Goal: Transaction & Acquisition: Purchase product/service

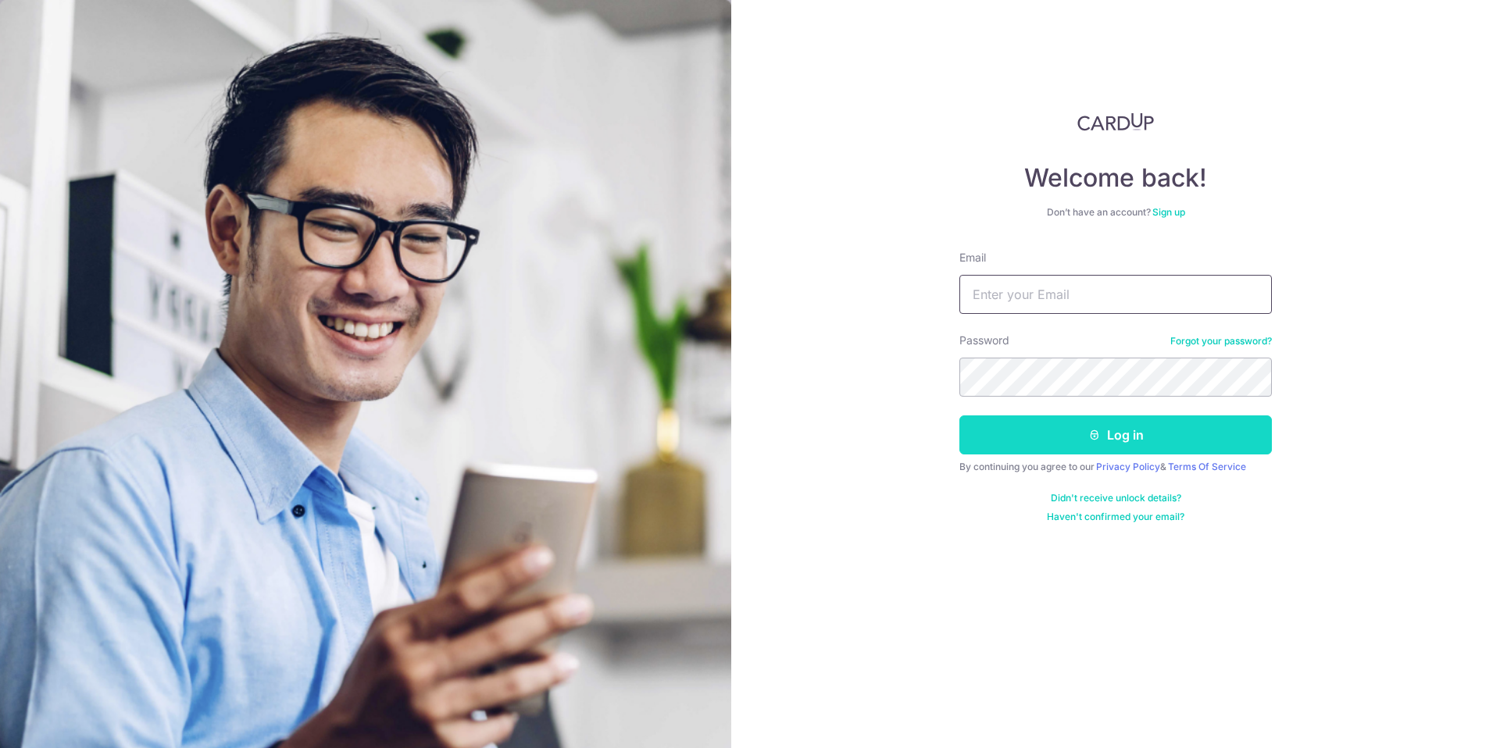
type input "[EMAIL_ADDRESS][DOMAIN_NAME]"
click at [1107, 445] on button "Log in" at bounding box center [1115, 435] width 312 height 39
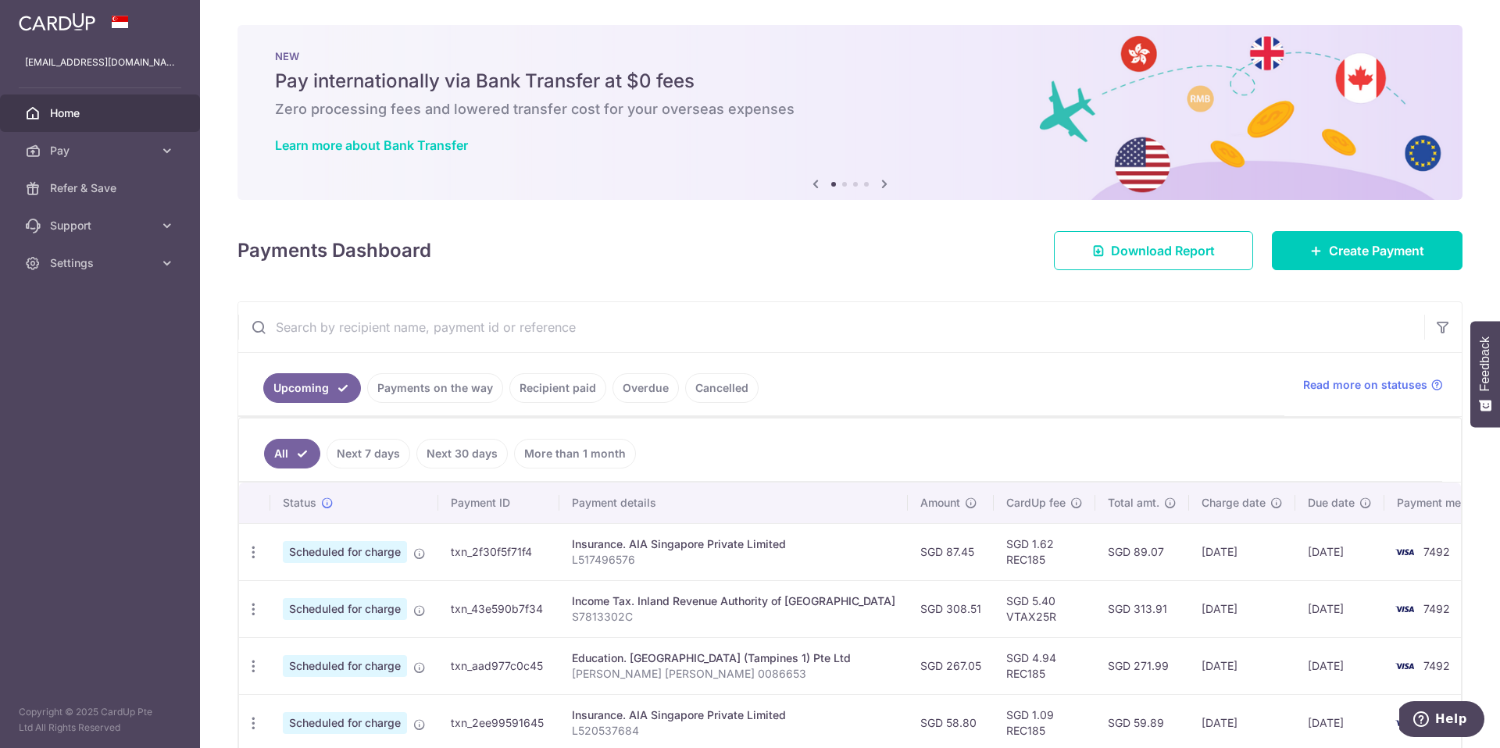
click at [574, 392] on link "Recipient paid" at bounding box center [557, 388] width 97 height 30
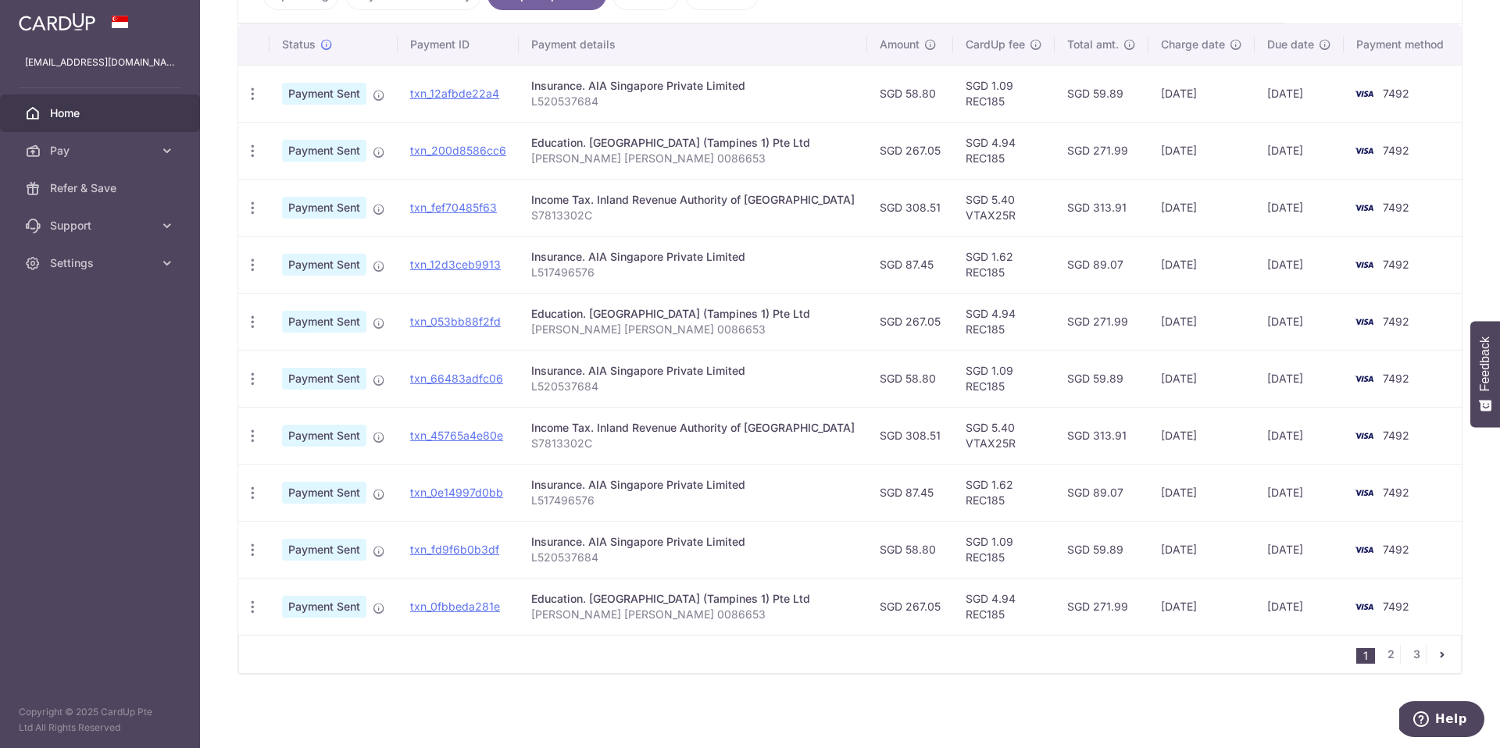
scroll to position [395, 0]
click at [1381, 659] on link "2" at bounding box center [1390, 654] width 19 height 19
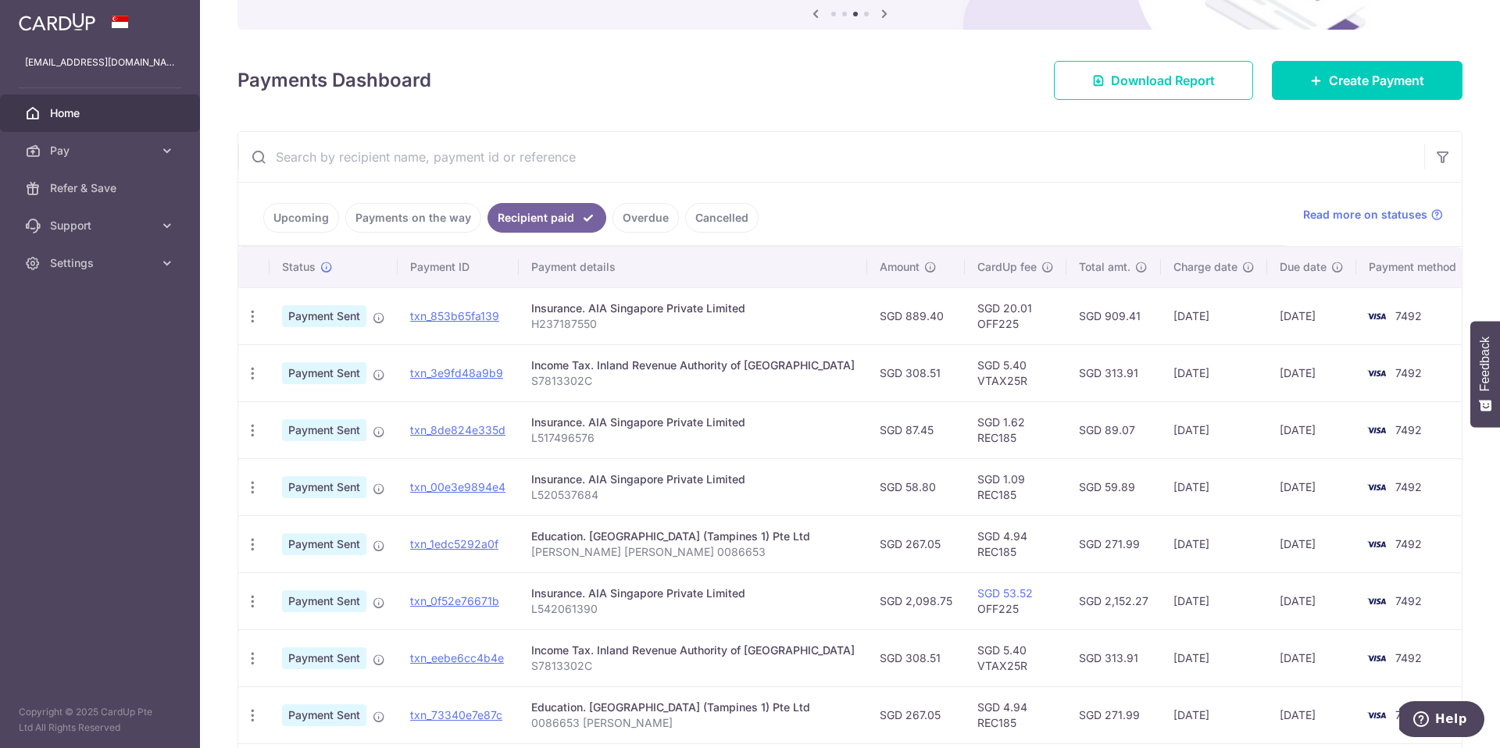
scroll to position [393, 0]
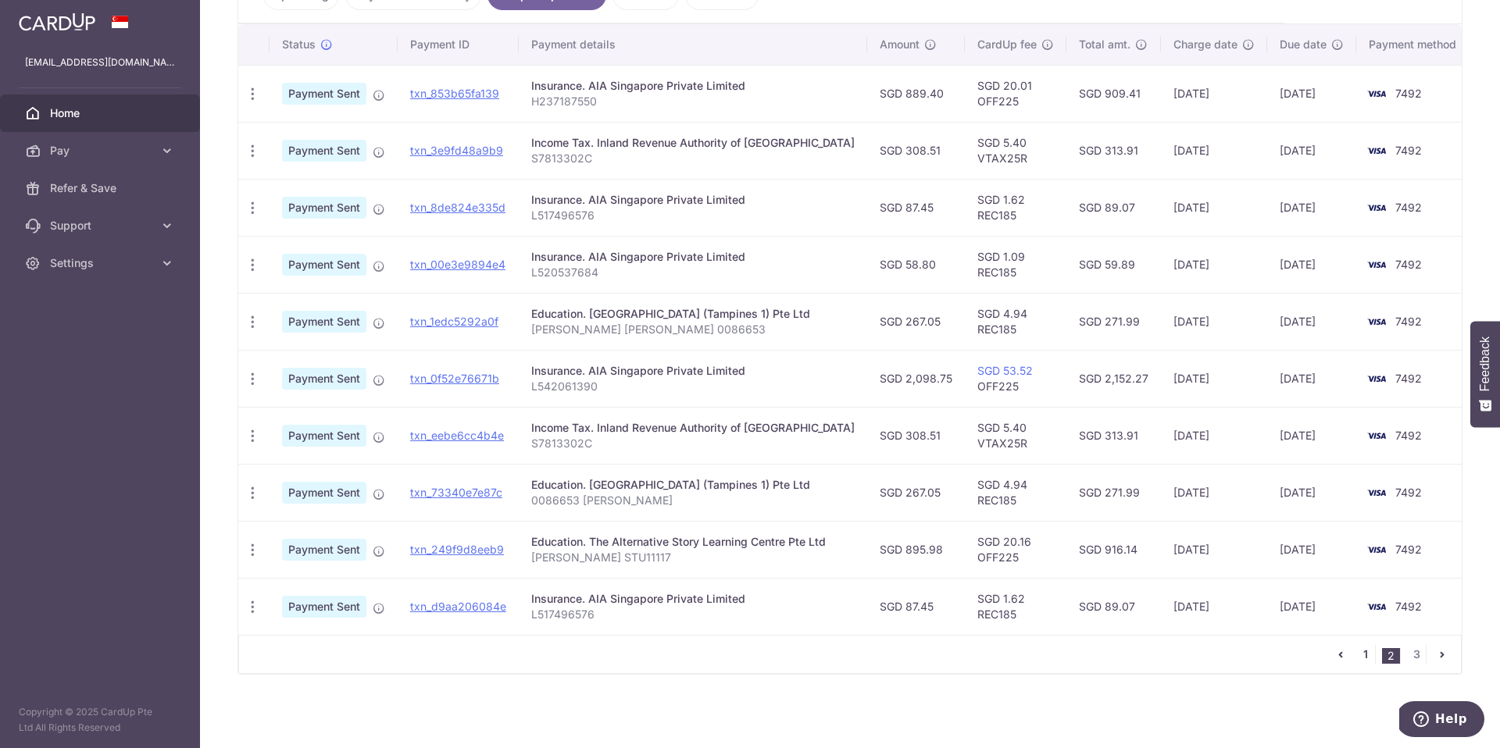
click at [1358, 663] on link "1" at bounding box center [1365, 654] width 19 height 19
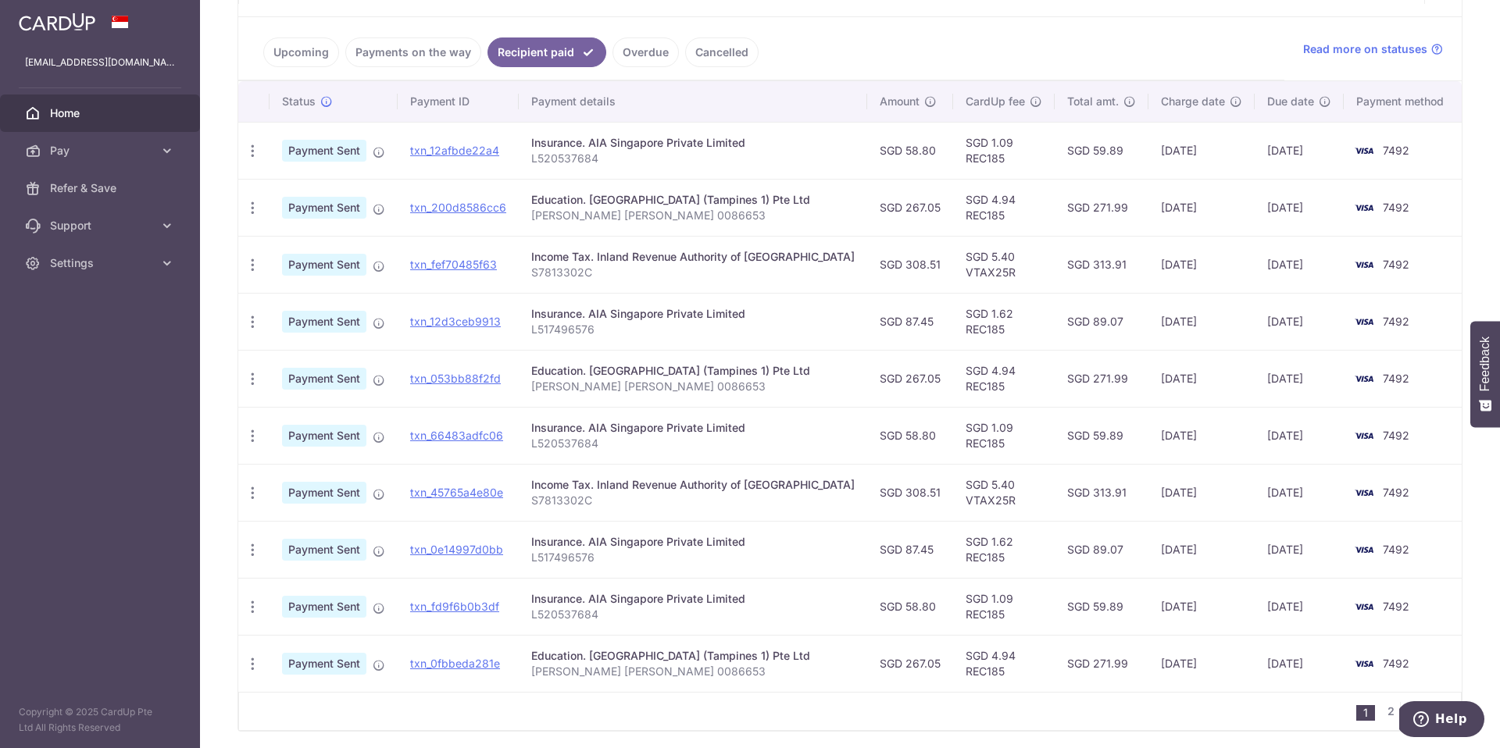
scroll to position [237, 0]
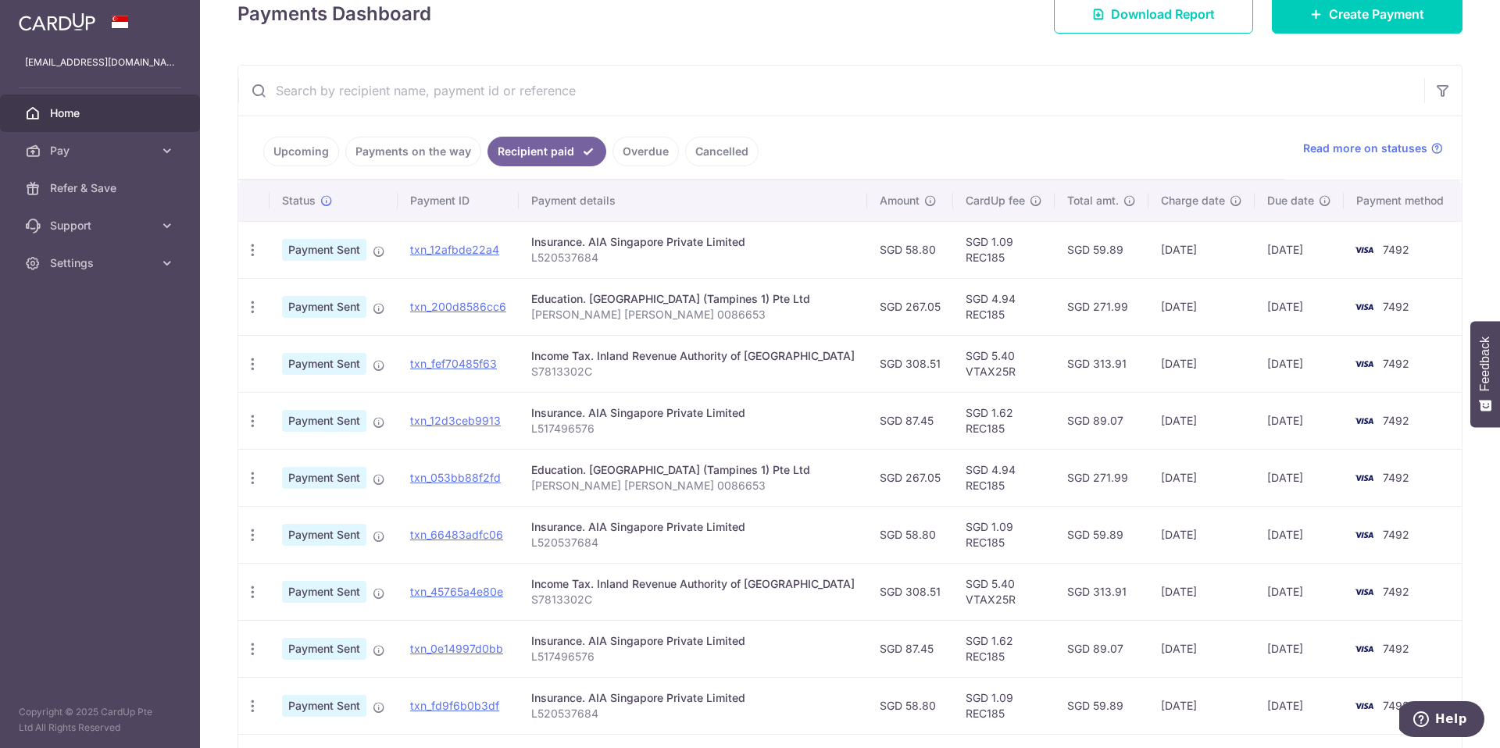
click at [398, 142] on link "Payments on the way" at bounding box center [413, 152] width 136 height 30
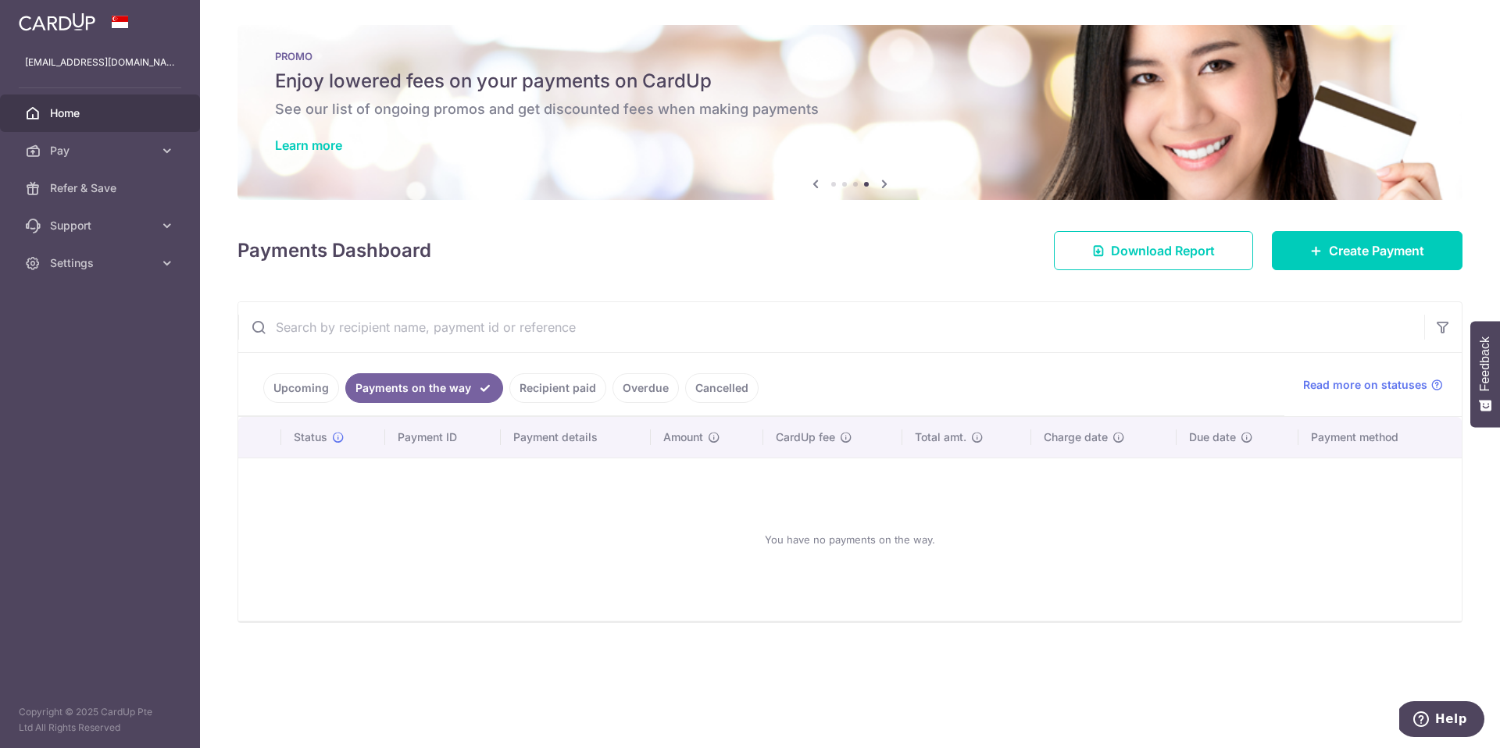
click at [324, 394] on link "Upcoming" at bounding box center [301, 388] width 76 height 30
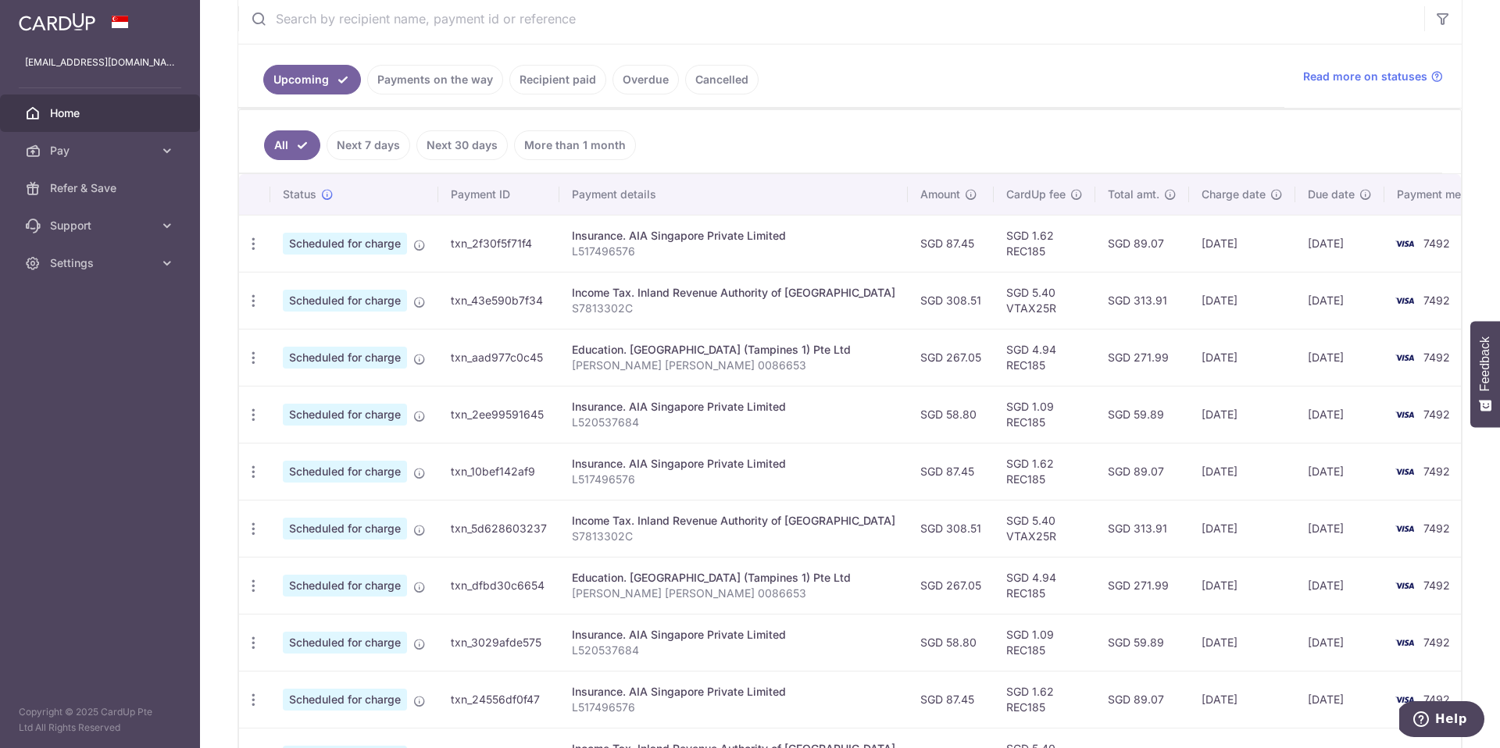
scroll to position [193, 0]
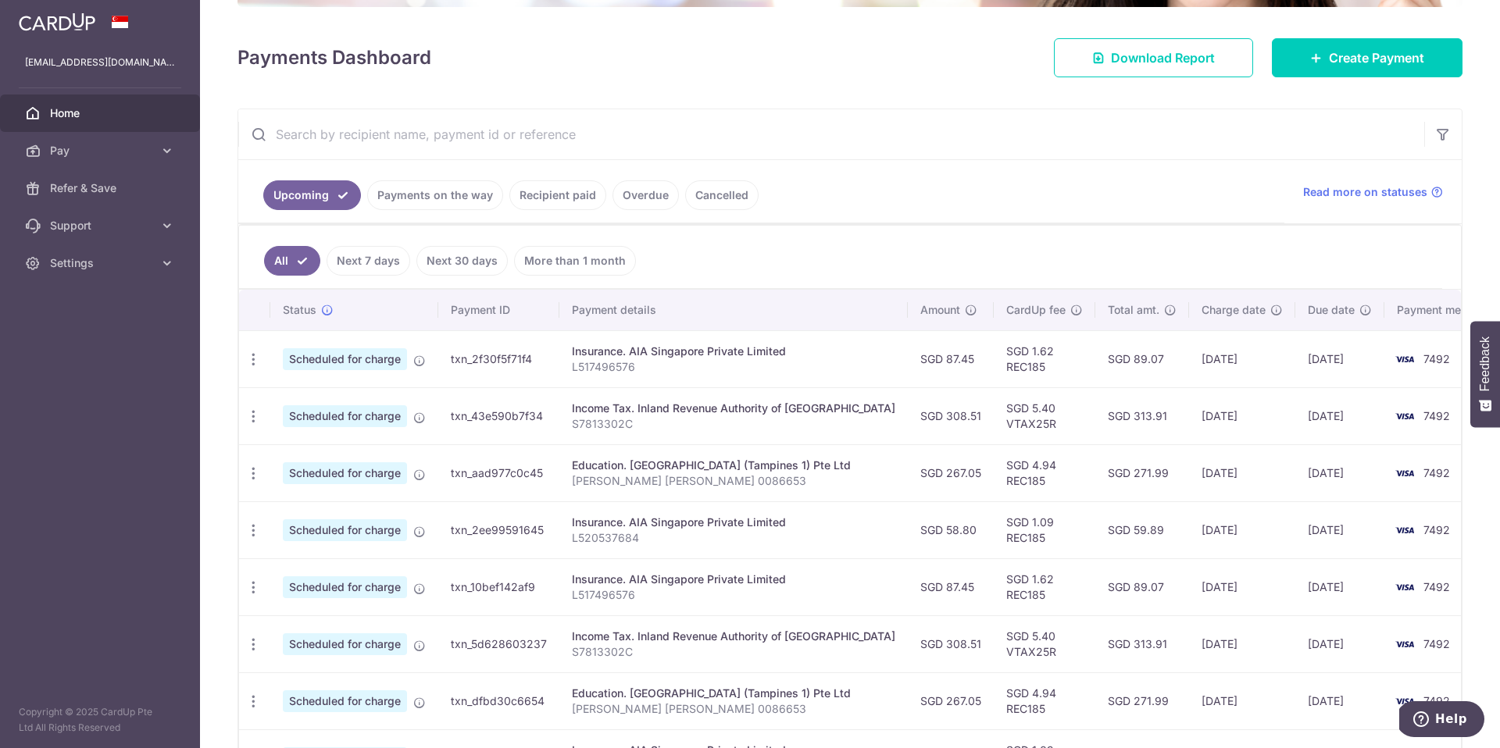
click at [540, 200] on link "Recipient paid" at bounding box center [557, 195] width 97 height 30
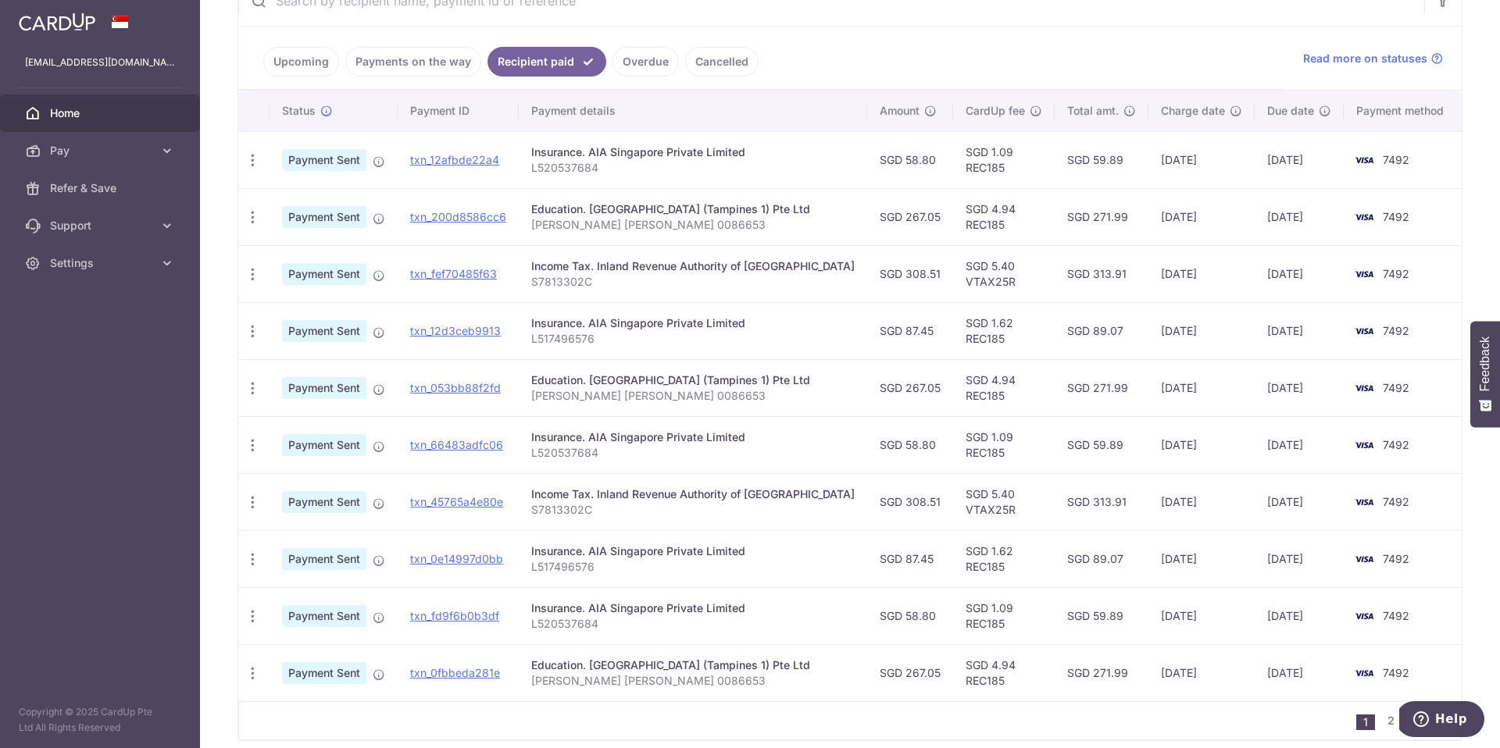
scroll to position [356, 0]
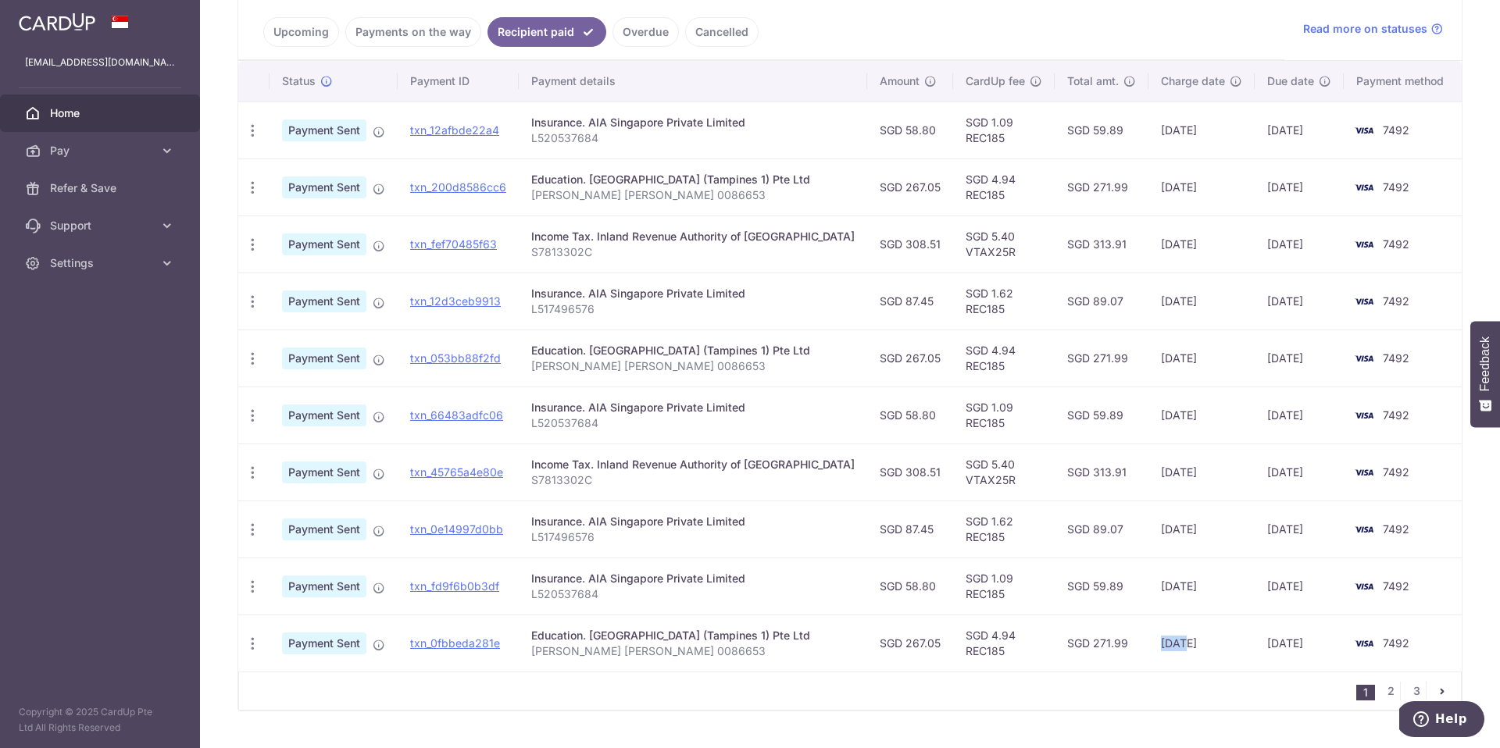
drag, startPoint x: 1166, startPoint y: 645, endPoint x: 1190, endPoint y: 644, distance: 24.3
click at [1190, 644] on td "26/06/2025" at bounding box center [1201, 643] width 106 height 57
drag, startPoint x: 1173, startPoint y: 356, endPoint x: 1213, endPoint y: 356, distance: 39.8
click at [1214, 359] on td "29/07/2025" at bounding box center [1201, 358] width 106 height 57
drag, startPoint x: 1168, startPoint y: 186, endPoint x: 1238, endPoint y: 194, distance: 70.7
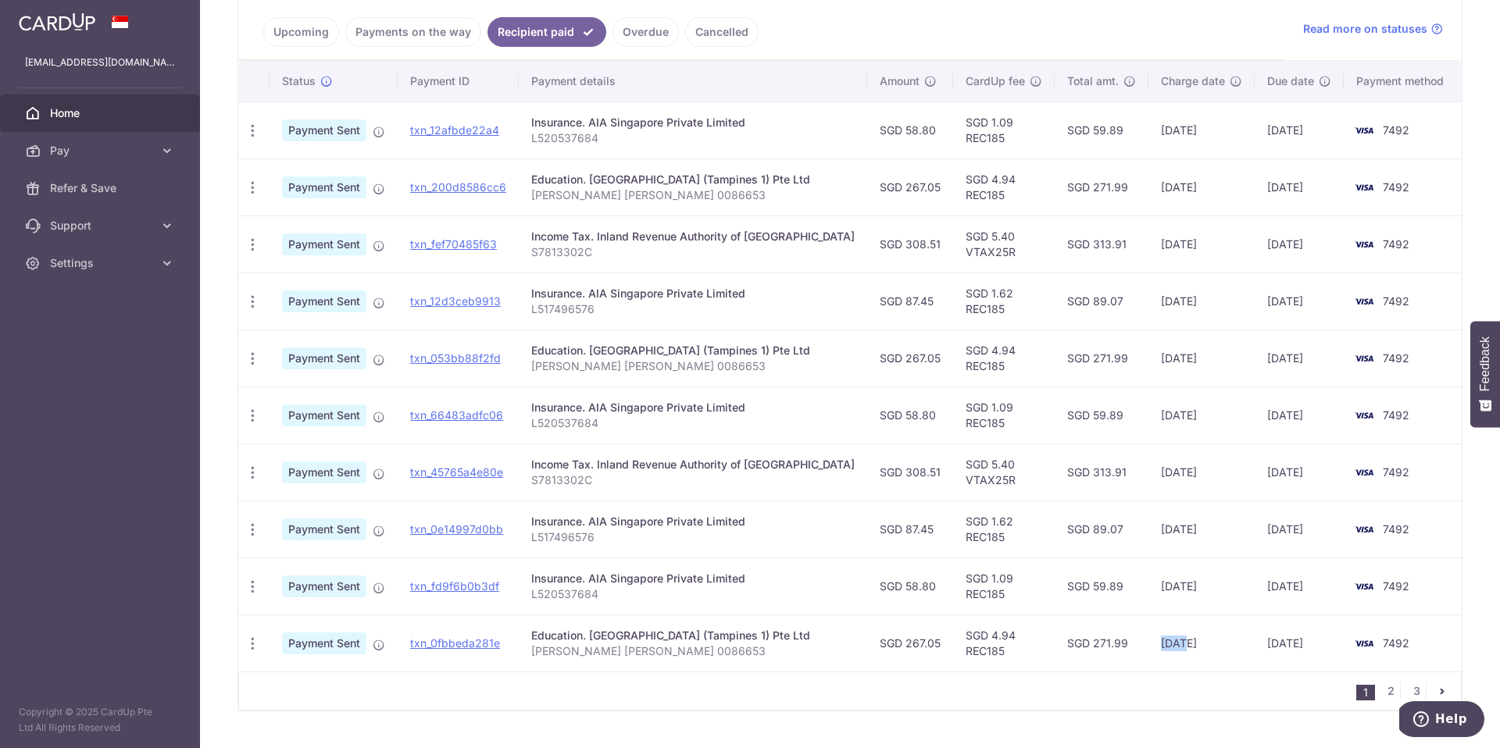
click at [1238, 194] on td "27/08/2025" at bounding box center [1201, 187] width 106 height 57
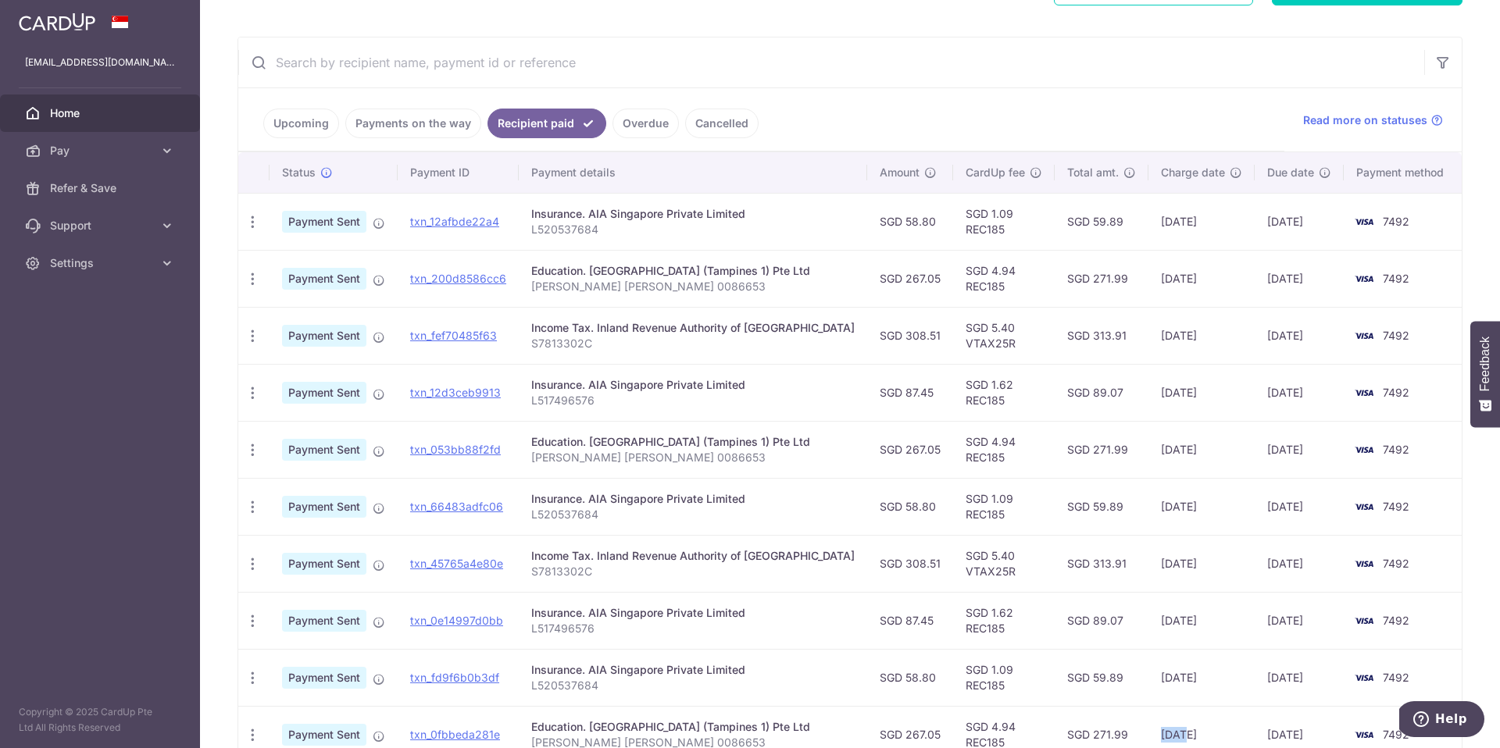
scroll to position [130, 0]
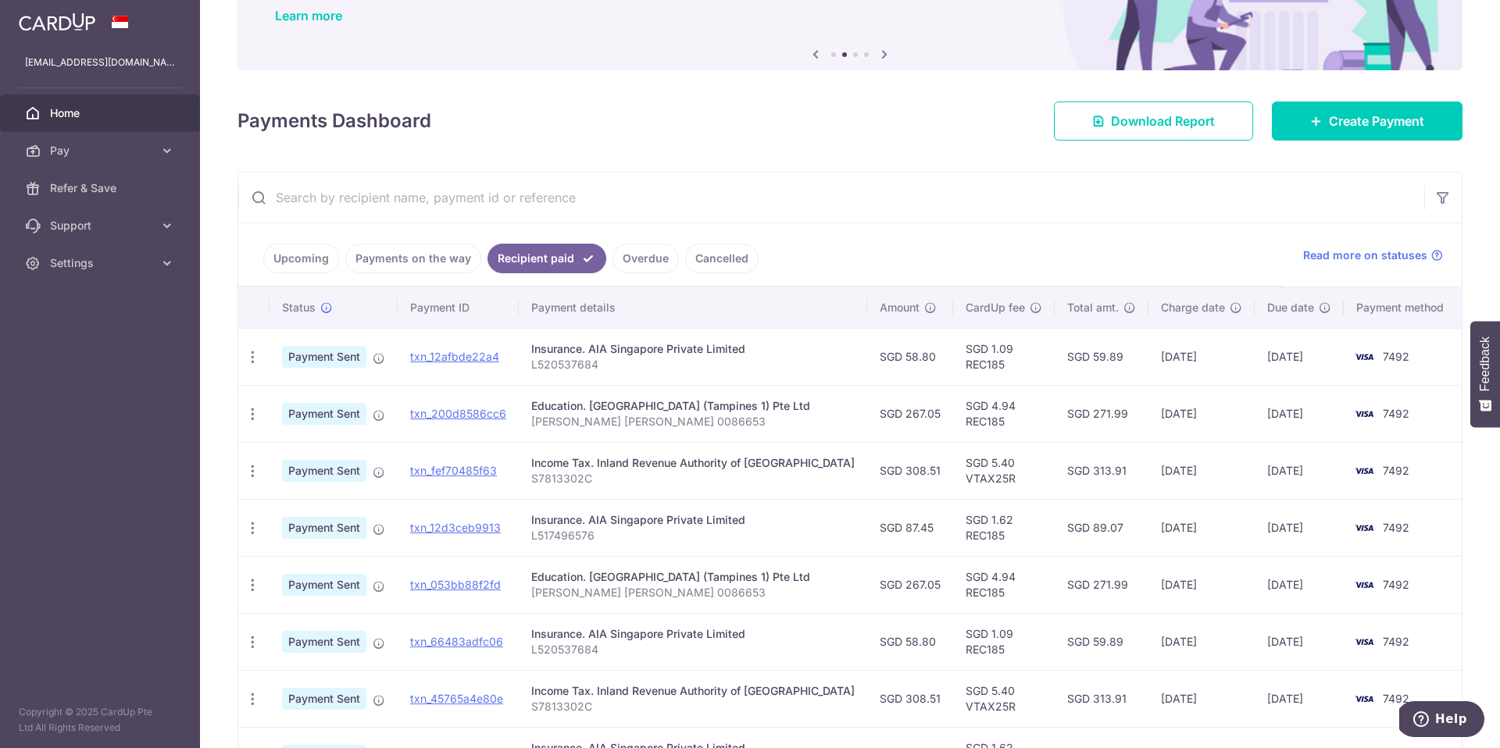
click at [300, 262] on link "Upcoming" at bounding box center [301, 259] width 76 height 30
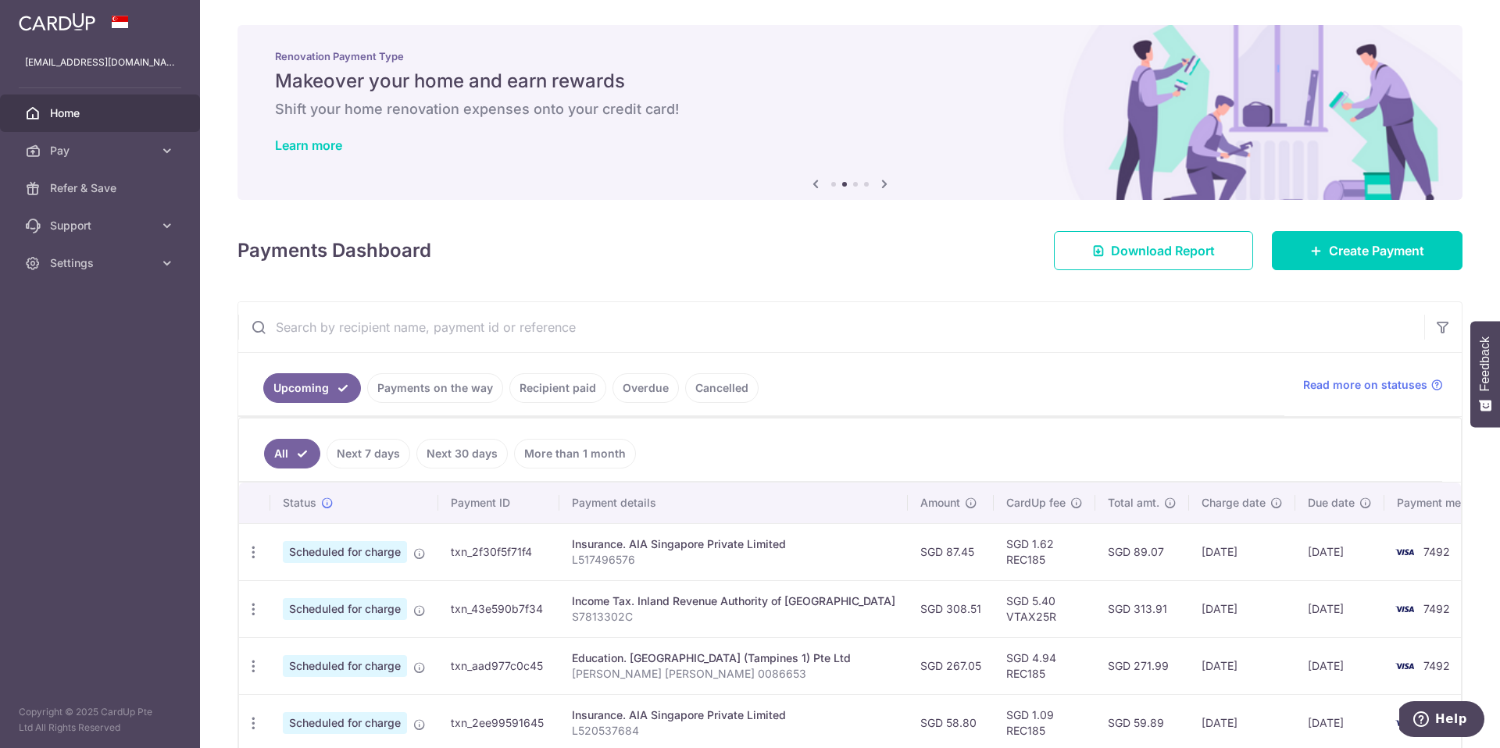
click at [616, 395] on link "Overdue" at bounding box center [645, 388] width 66 height 30
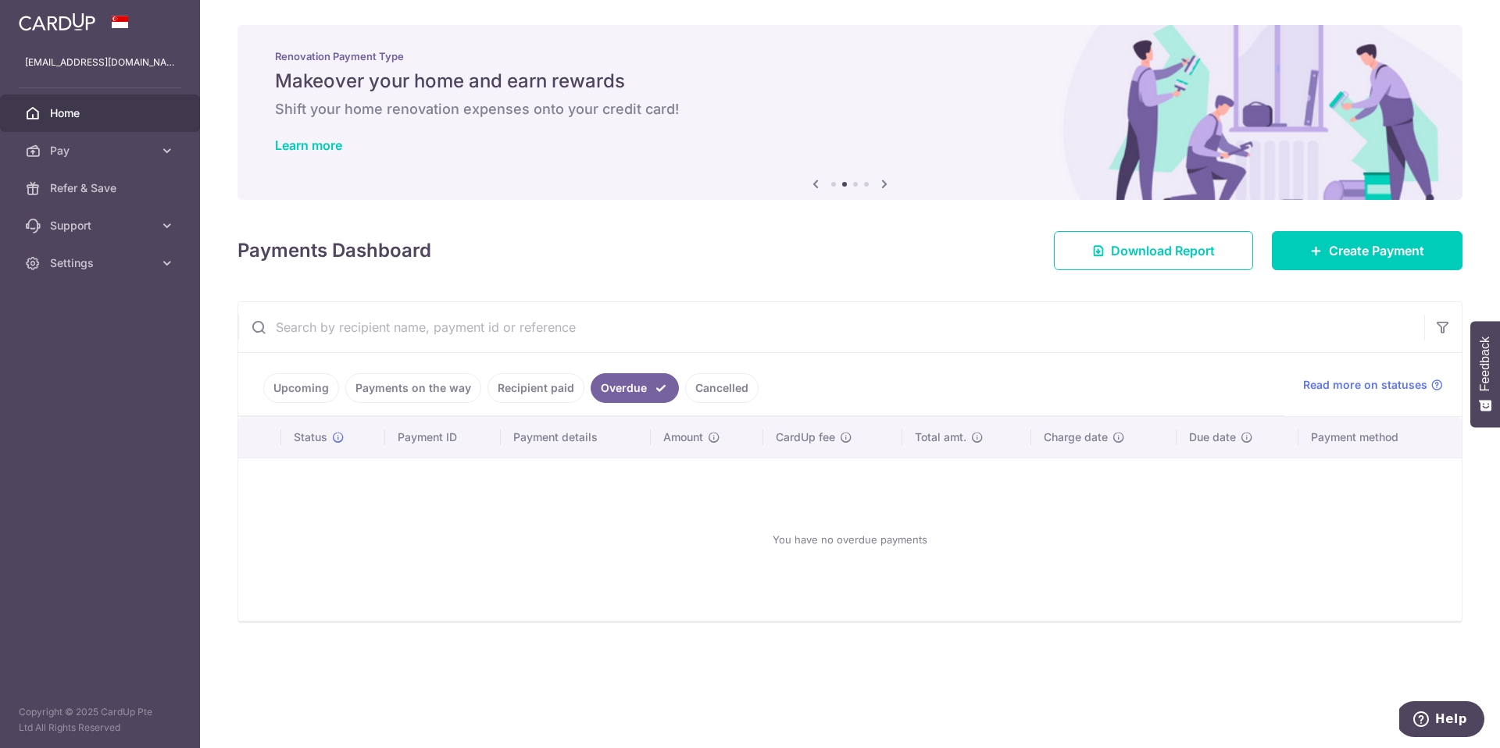
click at [702, 394] on link "Cancelled" at bounding box center [721, 388] width 73 height 30
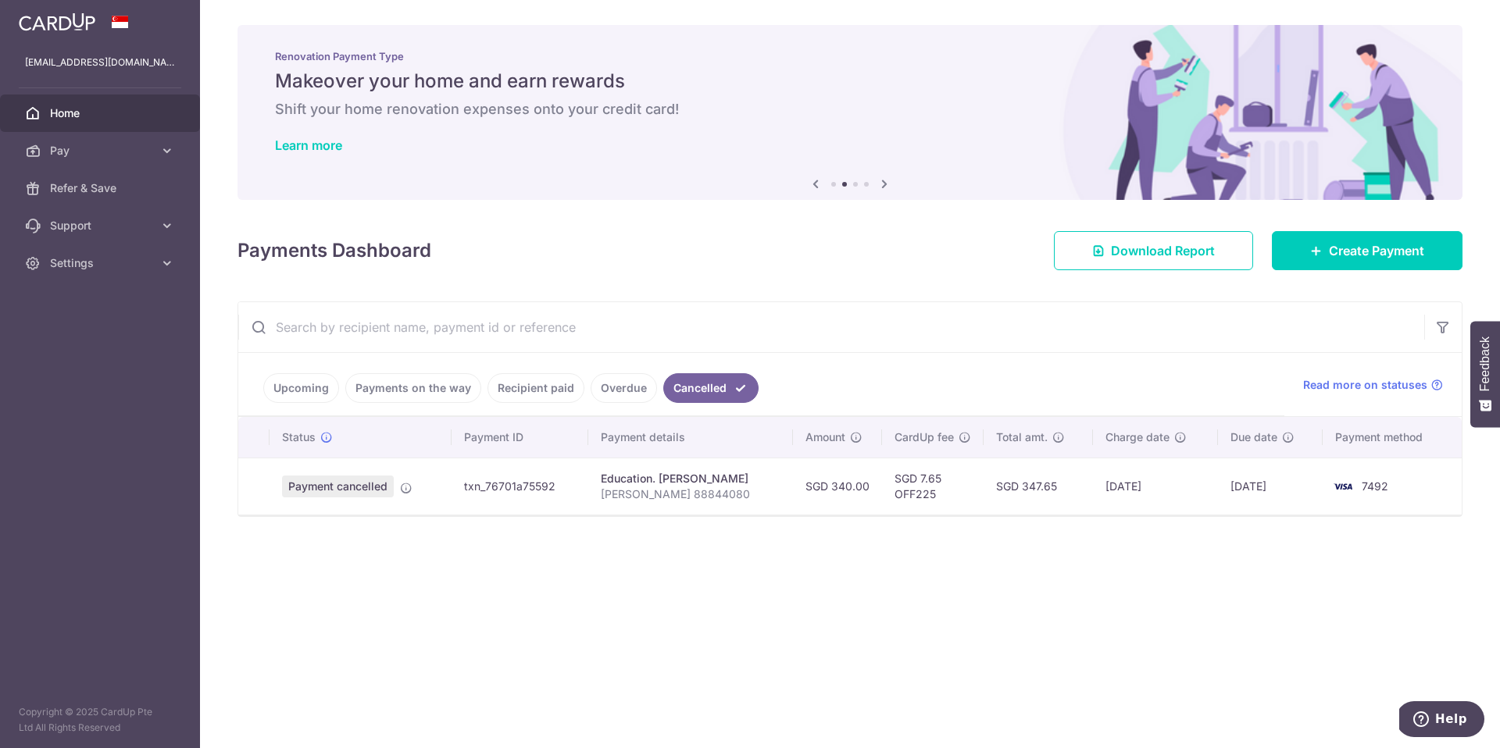
click at [436, 386] on link "Payments on the way" at bounding box center [413, 388] width 136 height 30
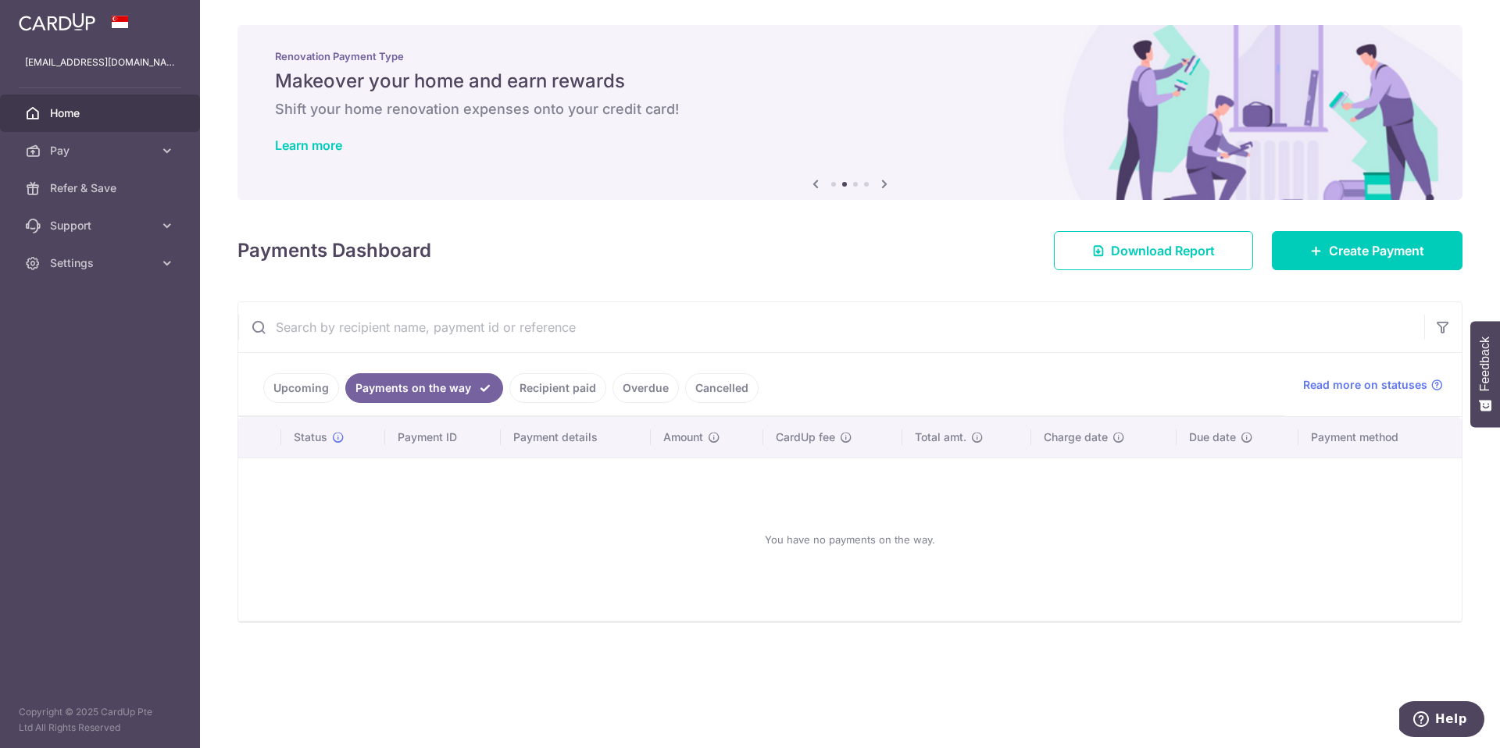
click at [280, 385] on link "Upcoming" at bounding box center [301, 388] width 76 height 30
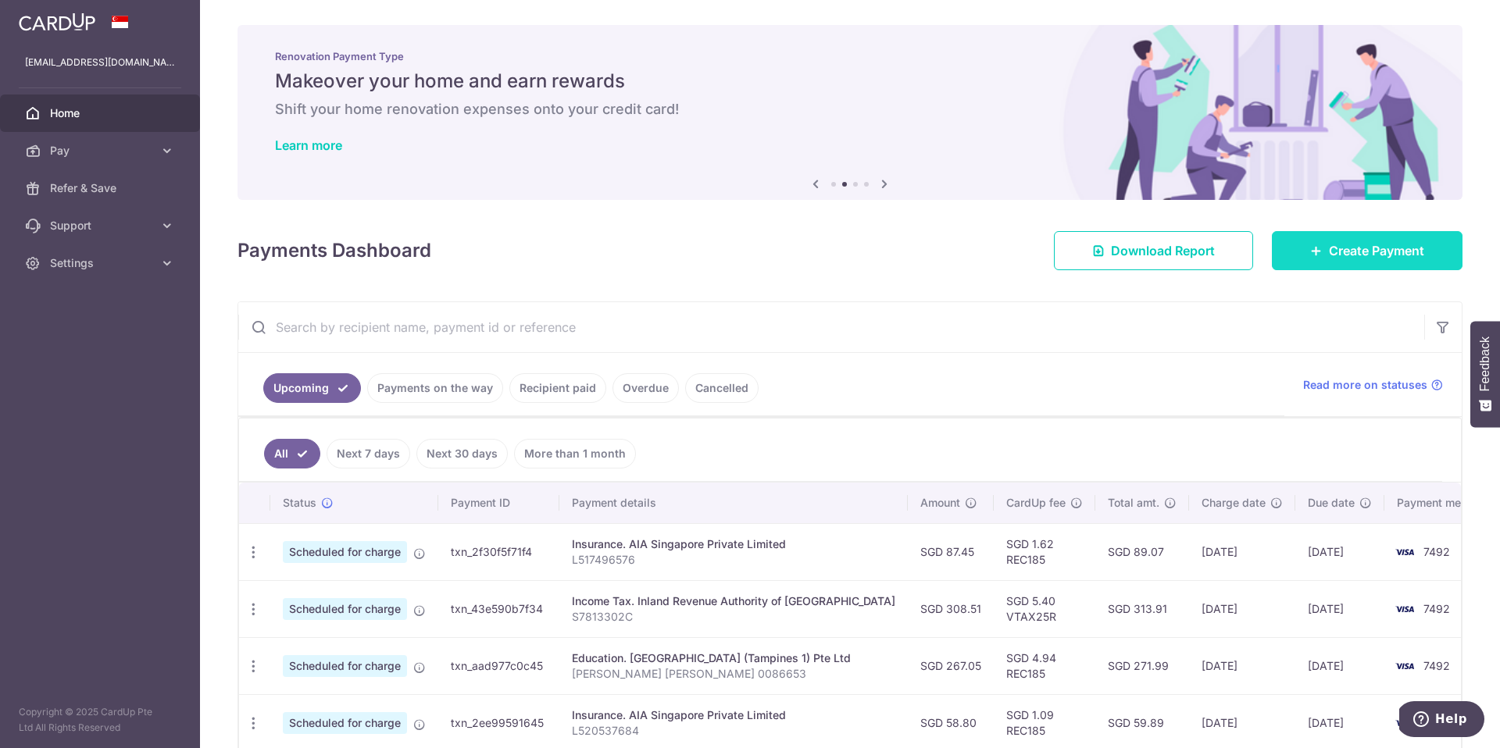
click at [1347, 254] on span "Create Payment" at bounding box center [1376, 250] width 95 height 19
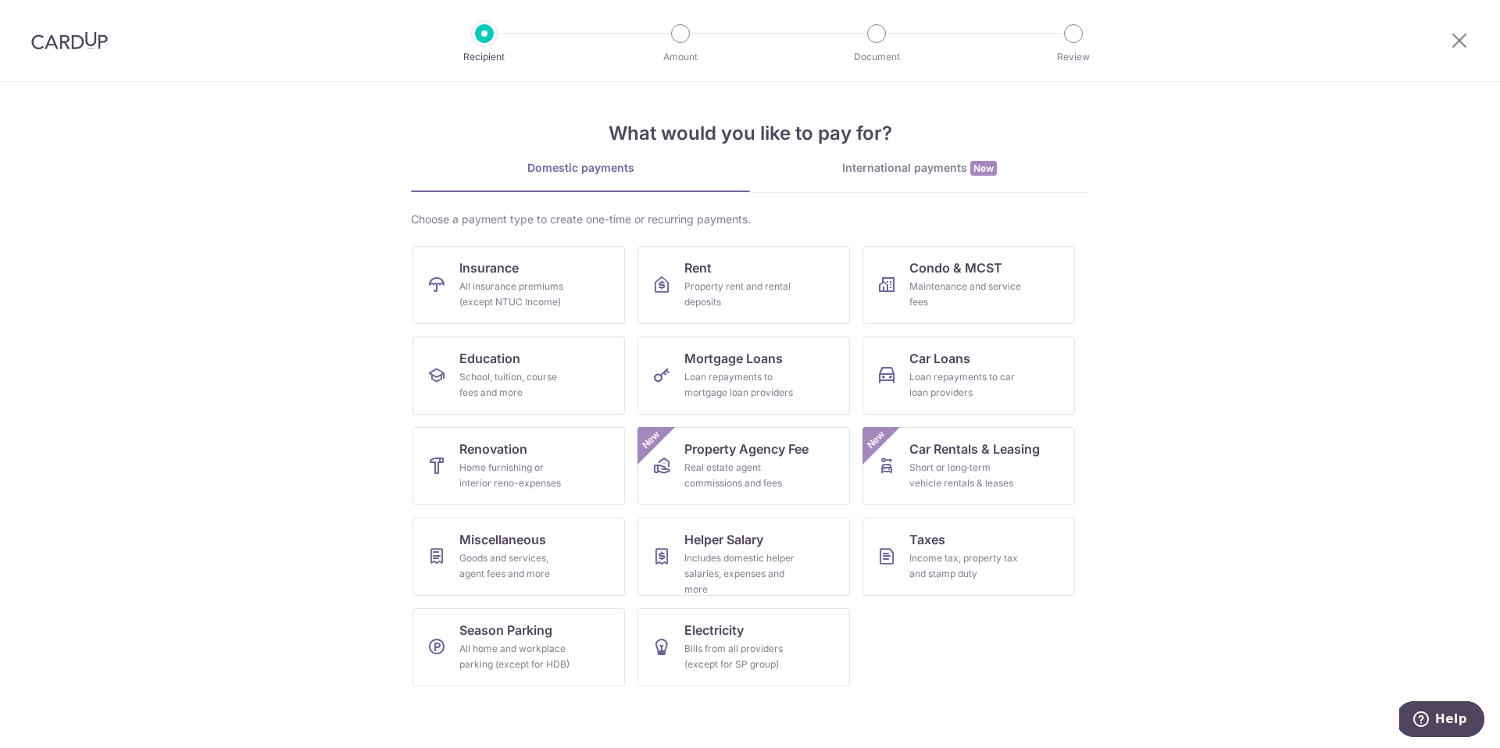
click at [492, 330] on ul "Insurance All insurance premiums (except NTUC Income) Rent Property rent and re…" at bounding box center [749, 472] width 675 height 453
click at [501, 375] on div "School, tuition, course fees and more" at bounding box center [515, 384] width 112 height 31
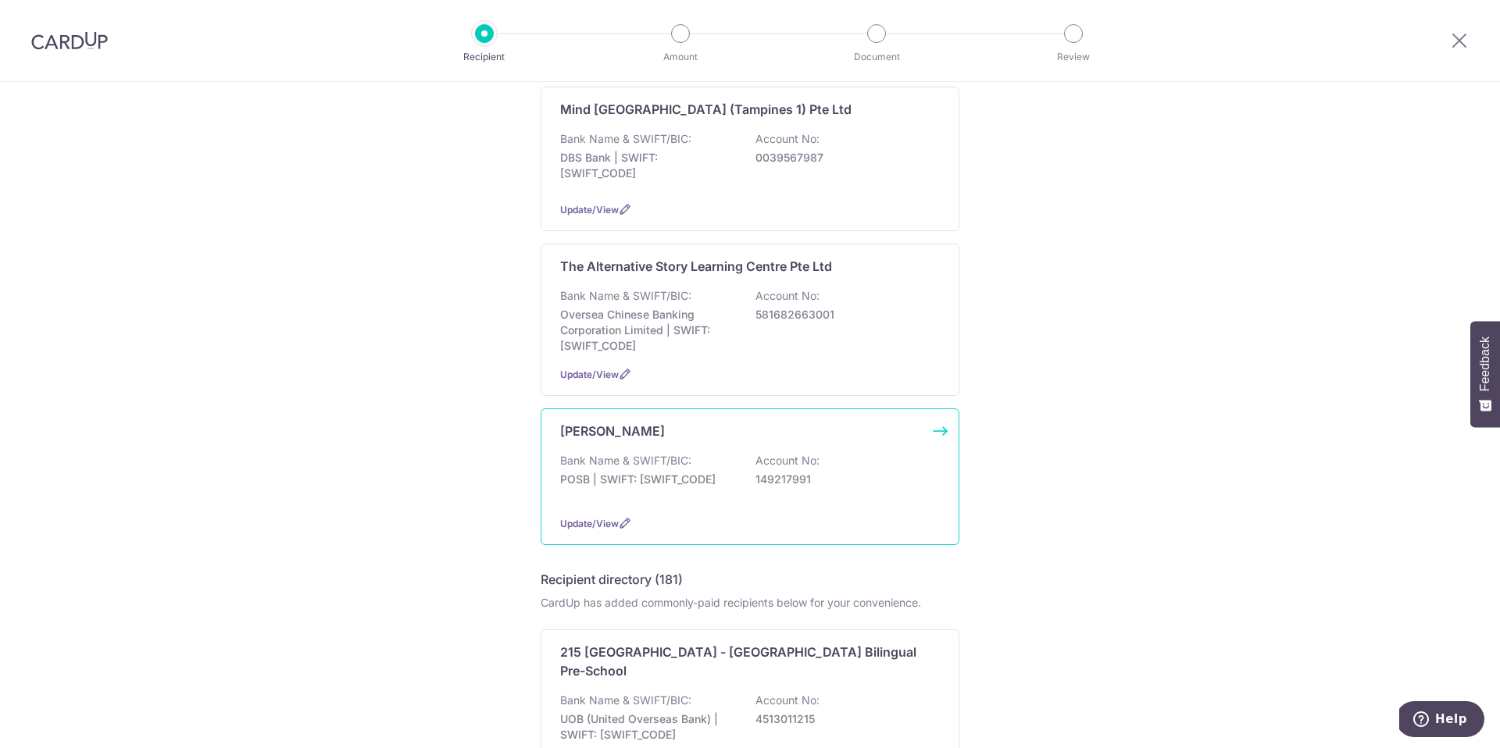
scroll to position [163, 0]
click at [682, 334] on p "Oversea Chinese Banking Corporation Limited | SWIFT: OCBCSGSGXXX" at bounding box center [647, 329] width 175 height 47
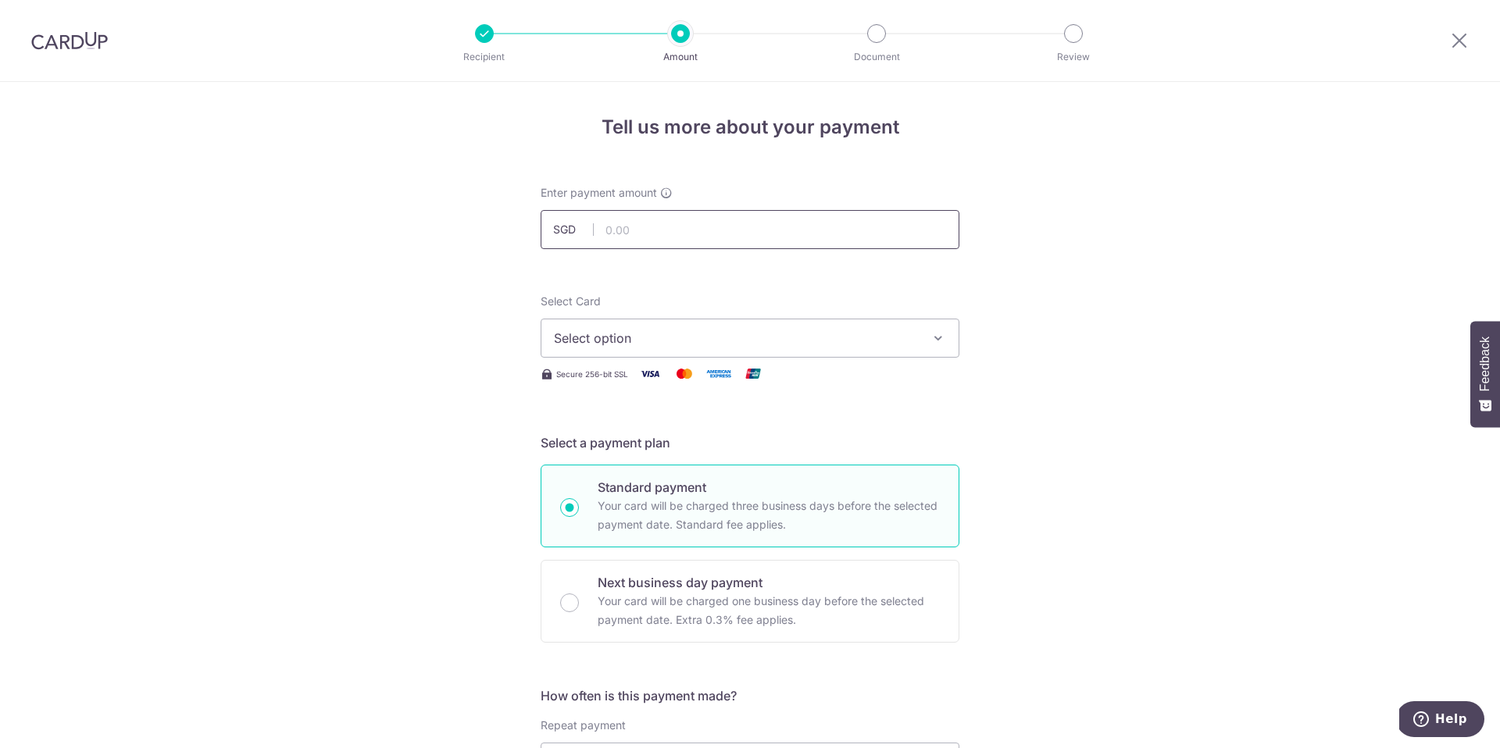
click at [674, 235] on input "text" at bounding box center [750, 229] width 419 height 39
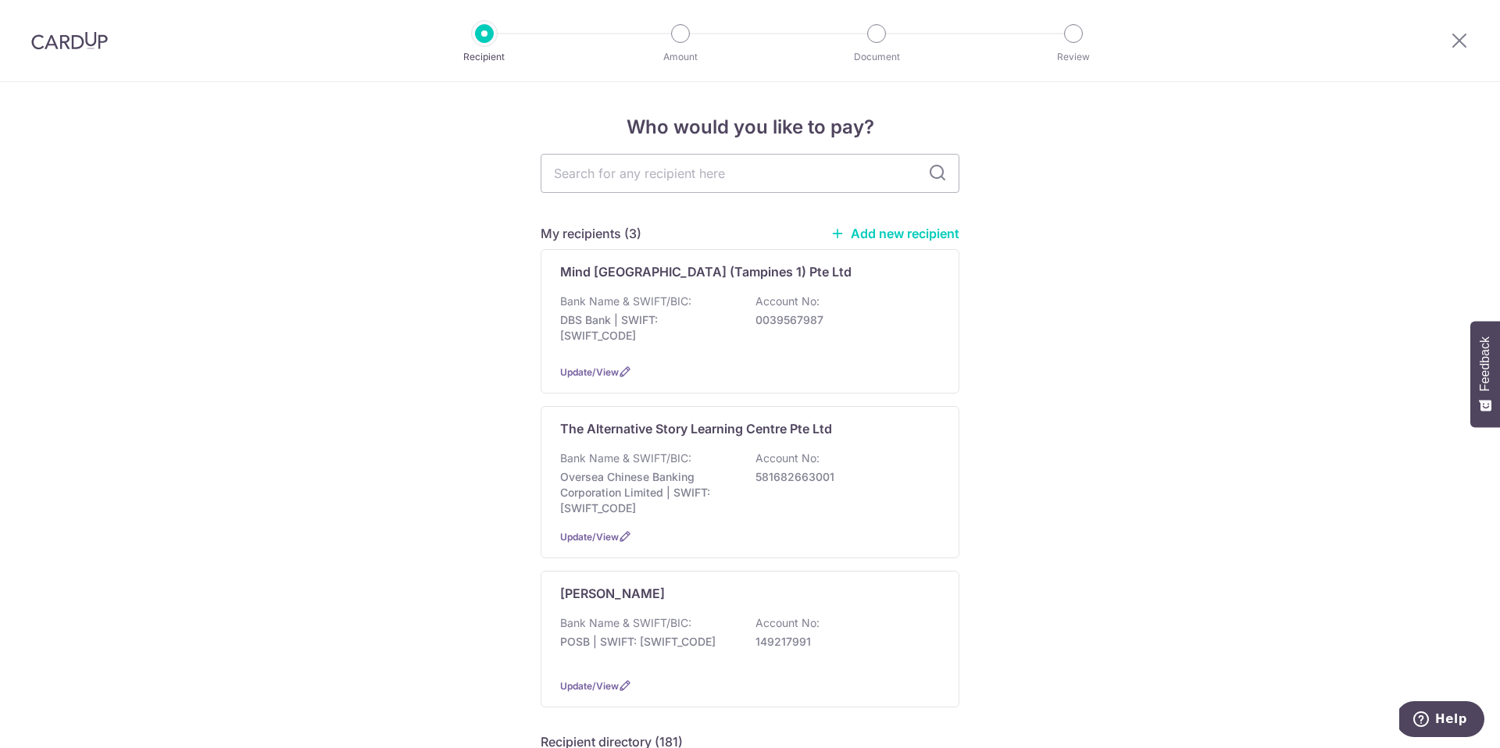
click at [42, 40] on img at bounding box center [69, 40] width 77 height 19
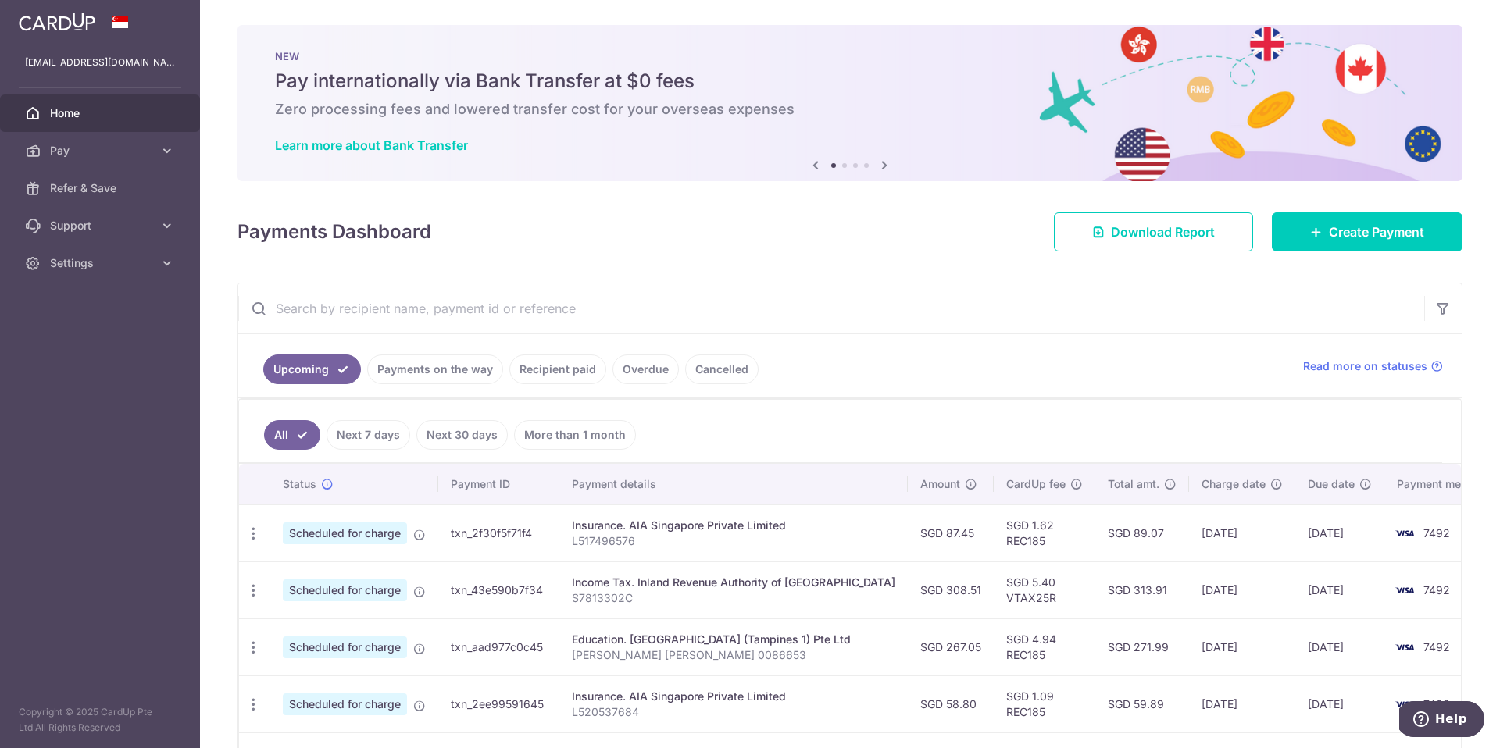
click at [312, 319] on input "text" at bounding box center [831, 309] width 1186 height 50
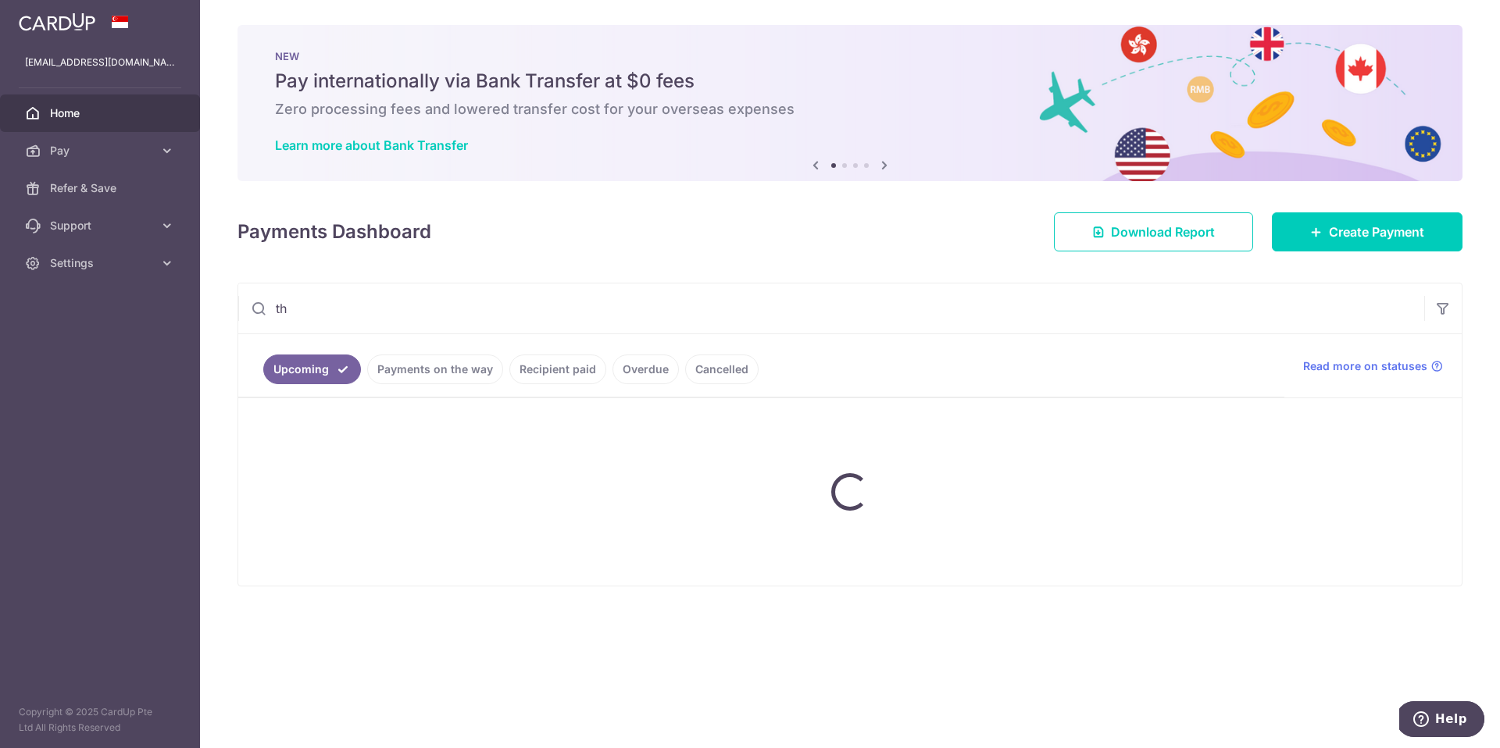
type input "t"
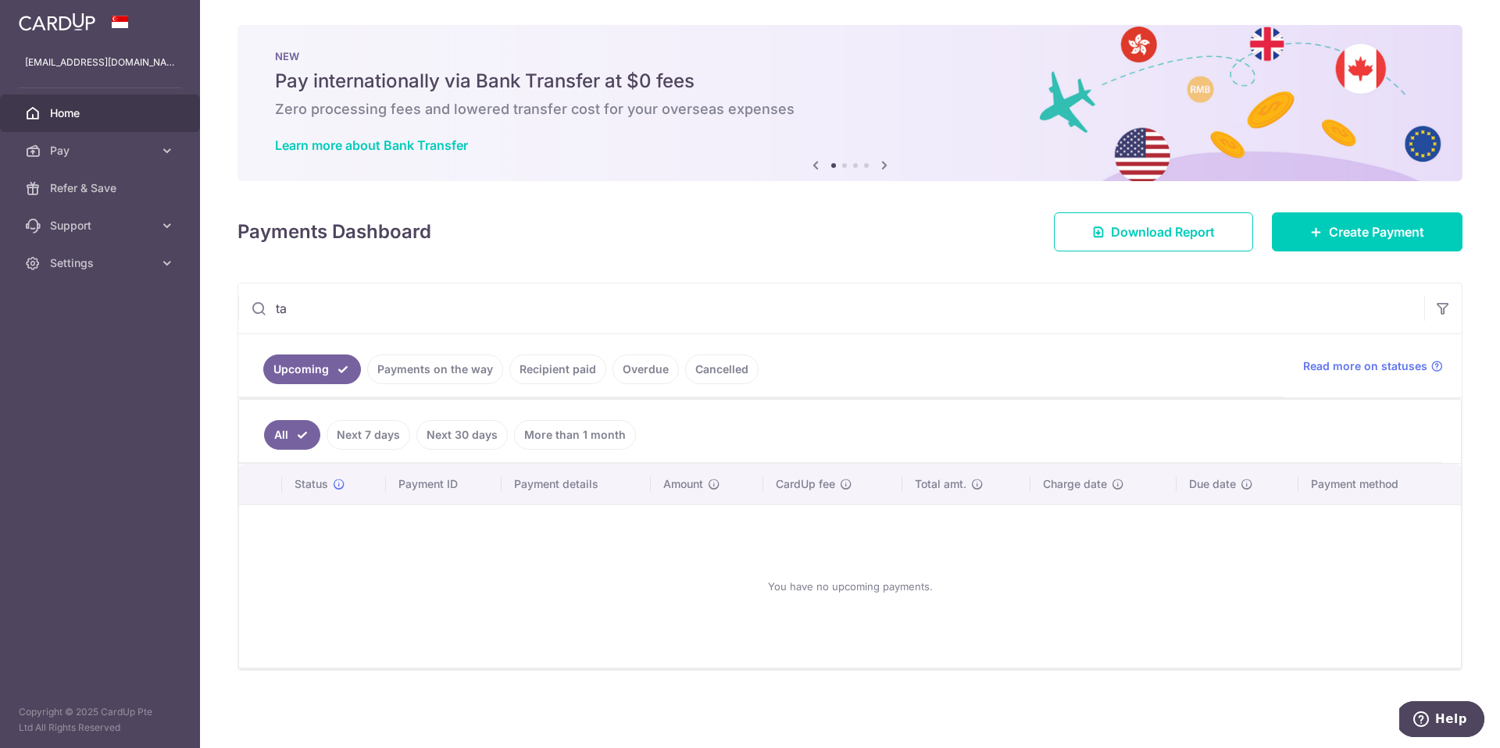
type input "t"
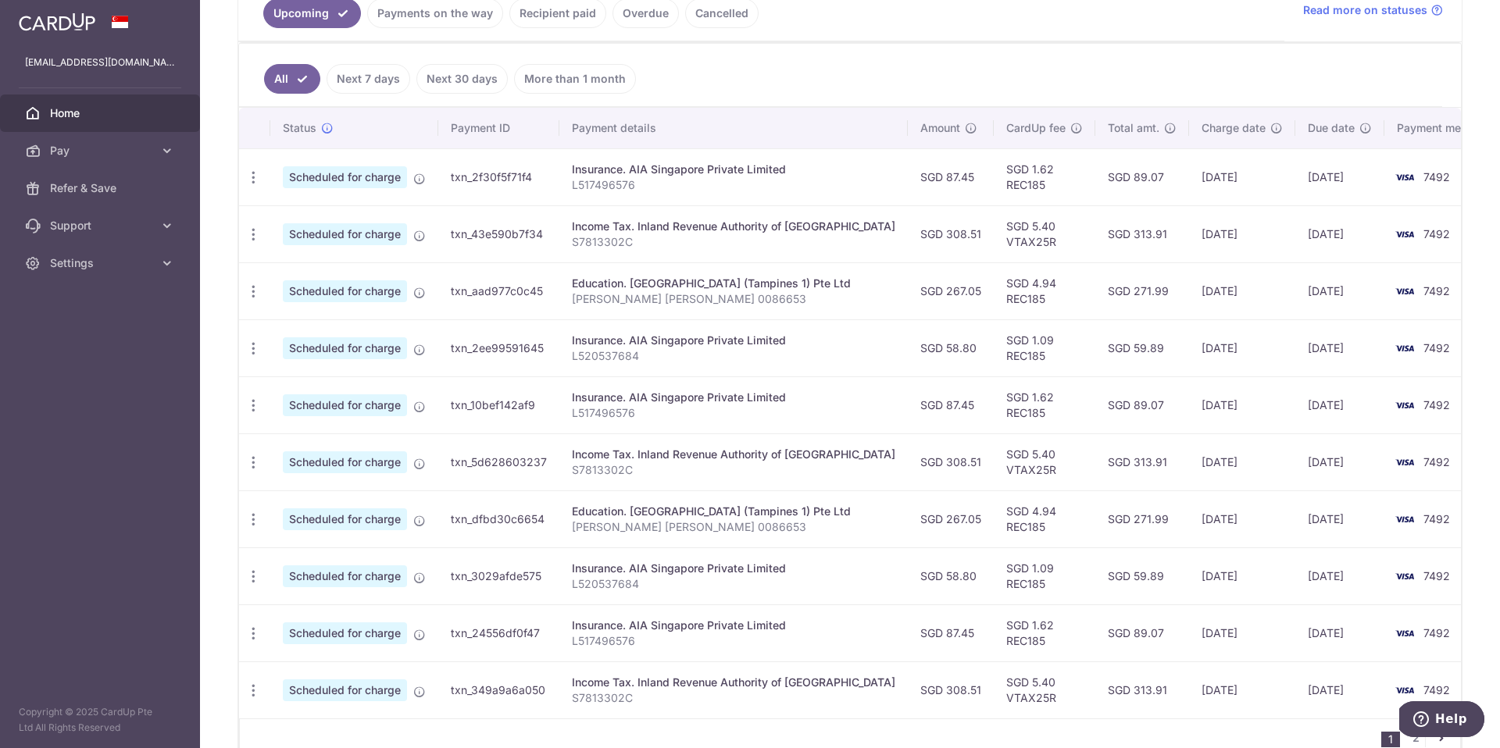
scroll to position [166, 0]
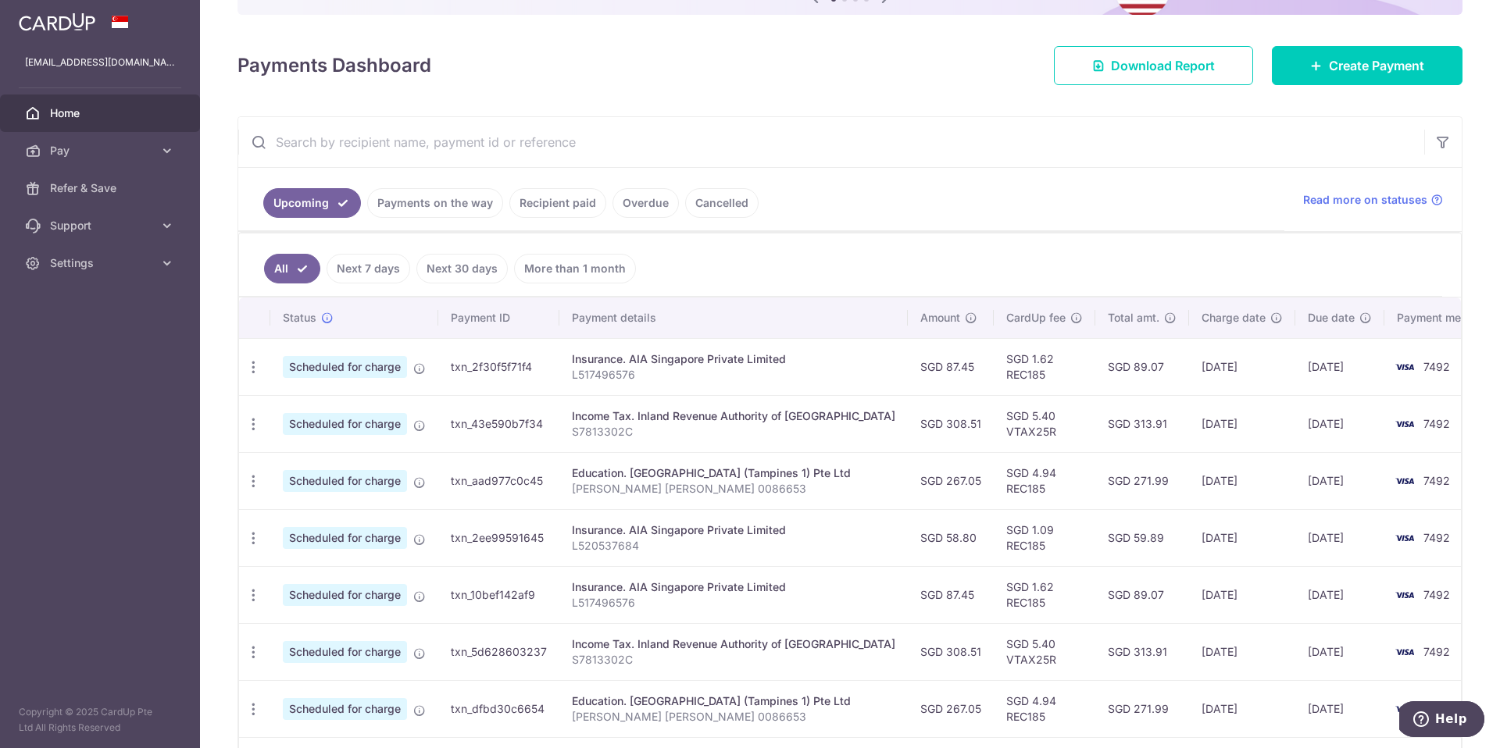
click at [551, 202] on link "Recipient paid" at bounding box center [557, 203] width 97 height 30
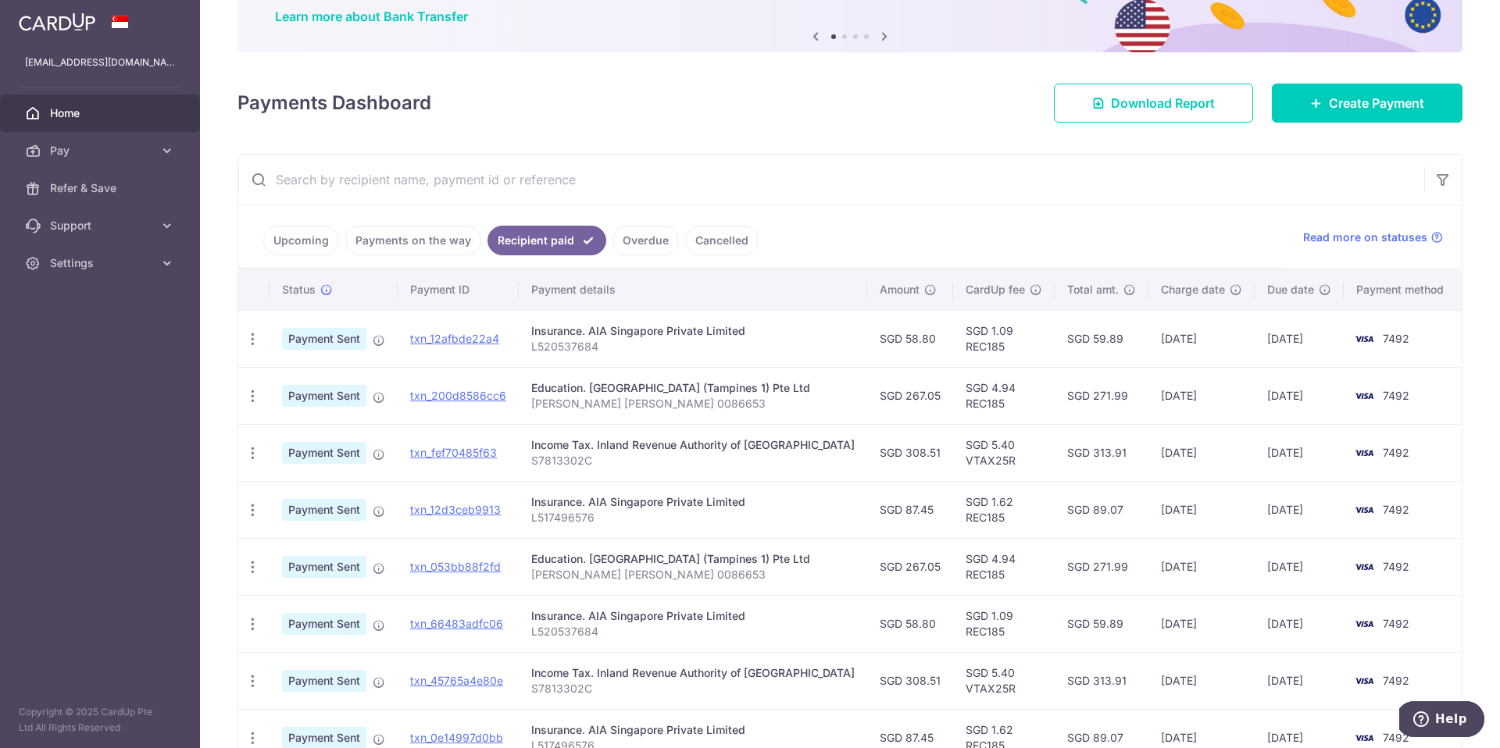
scroll to position [383, 0]
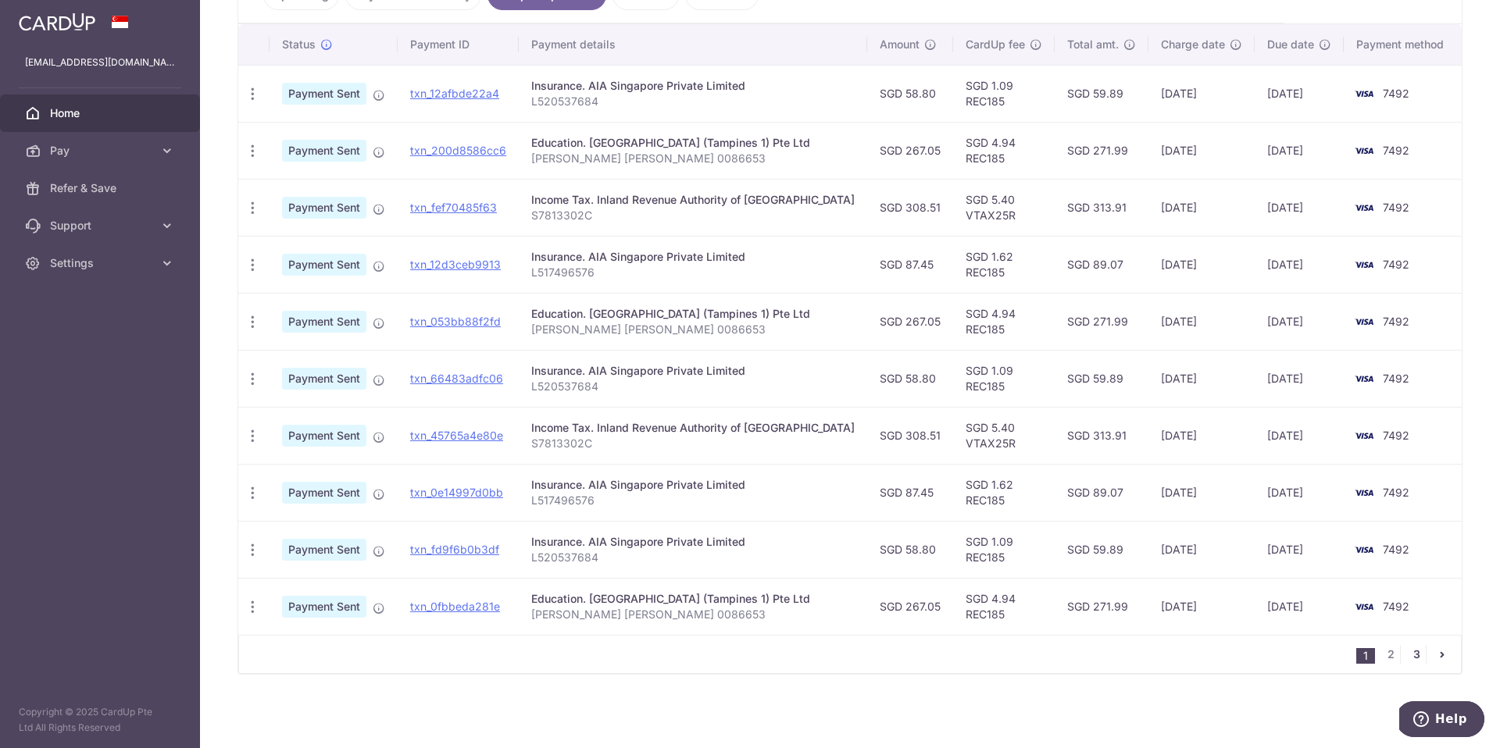
click at [1408, 658] on link "3" at bounding box center [1416, 654] width 19 height 19
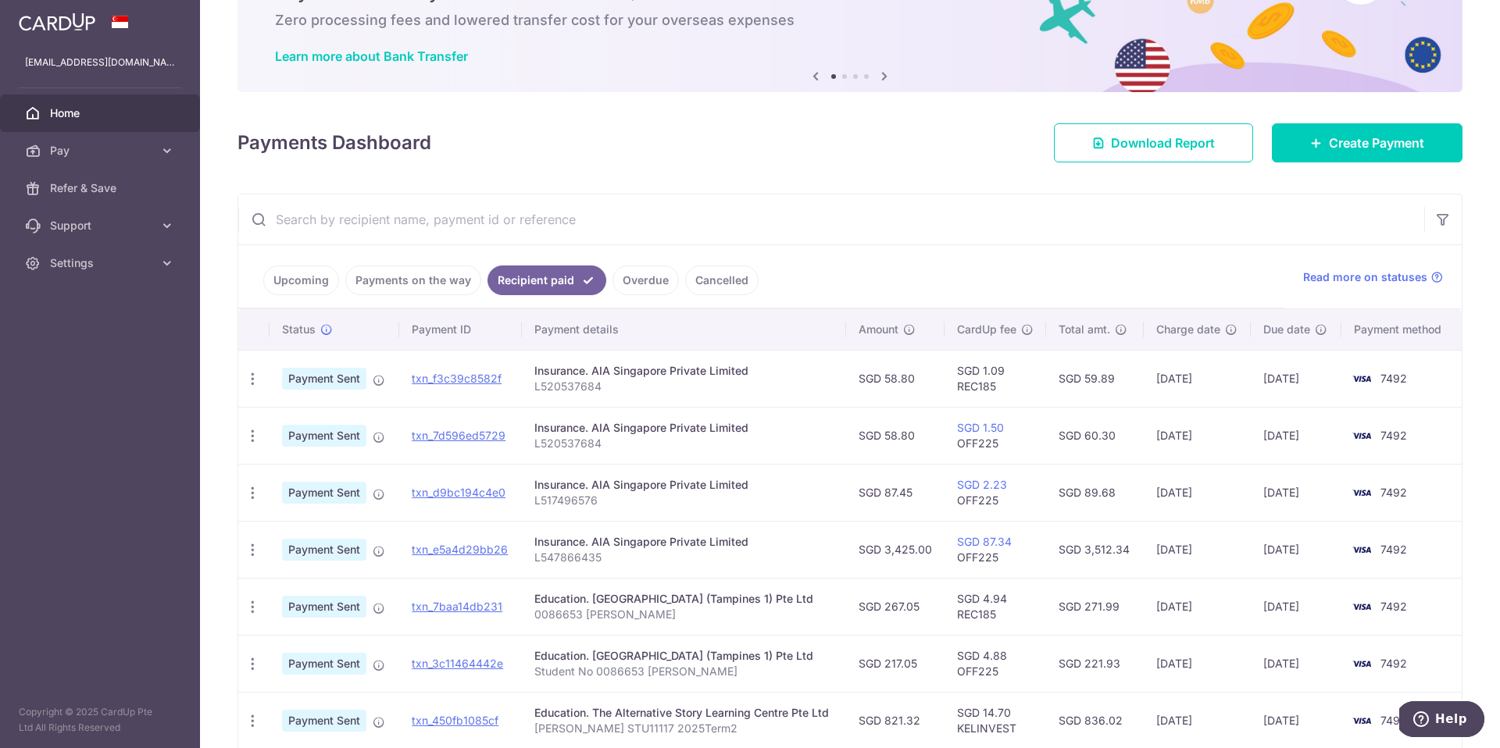
scroll to position [212, 0]
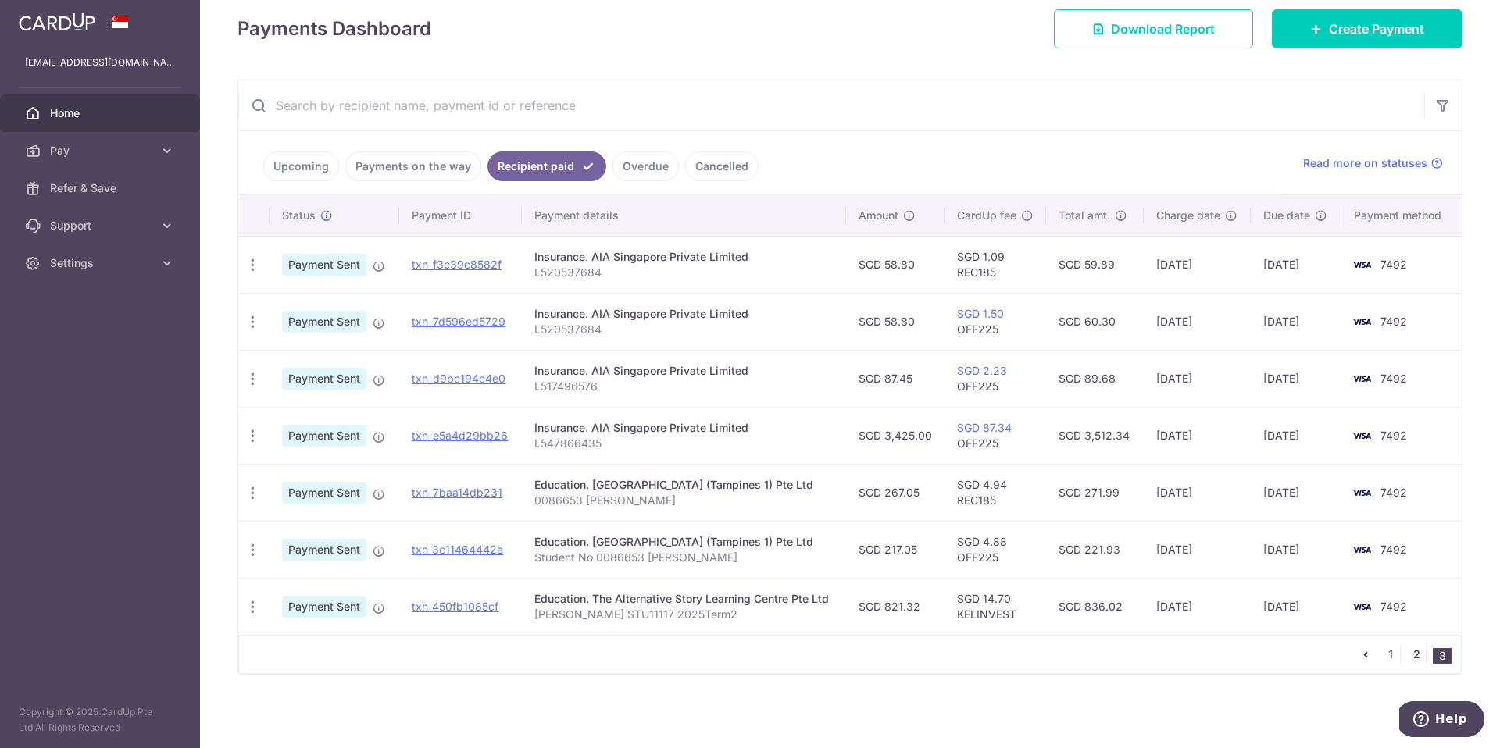
click at [1407, 656] on link "2" at bounding box center [1416, 654] width 19 height 19
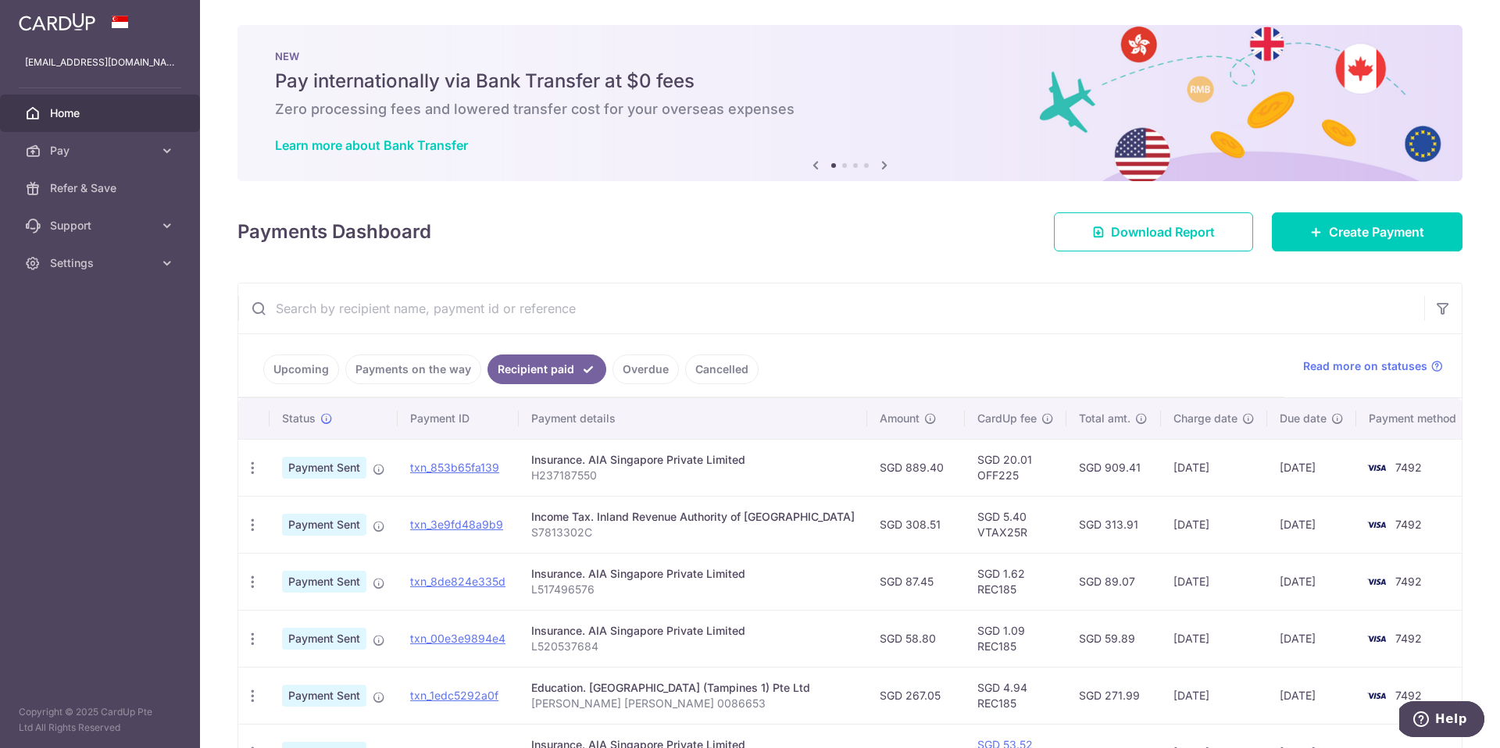
scroll to position [383, 0]
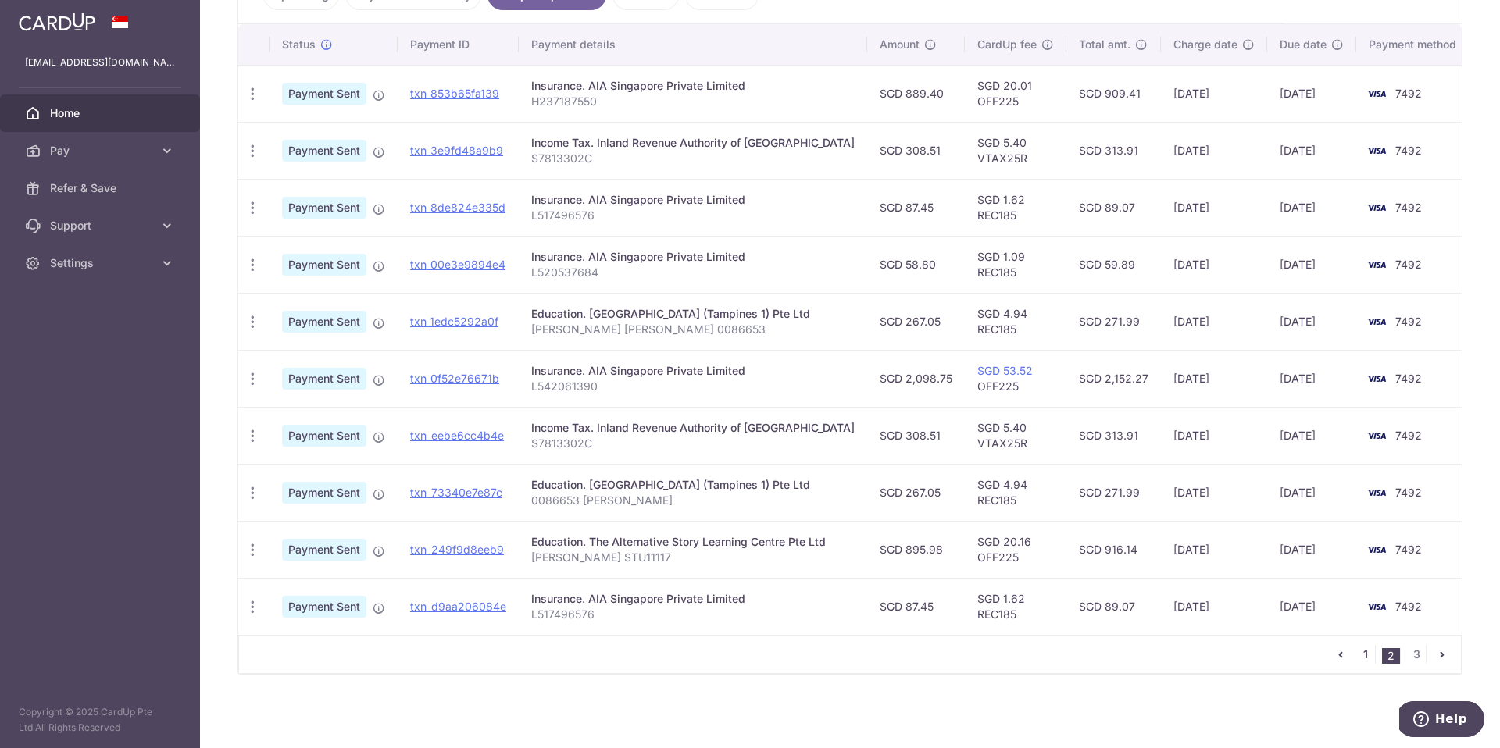
click at [1361, 658] on link "1" at bounding box center [1365, 654] width 19 height 19
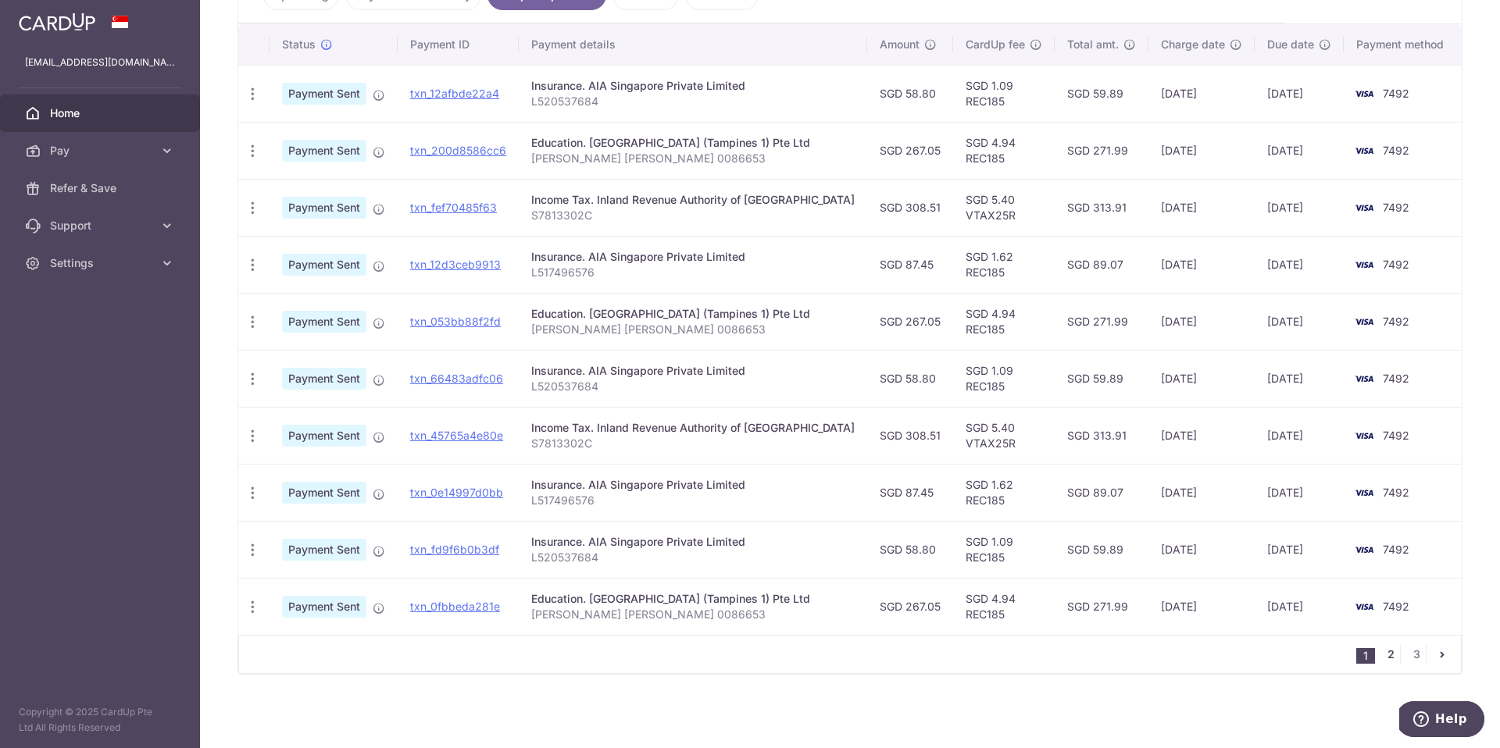
click at [1384, 655] on link "2" at bounding box center [1390, 654] width 19 height 19
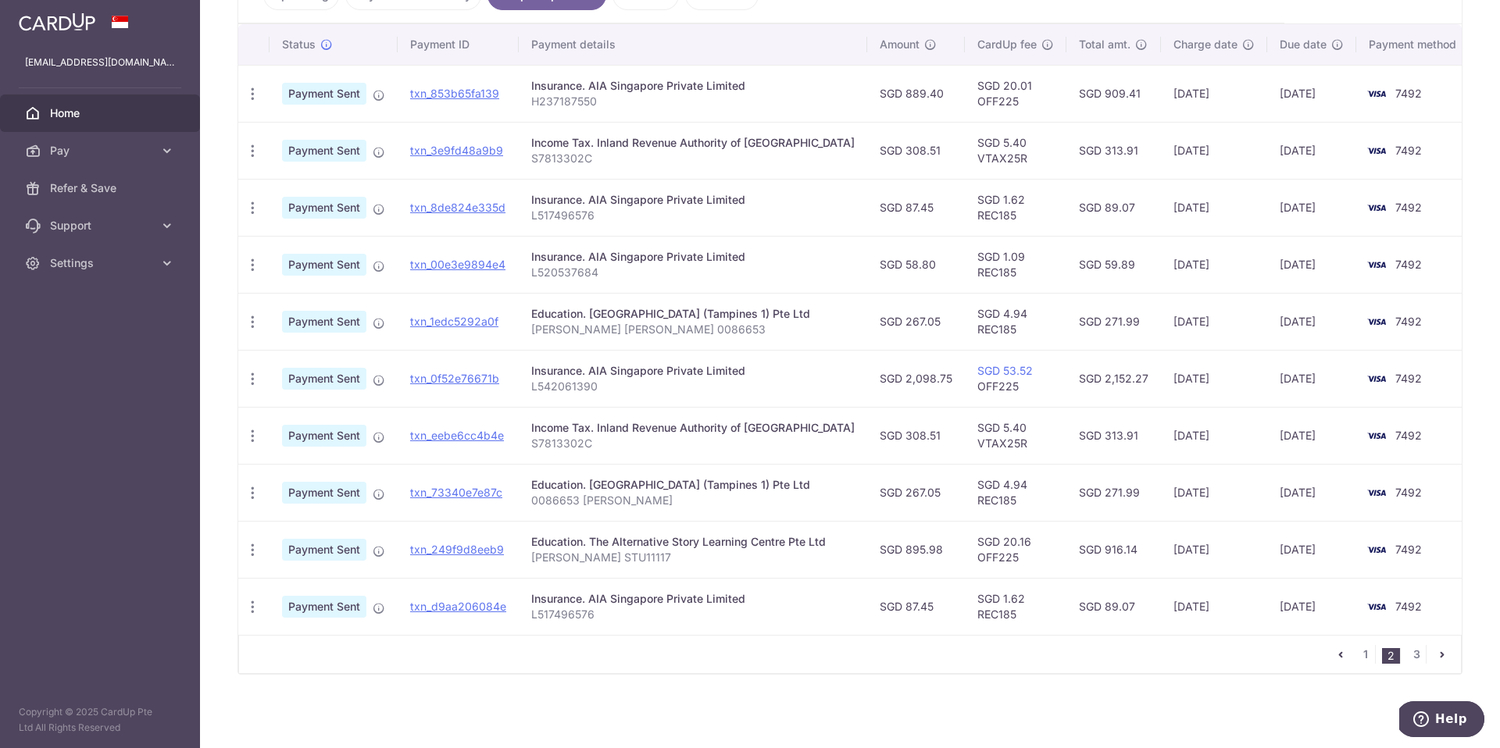
drag, startPoint x: 829, startPoint y: 536, endPoint x: 591, endPoint y: 531, distance: 238.3
click at [591, 534] on div "Education. The Alternative Story Learning Centre Pte Ltd" at bounding box center [692, 542] width 323 height 16
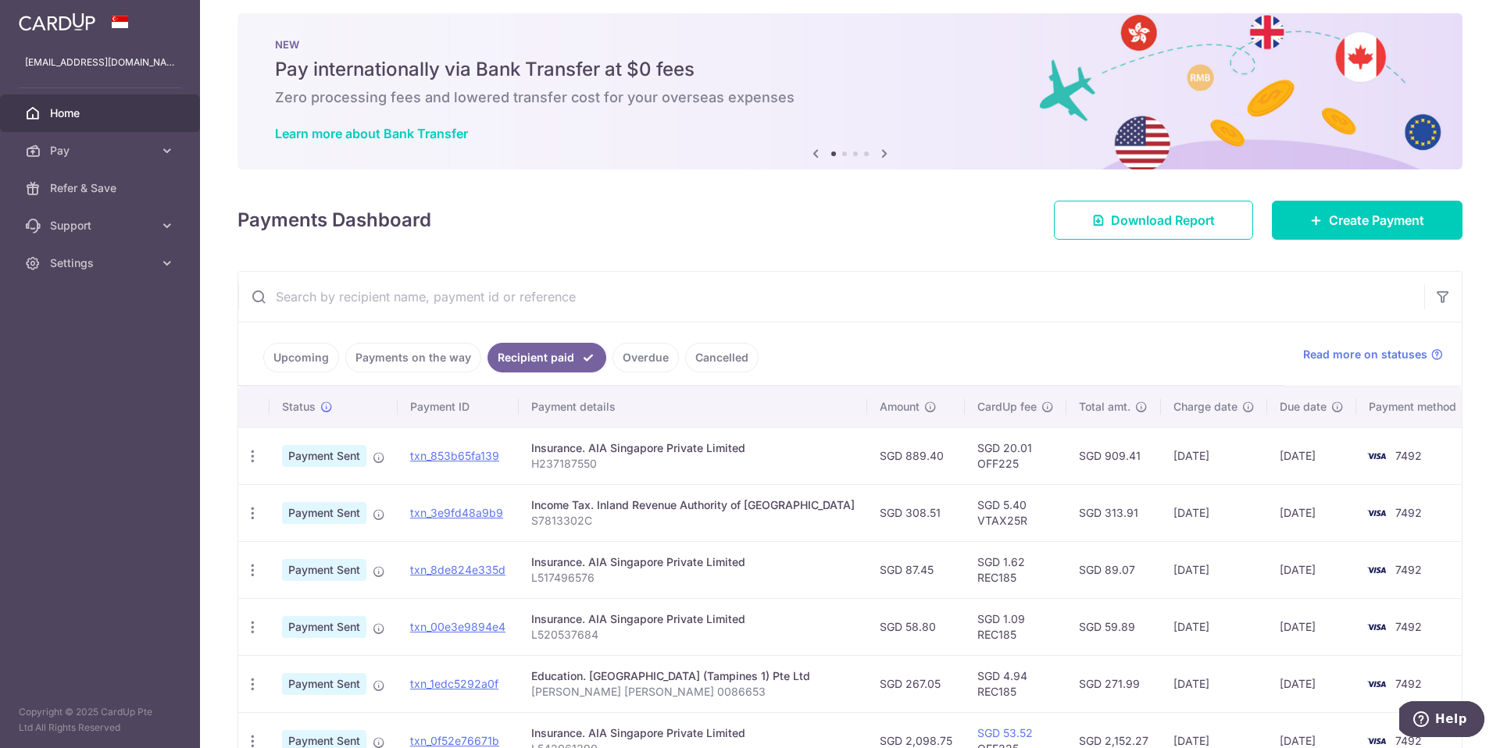
scroll to position [0, 0]
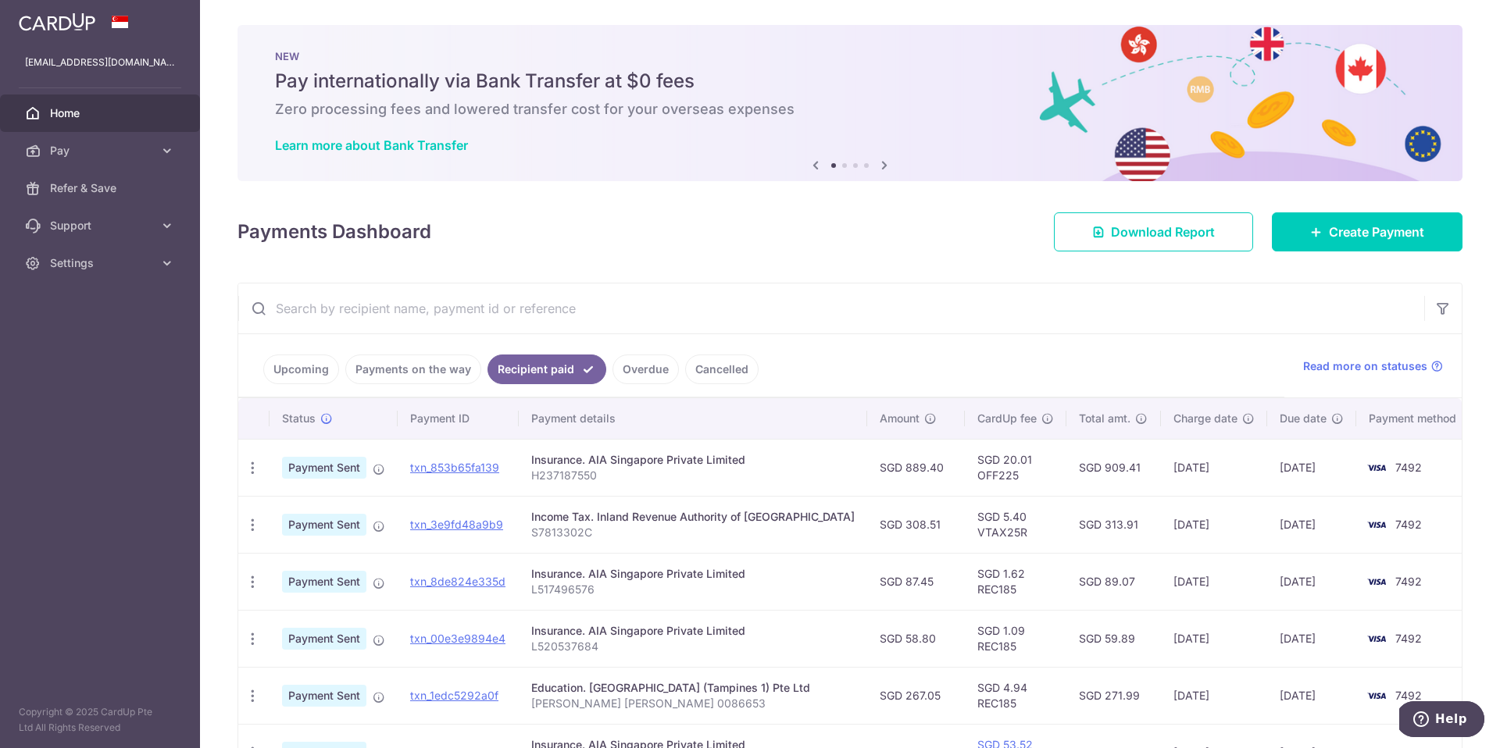
click at [452, 308] on input "text" at bounding box center [831, 309] width 1186 height 50
type input "√"
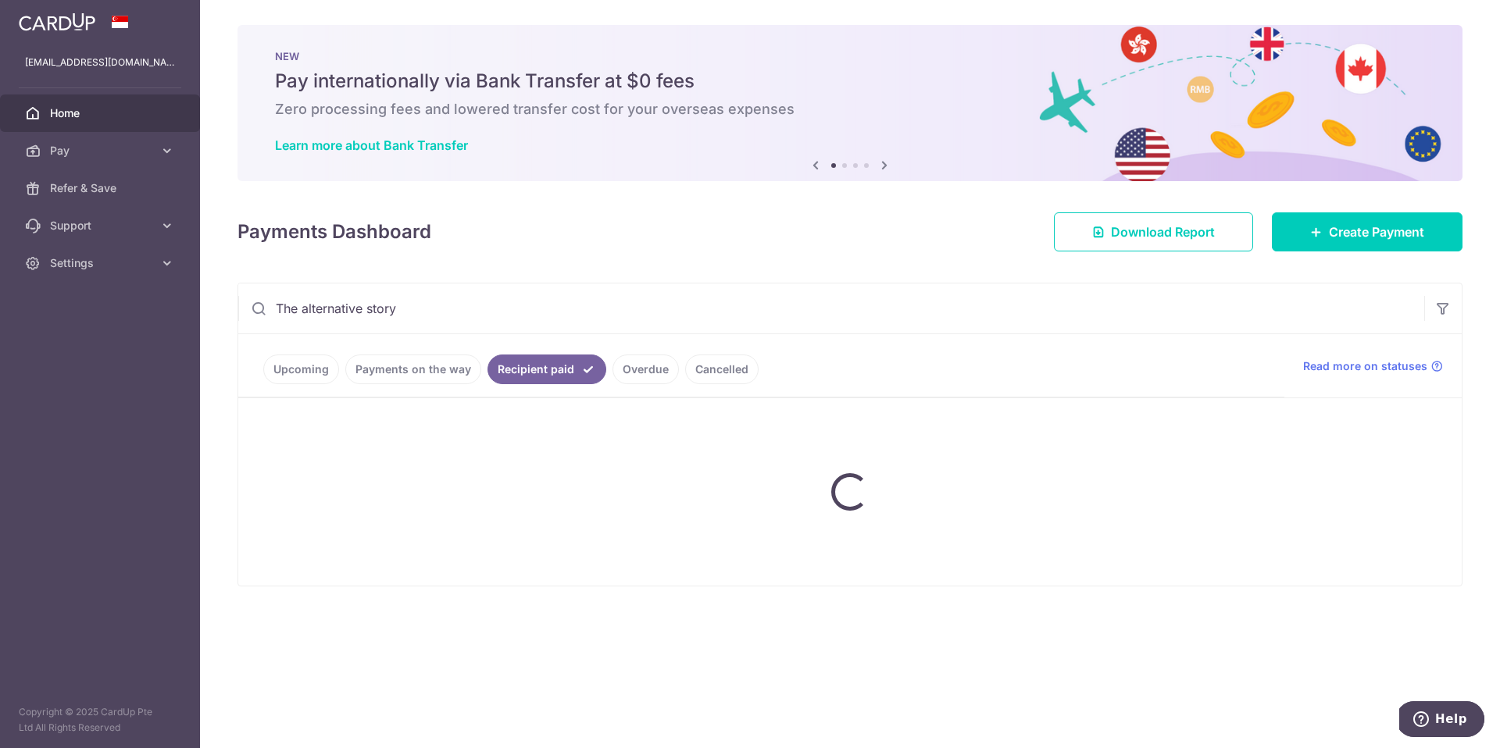
type input "The alternative story"
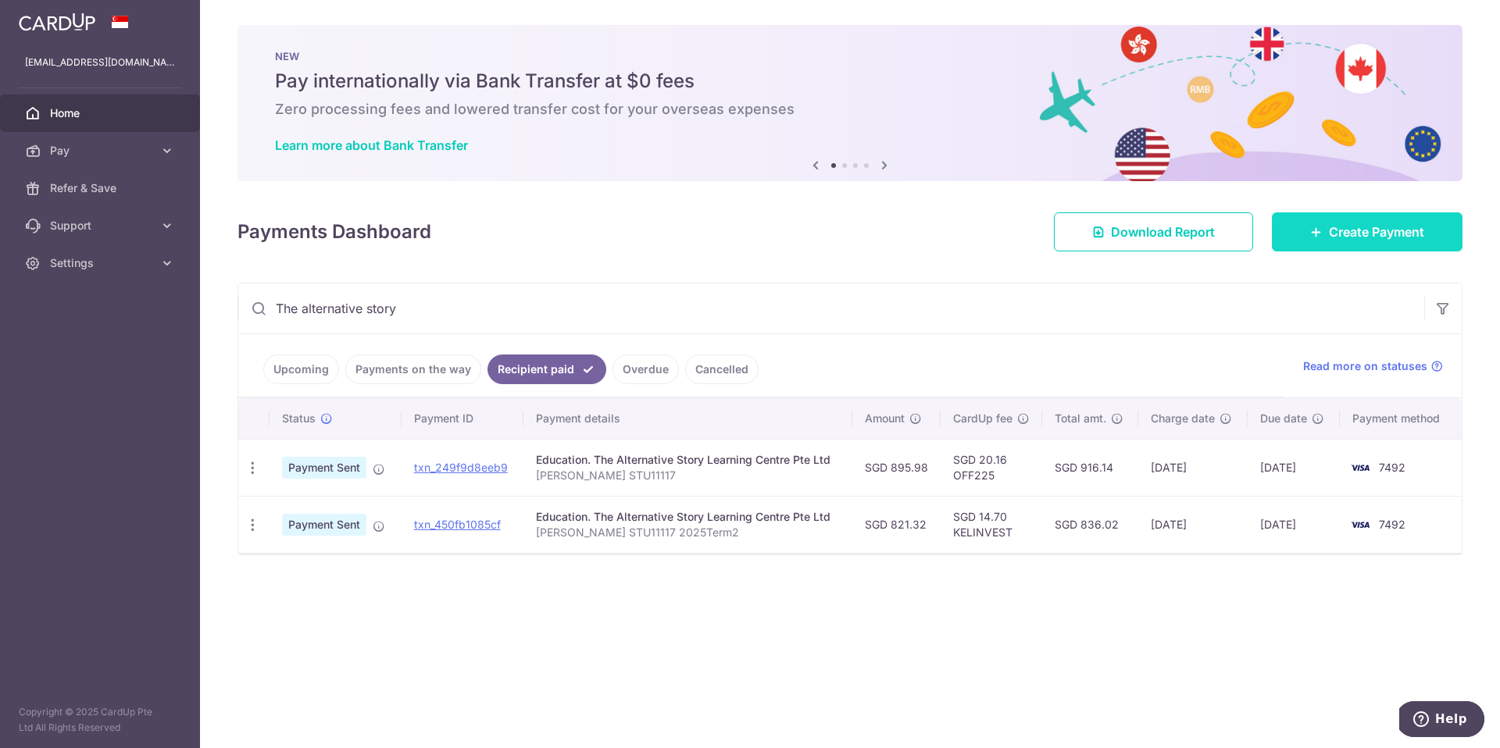
click at [1347, 246] on link "Create Payment" at bounding box center [1367, 231] width 191 height 39
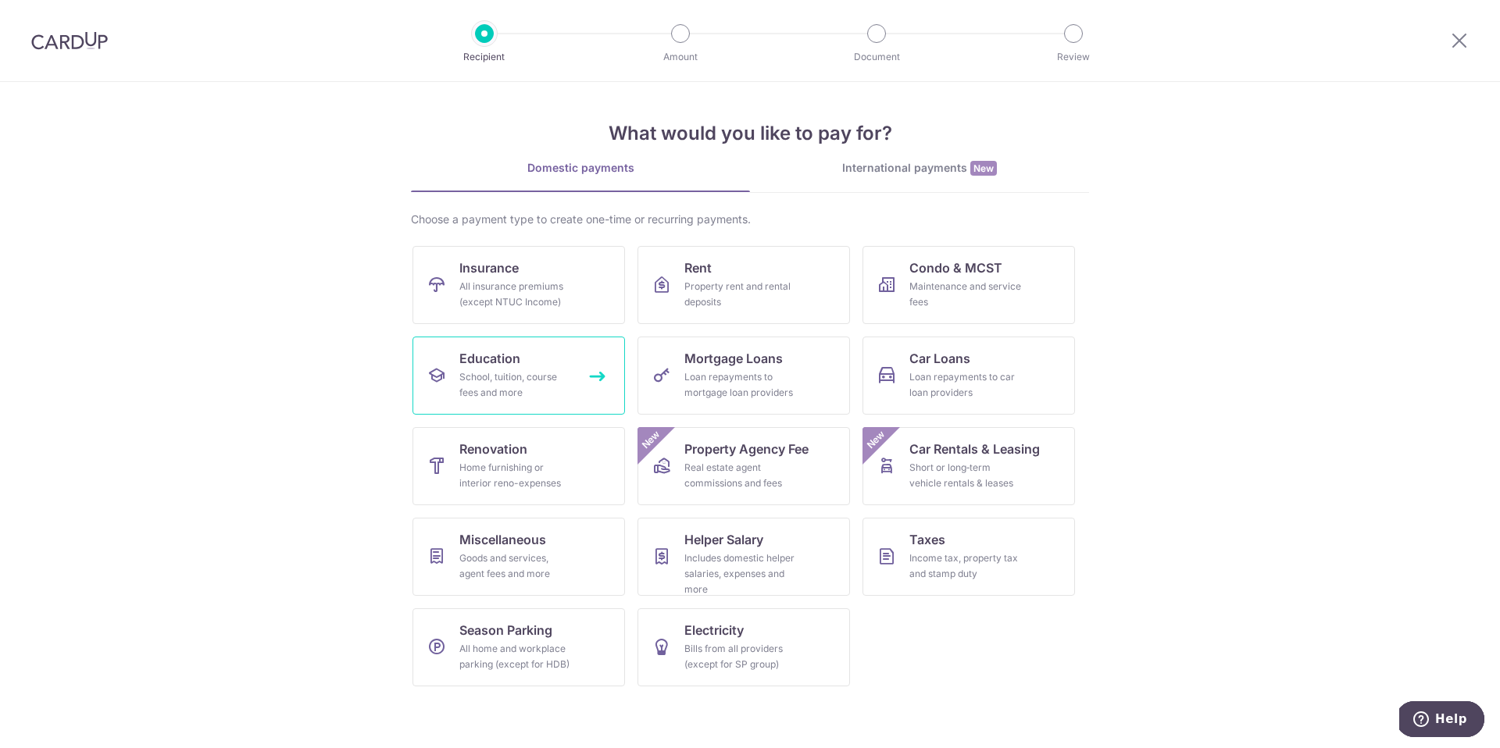
click at [502, 390] on div "School, tuition, course fees and more" at bounding box center [515, 384] width 112 height 31
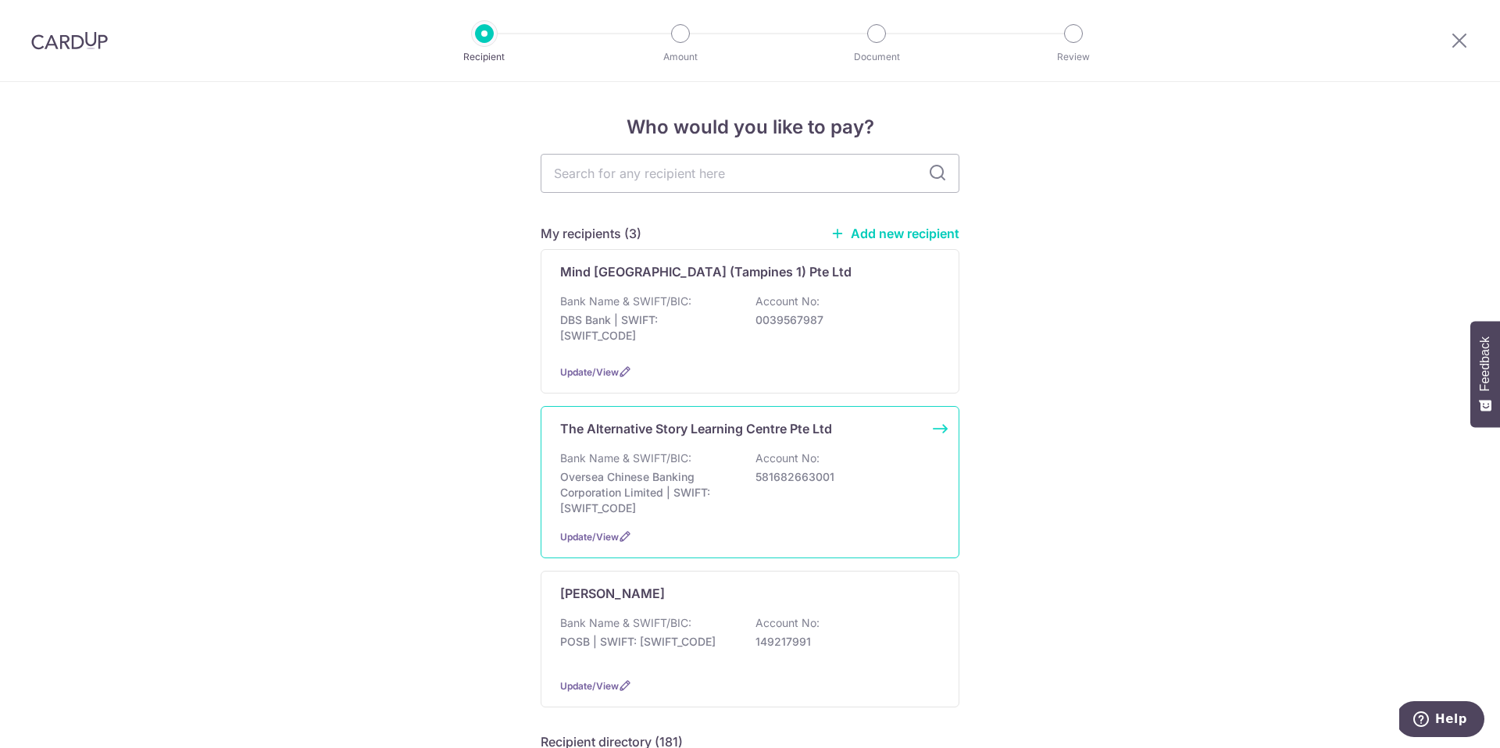
click at [676, 492] on p "Oversea Chinese Banking Corporation Limited | SWIFT: OCBCSGSGXXX" at bounding box center [647, 492] width 175 height 47
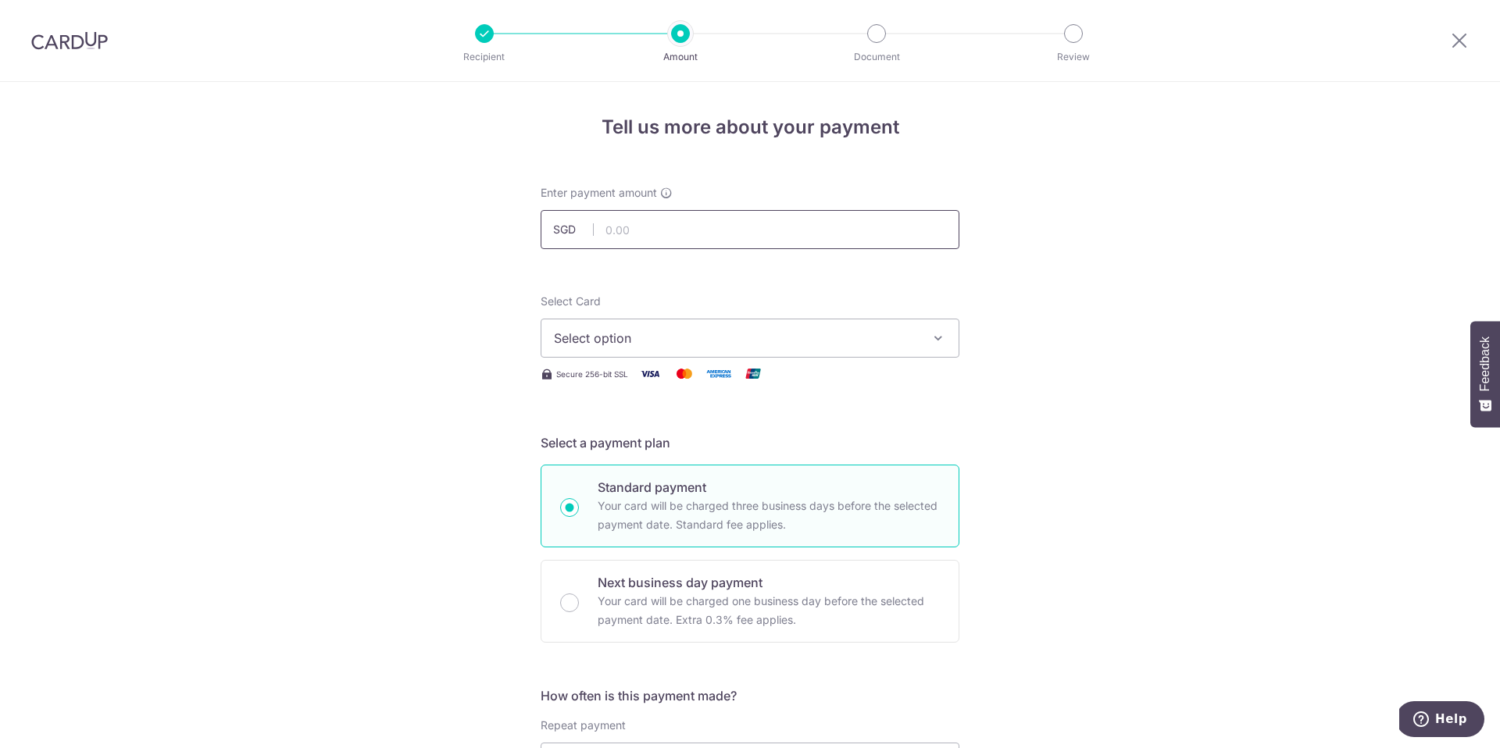
click at [656, 227] on input "text" at bounding box center [750, 229] width 419 height 39
click at [623, 228] on input "text" at bounding box center [750, 229] width 419 height 39
paste input "821.32"
type input "821.32"
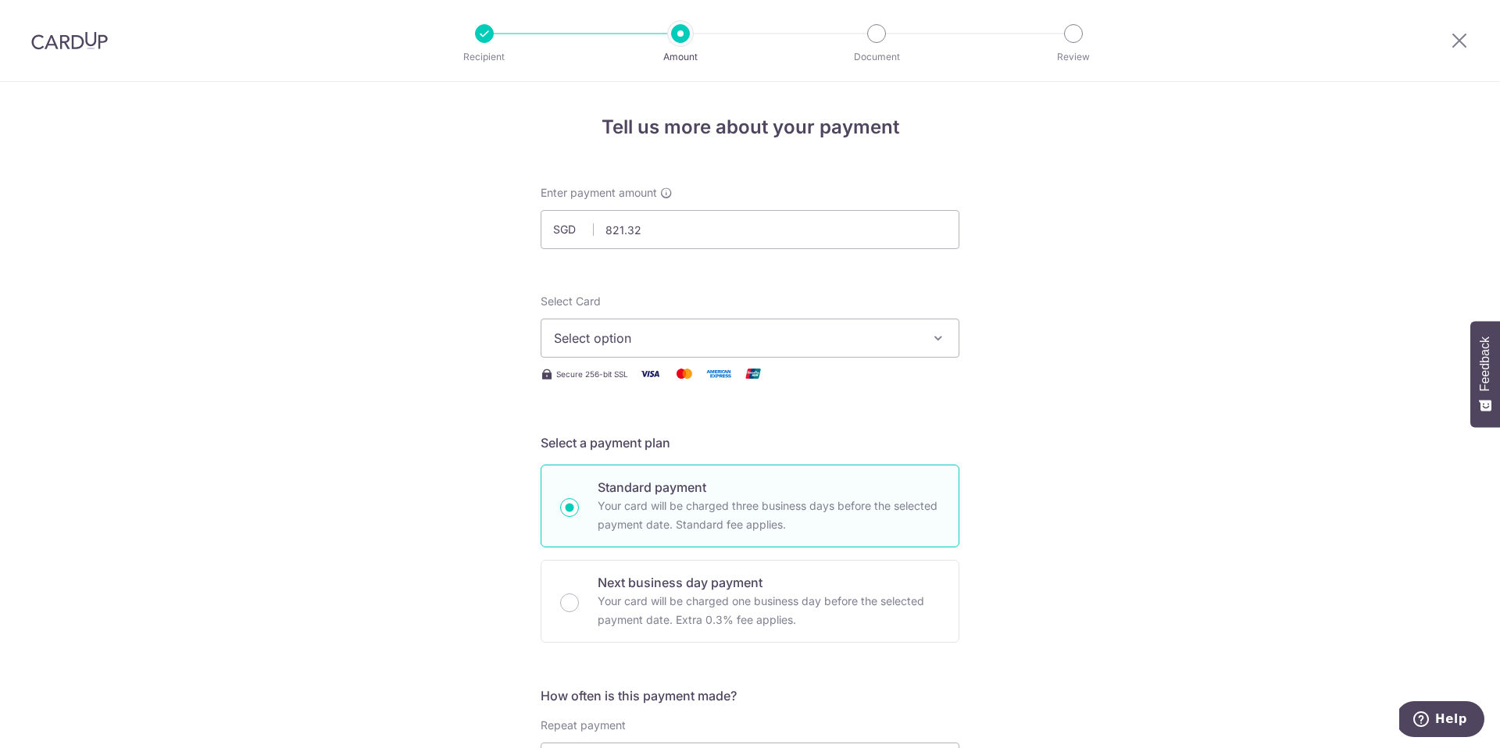
click at [617, 342] on span "Select option" at bounding box center [736, 338] width 364 height 19
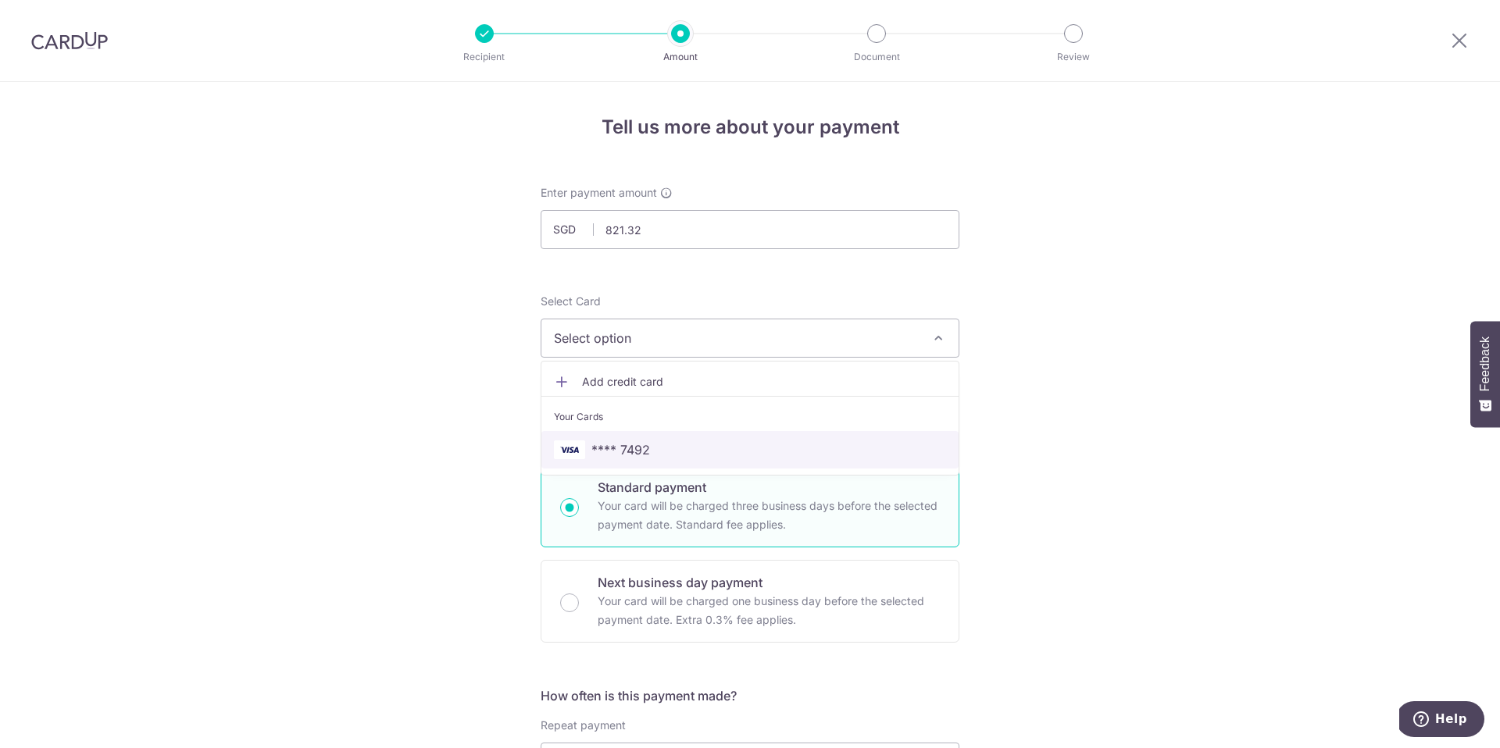
click at [628, 443] on span "**** 7492" at bounding box center [620, 450] width 59 height 19
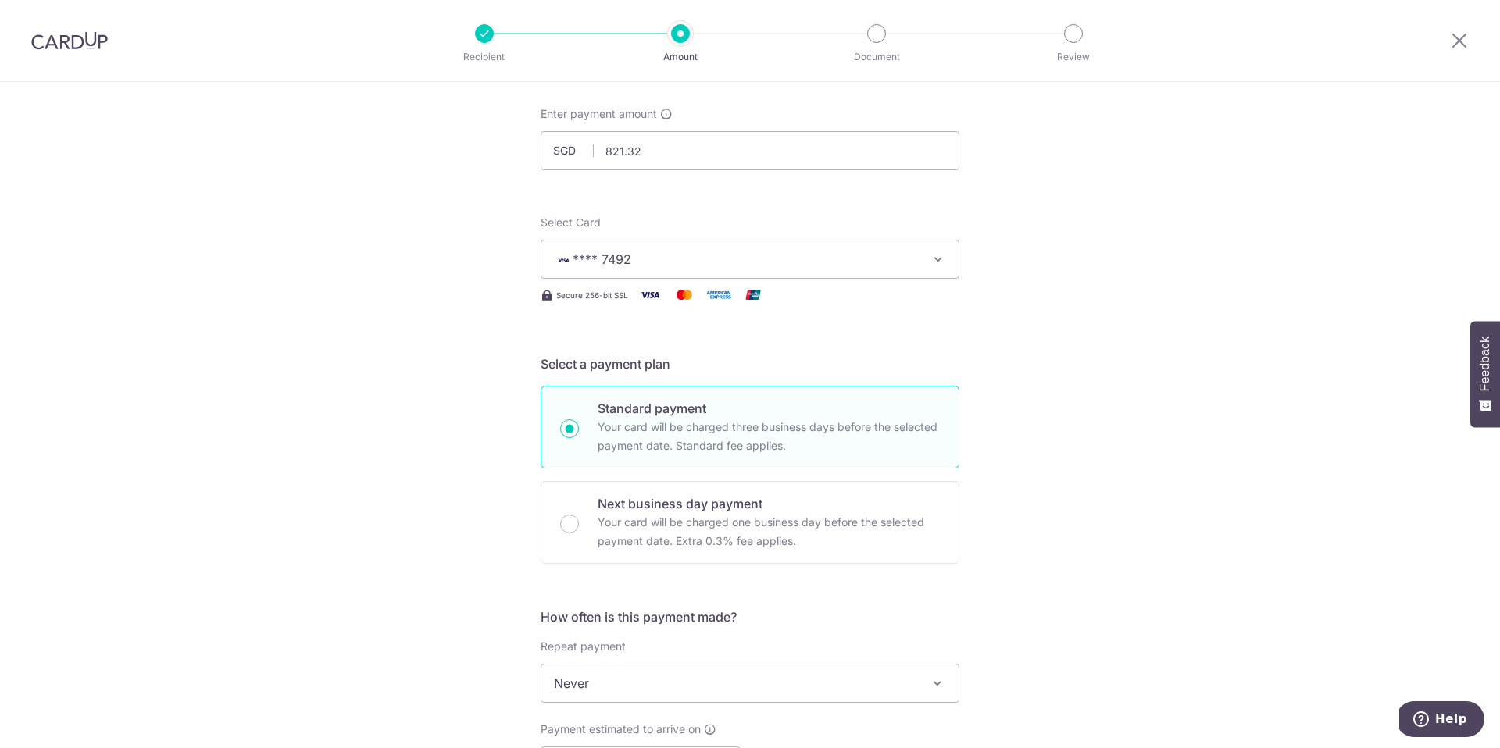
scroll to position [203, 0]
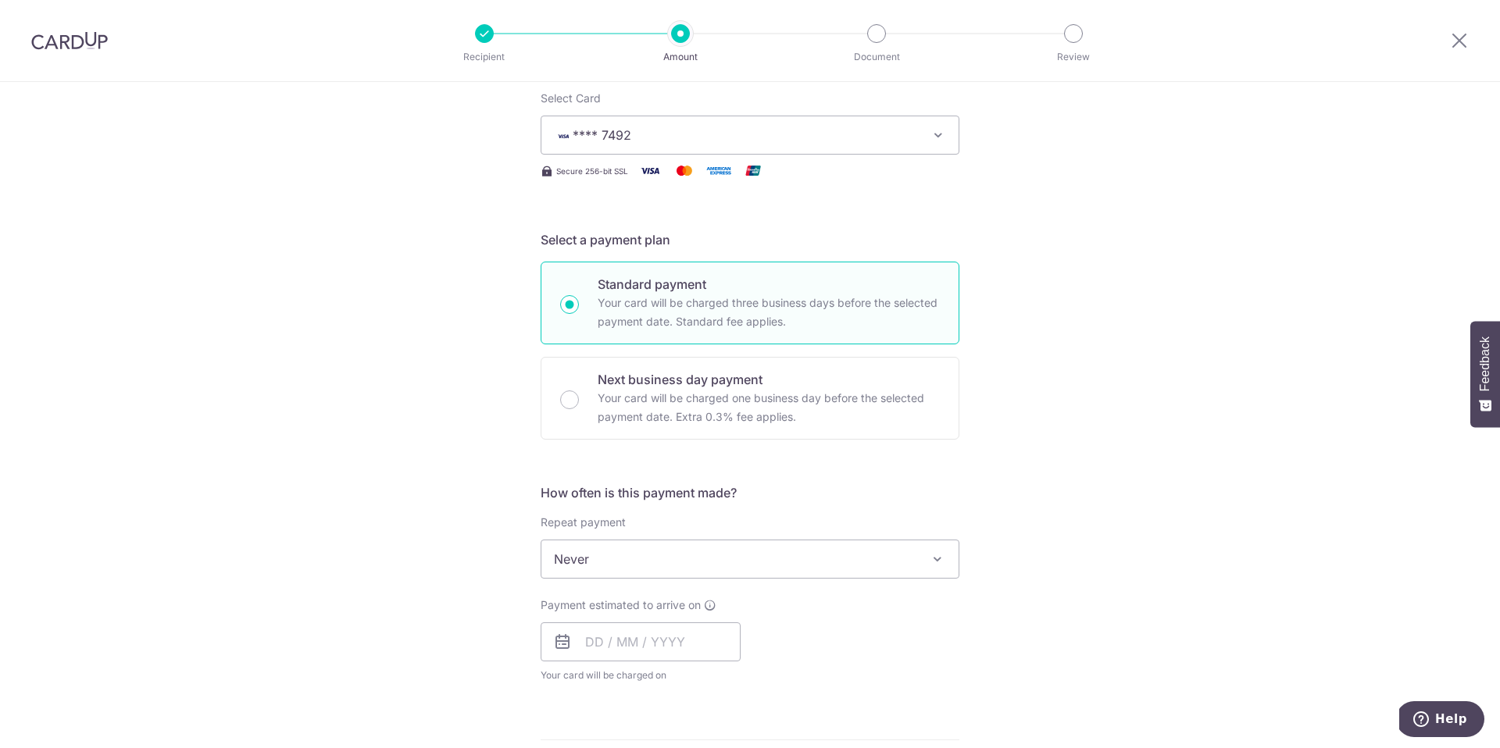
click at [669, 560] on span "Never" at bounding box center [749, 559] width 417 height 37
click at [612, 635] on input "text" at bounding box center [641, 642] width 200 height 39
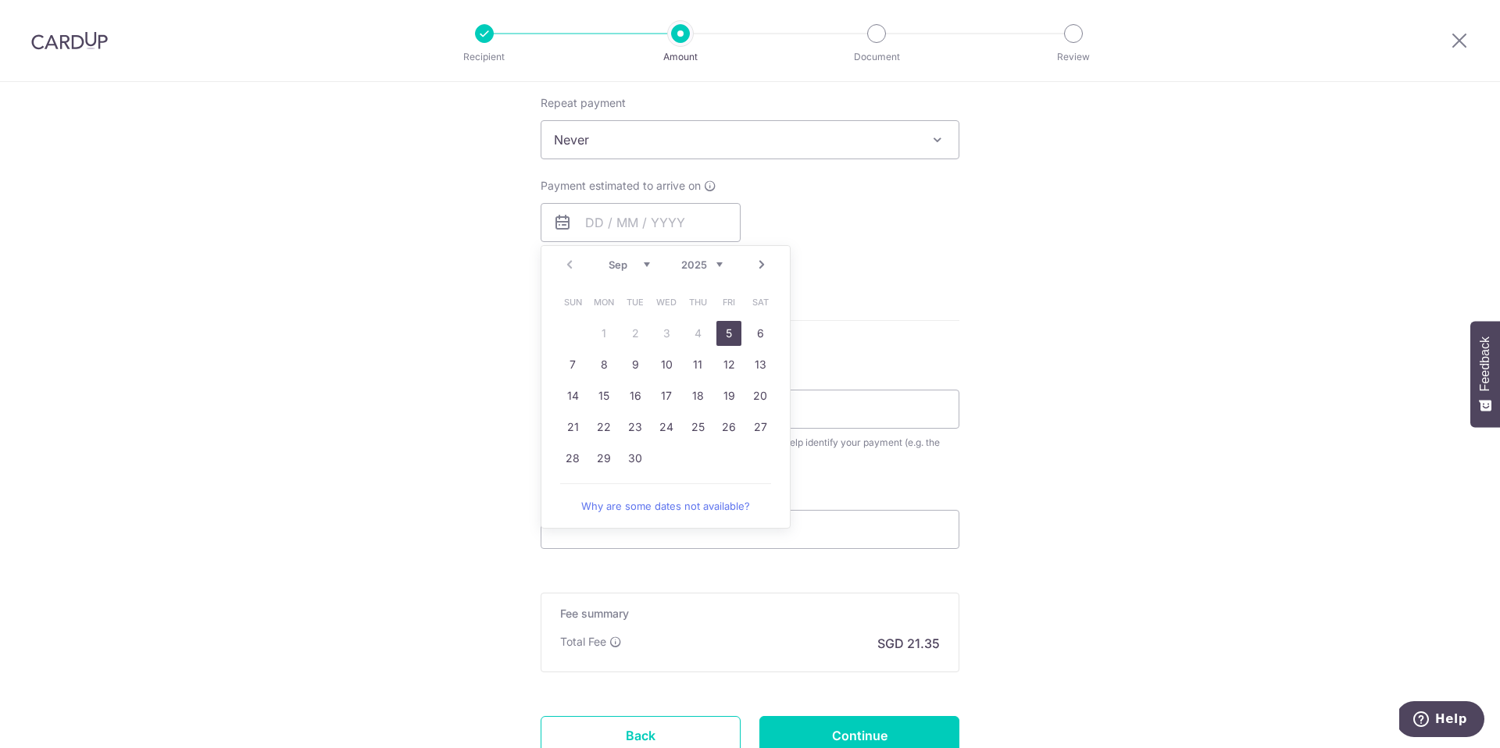
click at [726, 335] on link "5" at bounding box center [728, 333] width 25 height 25
type input "05/09/2025"
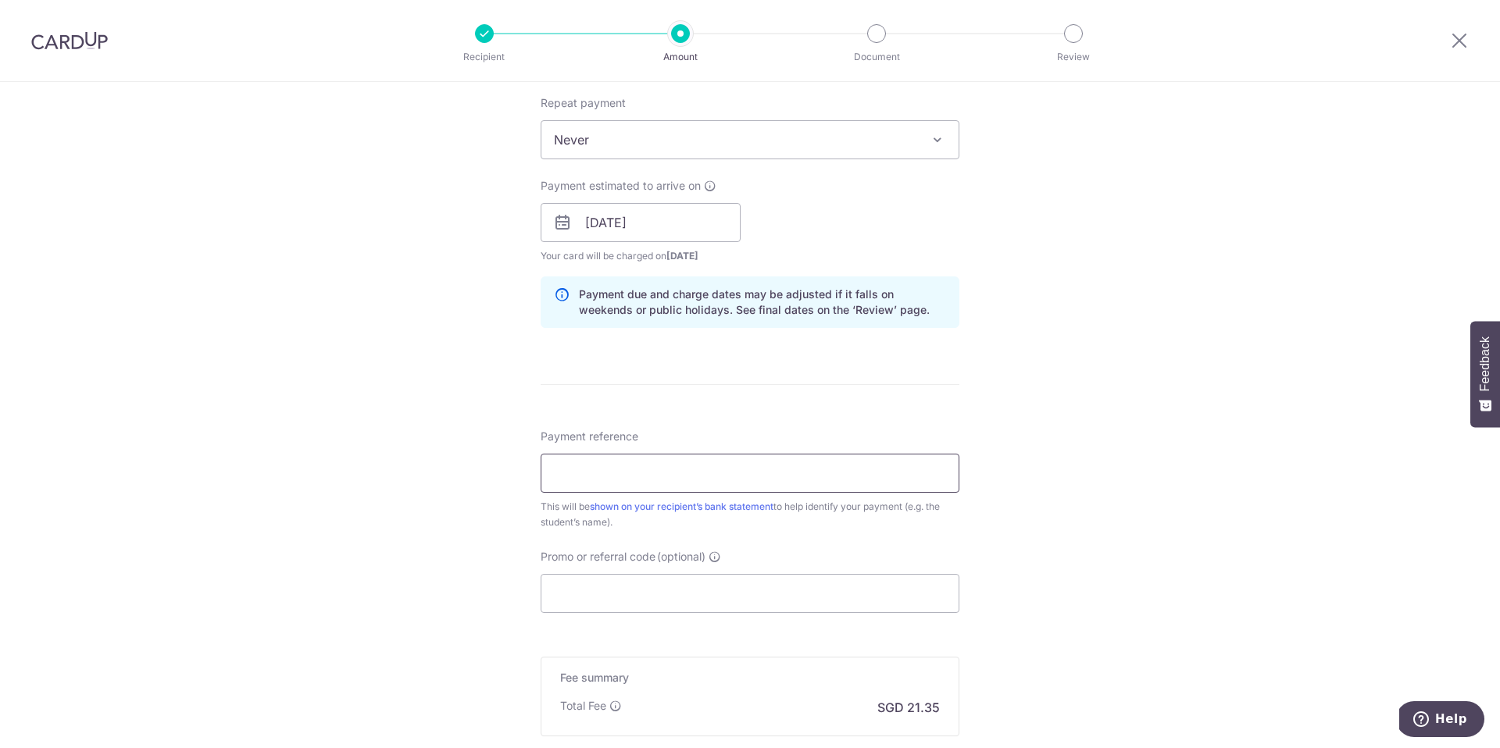
click at [597, 476] on input "Payment reference" at bounding box center [750, 473] width 419 height 39
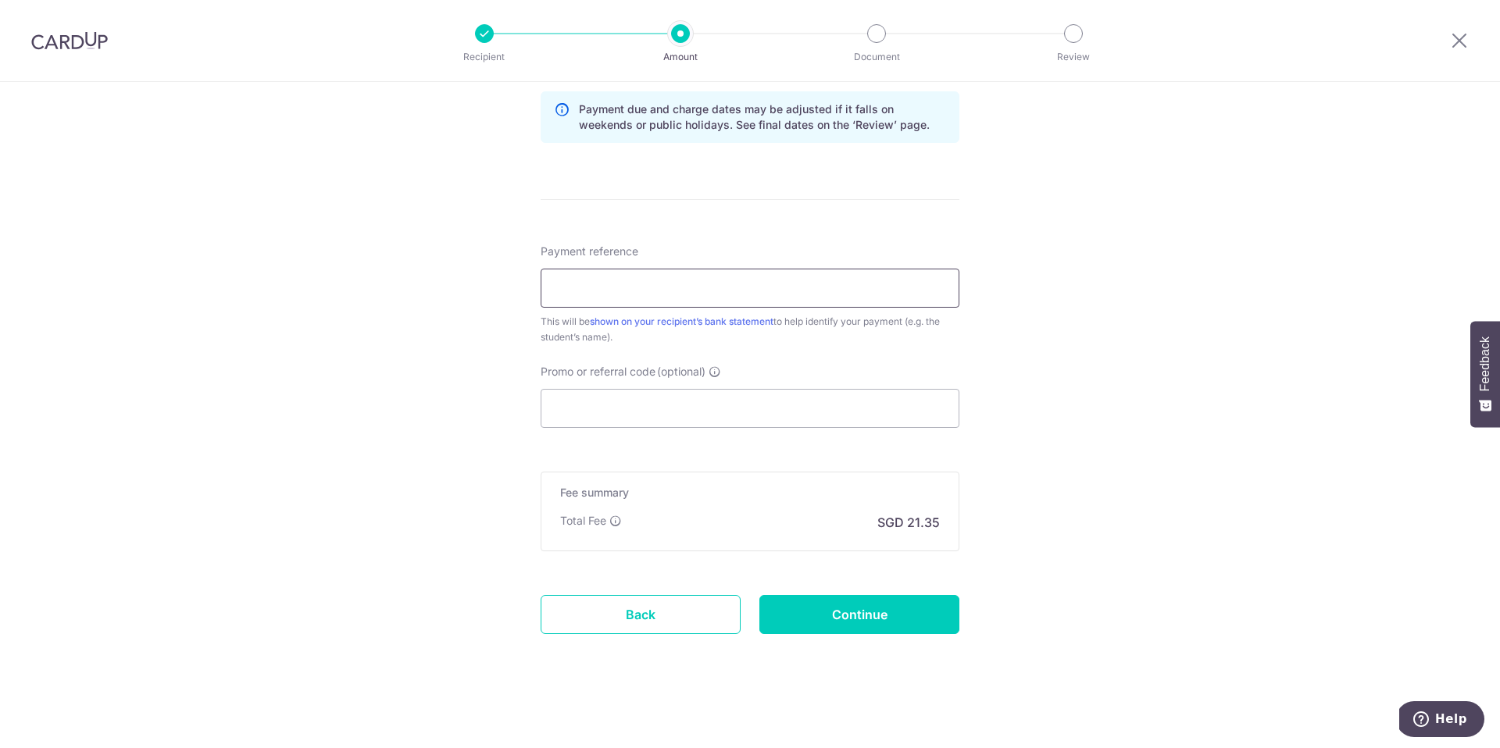
scroll to position [811, 0]
click at [601, 404] on input "Promo or referral code (optional)" at bounding box center [750, 405] width 419 height 39
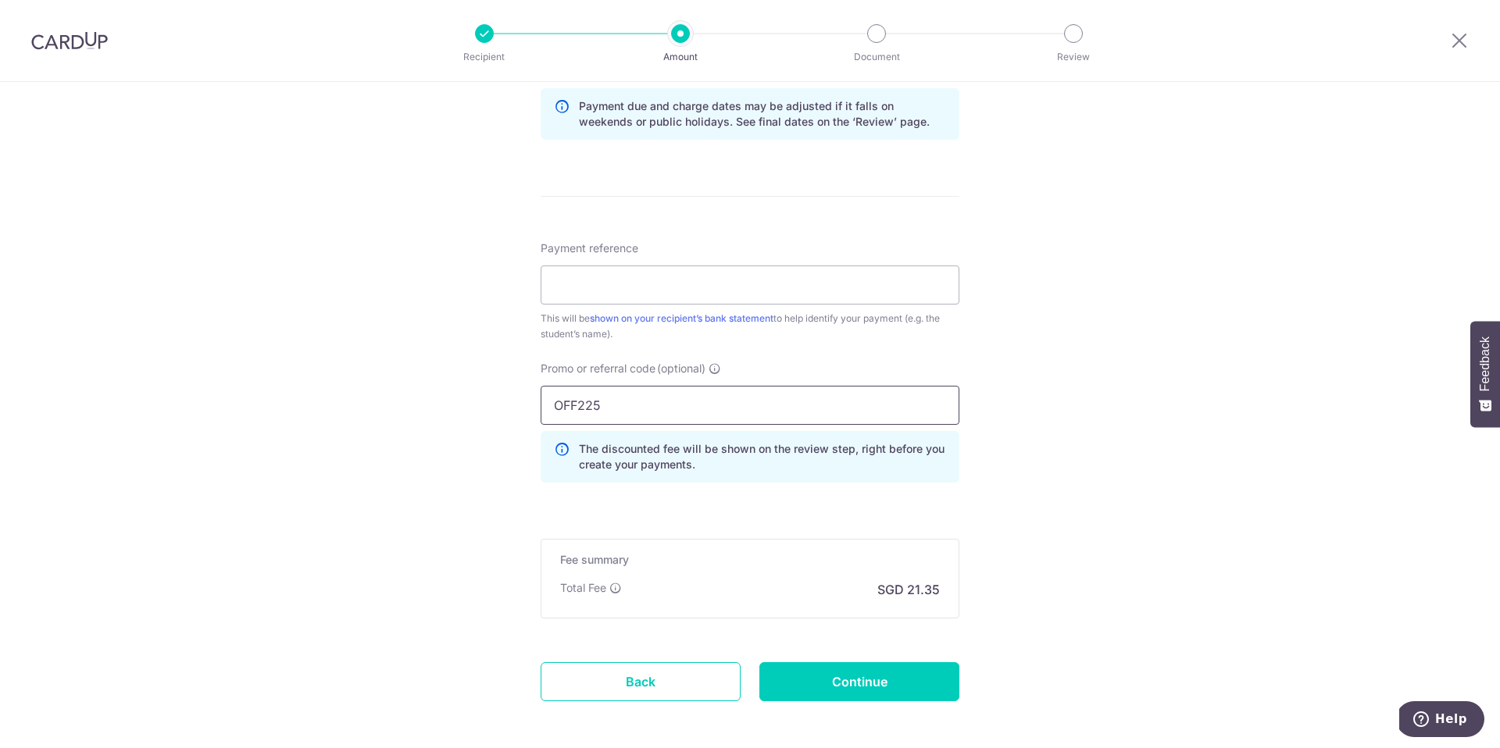
type input "OFF225"
click at [410, 485] on div "Tell us more about your payment Enter payment amount SGD 821.32 821.32 Select C…" at bounding box center [750, 44] width 1500 height 1547
click at [645, 277] on input "Payment reference" at bounding box center [750, 285] width 419 height 39
paste input "STU11117"
click at [412, 431] on div "Tell us more about your payment Enter payment amount SGD 821.32 821.32 Select C…" at bounding box center [750, 44] width 1500 height 1547
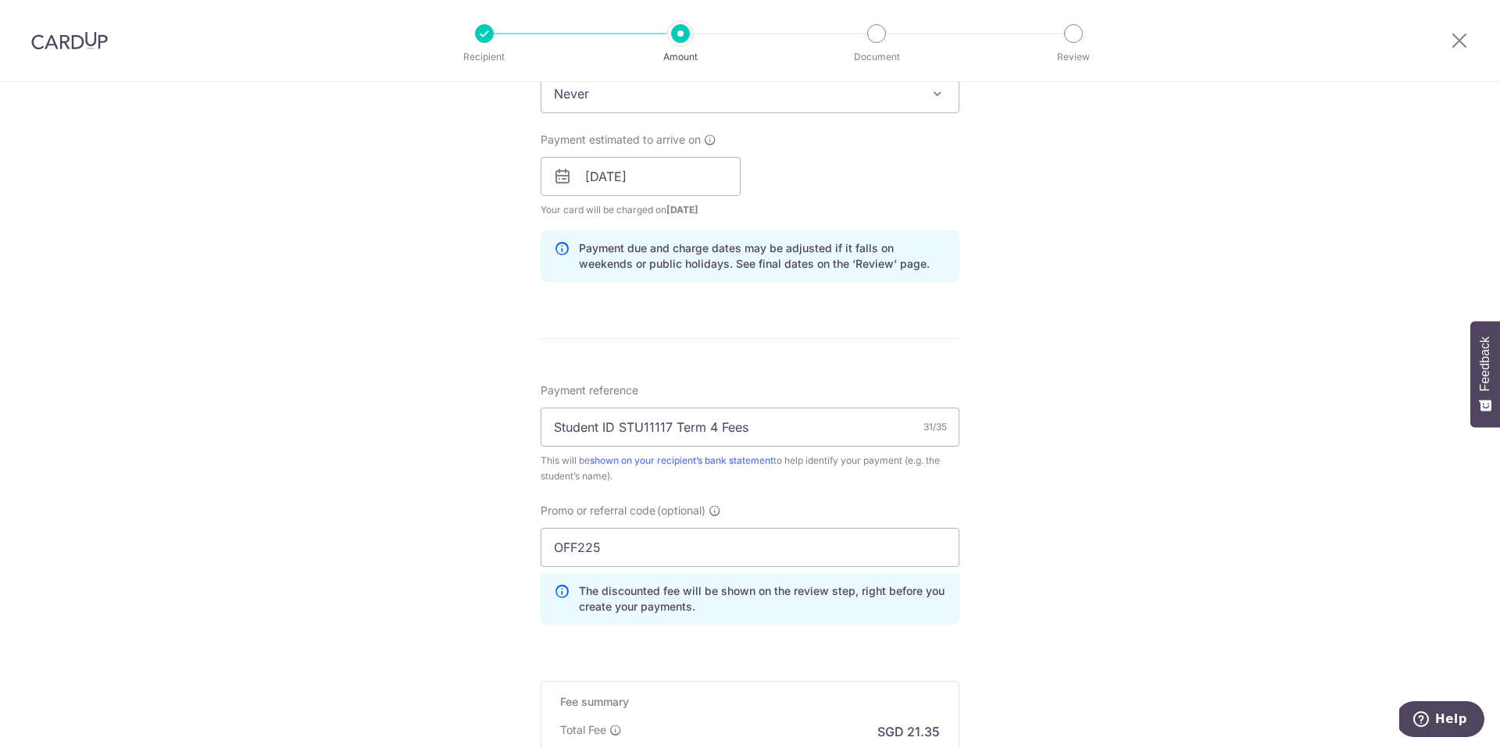
scroll to position [878, 0]
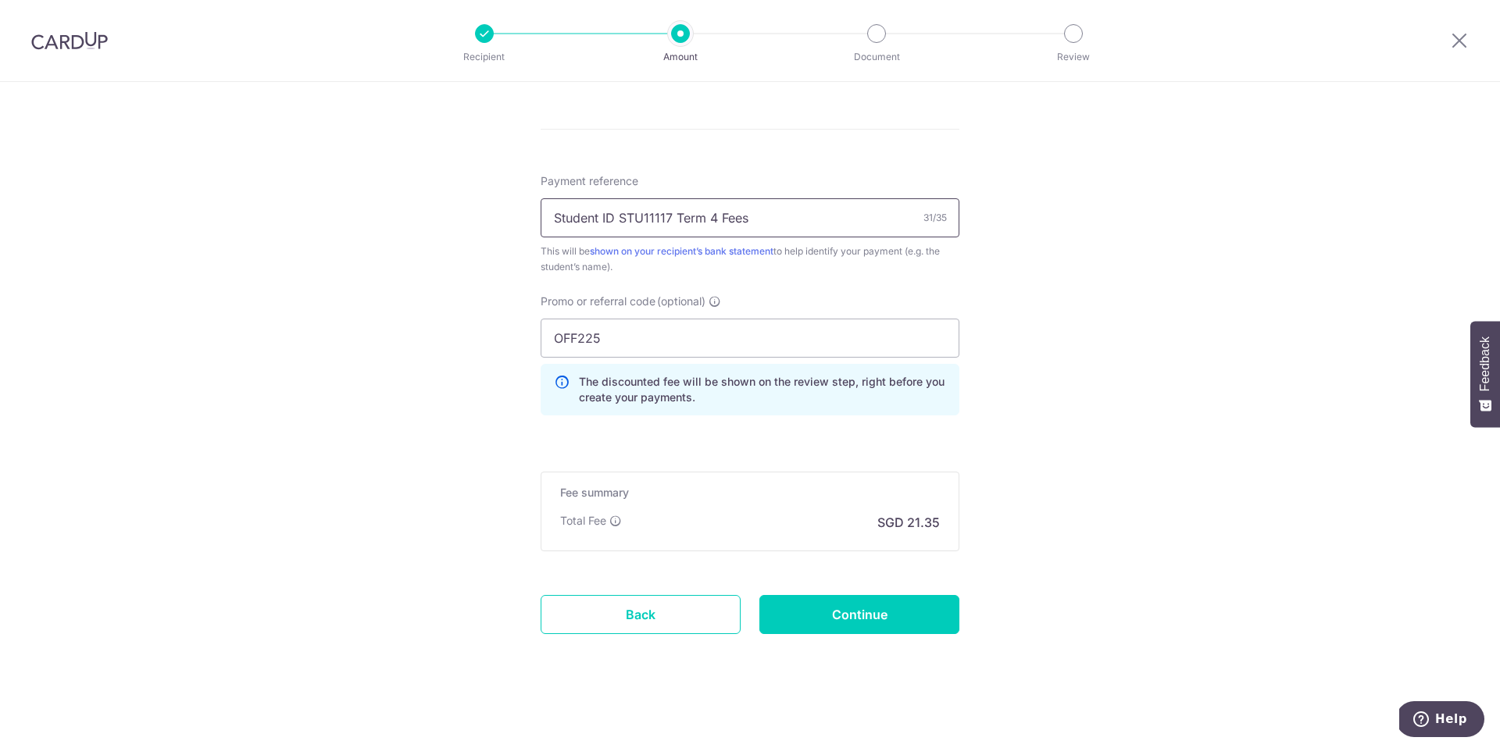
click at [697, 219] on input "Student ID STU11117 Term 4 Fees" at bounding box center [750, 217] width 419 height 39
drag, startPoint x: 728, startPoint y: 220, endPoint x: 738, endPoint y: 221, distance: 10.2
click at [738, 221] on input "Student ID STU11117 Term 4 Fees" at bounding box center [750, 217] width 419 height 39
drag, startPoint x: 715, startPoint y: 220, endPoint x: 800, endPoint y: 229, distance: 84.8
click at [800, 229] on input "Student ID STU11117 Term 4 Fees" at bounding box center [750, 217] width 419 height 39
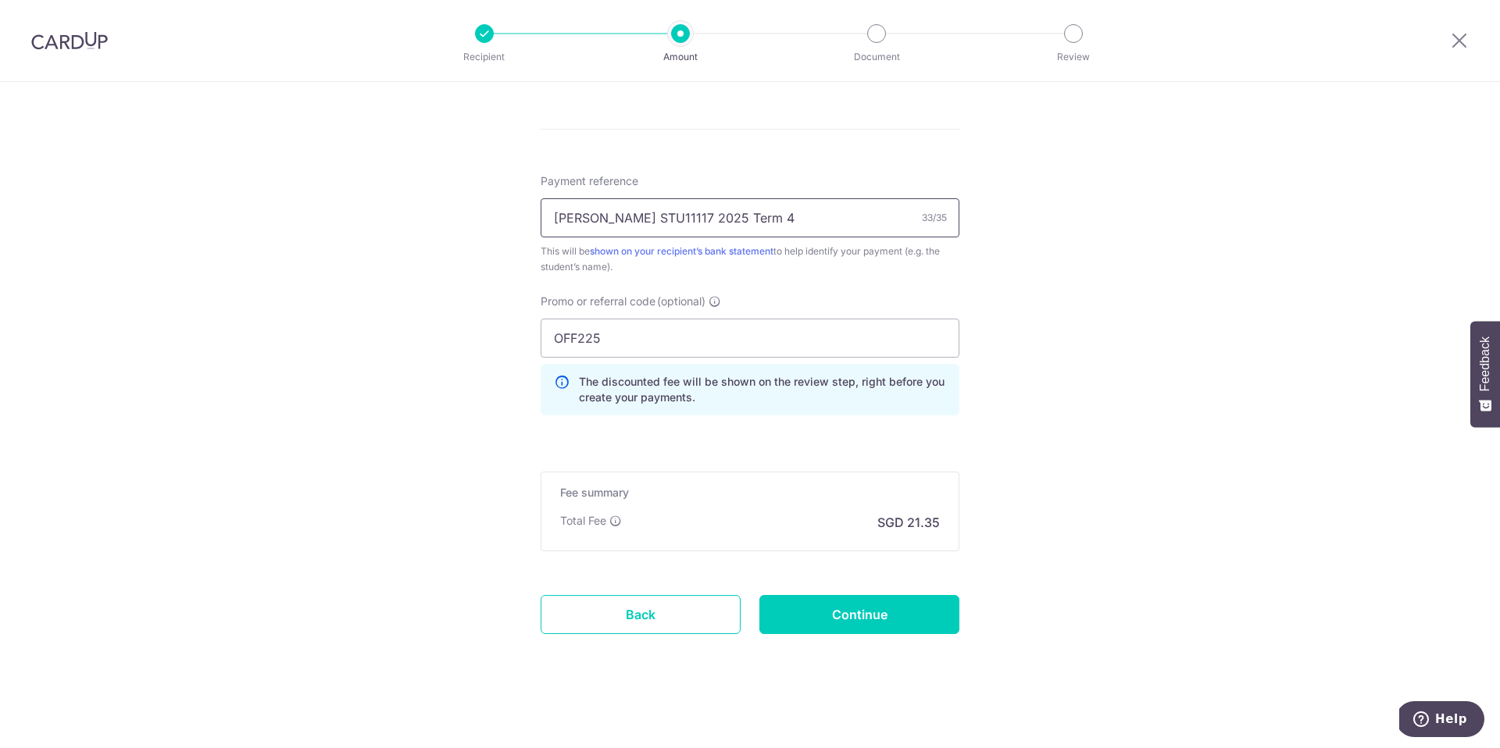
type input "Danielle Tay STU11117 2025 Term 4"
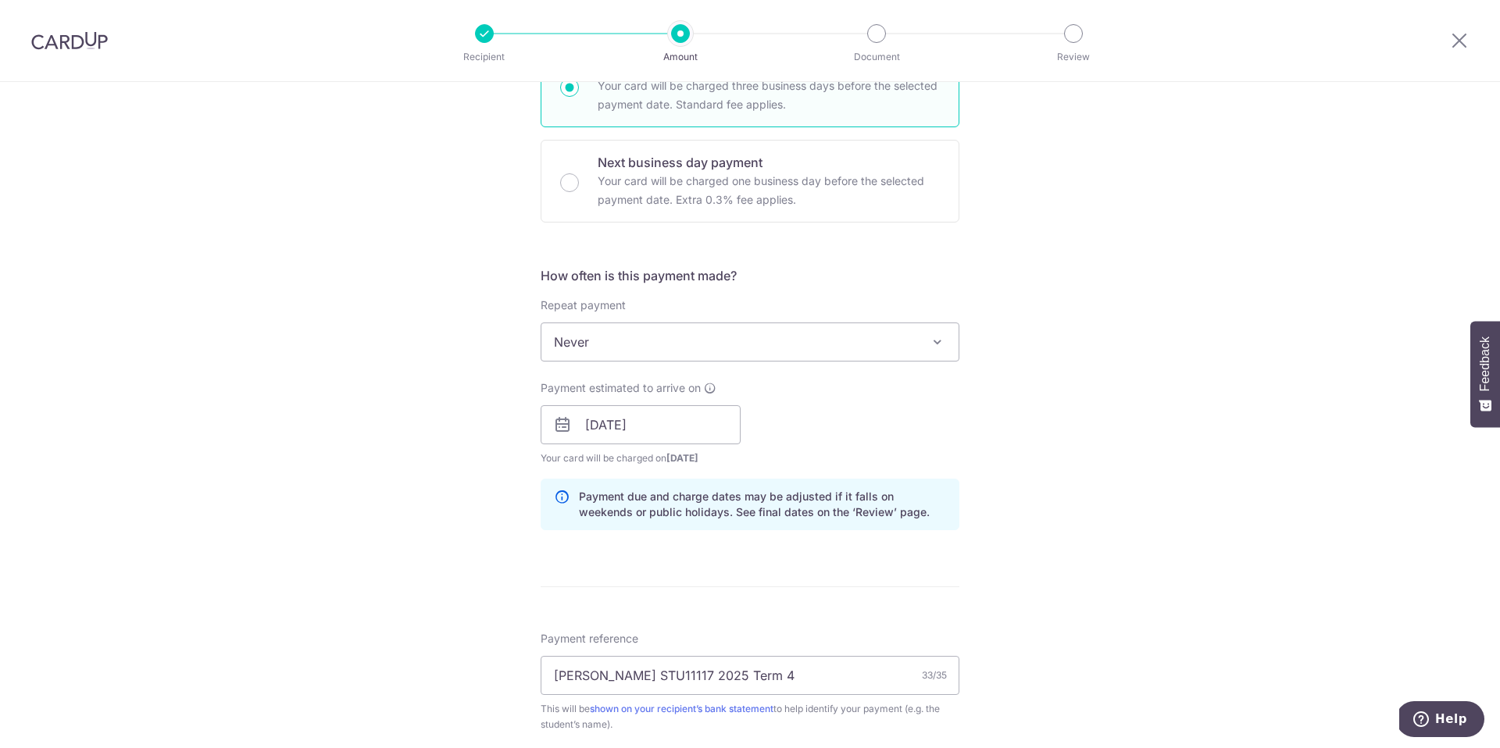
scroll to position [291, 0]
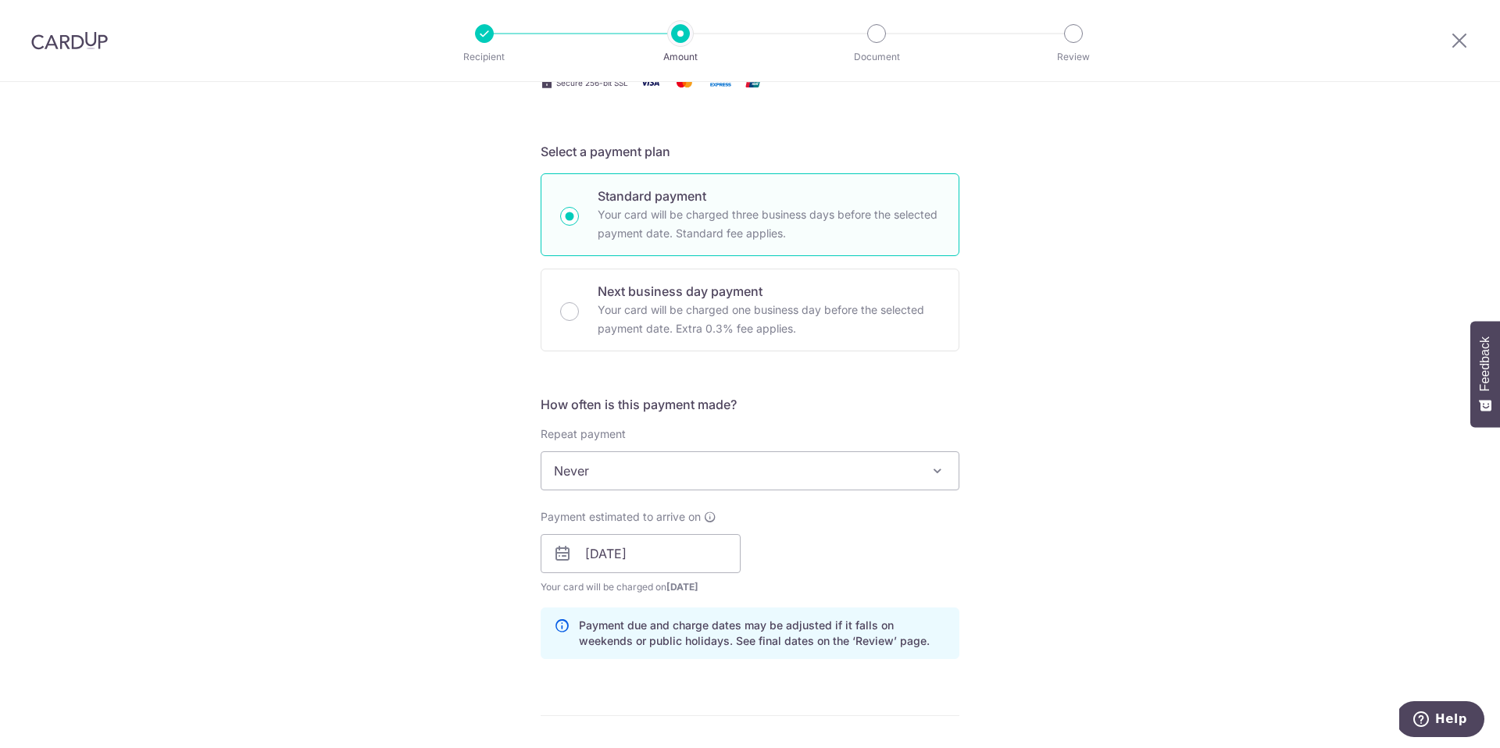
click at [866, 477] on span "Never" at bounding box center [749, 470] width 417 height 37
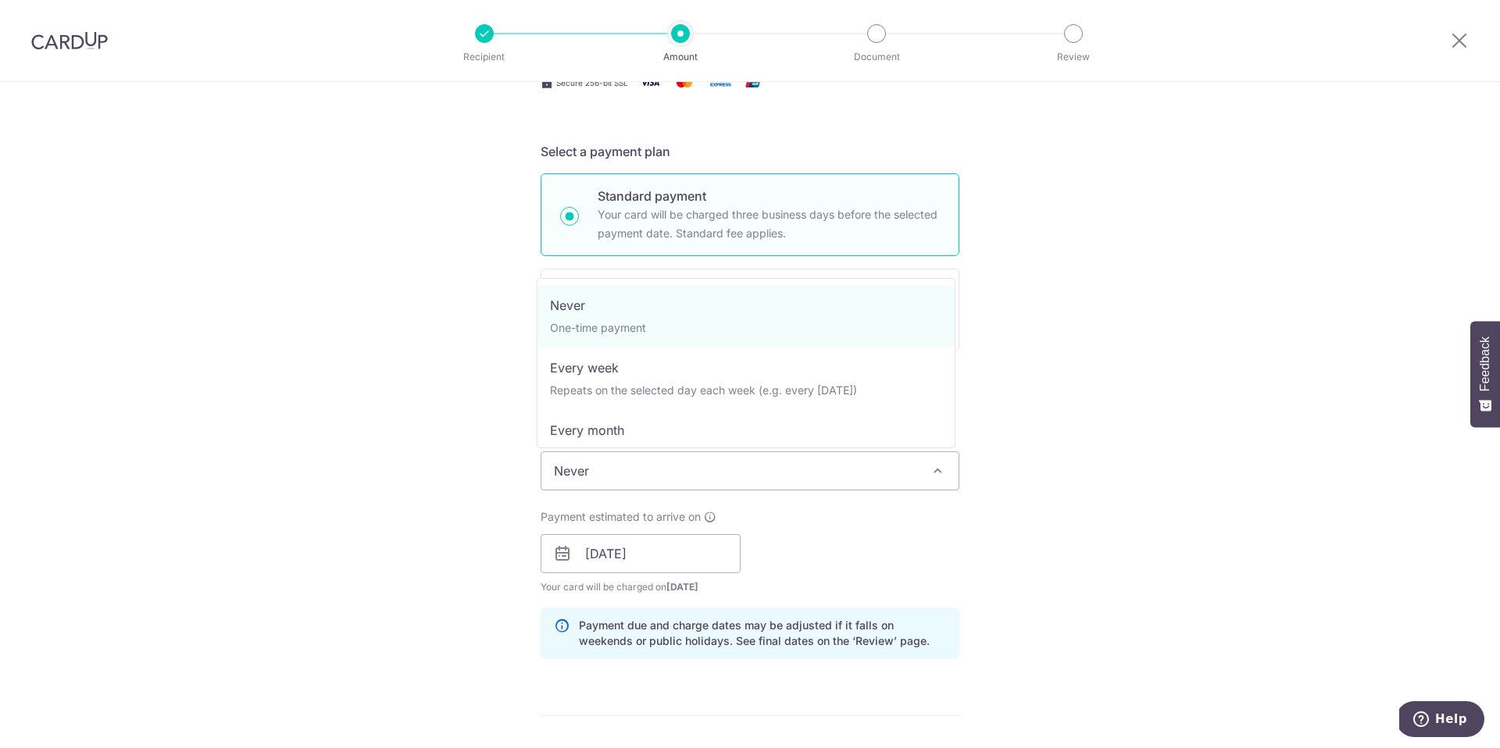
drag, startPoint x: 861, startPoint y: 519, endPoint x: 849, endPoint y: 523, distance: 12.6
click at [861, 519] on div "Payment estimated to arrive on 05/09/2025 Prev Next Sep Oct Nov Dec 2025 2026 2…" at bounding box center [749, 552] width 437 height 86
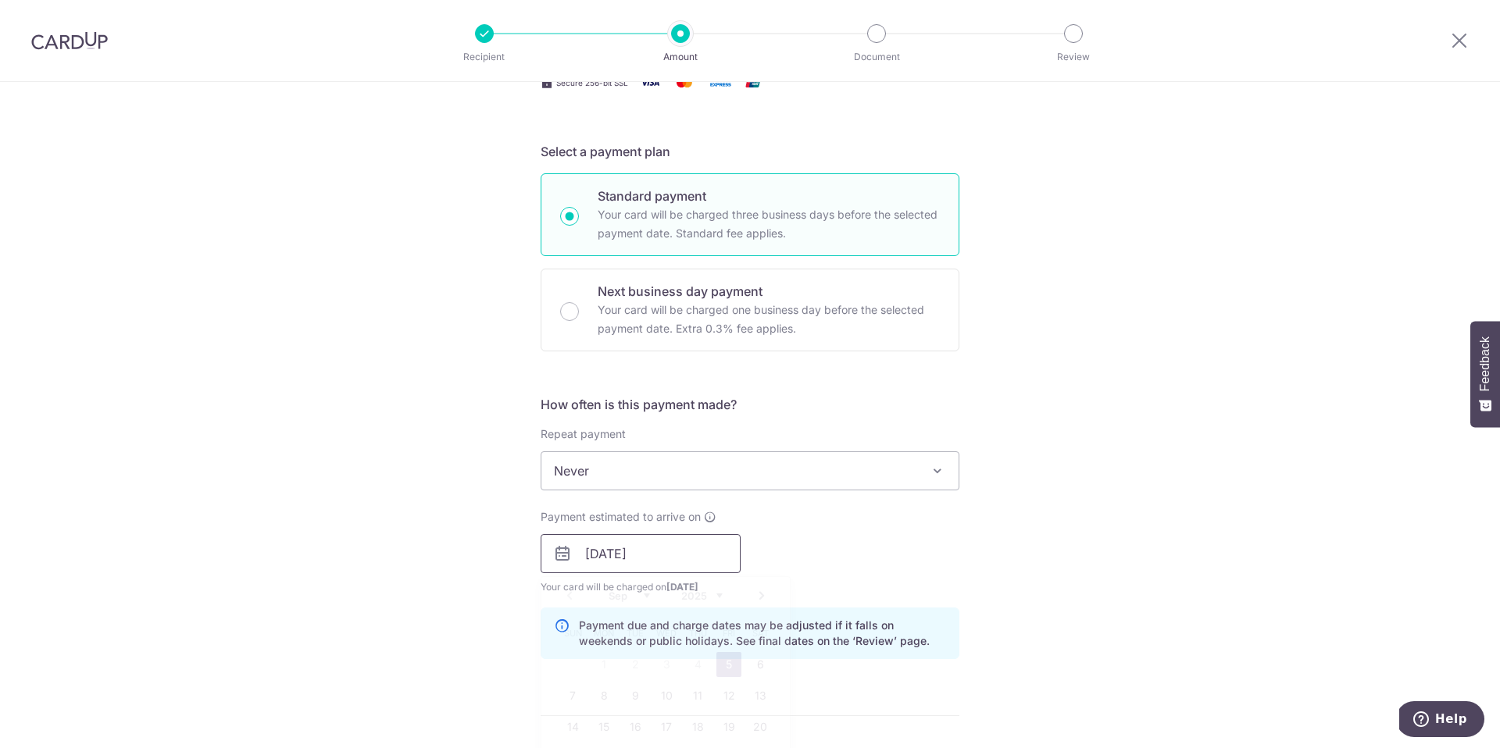
click at [709, 555] on input "05/09/2025" at bounding box center [641, 553] width 200 height 39
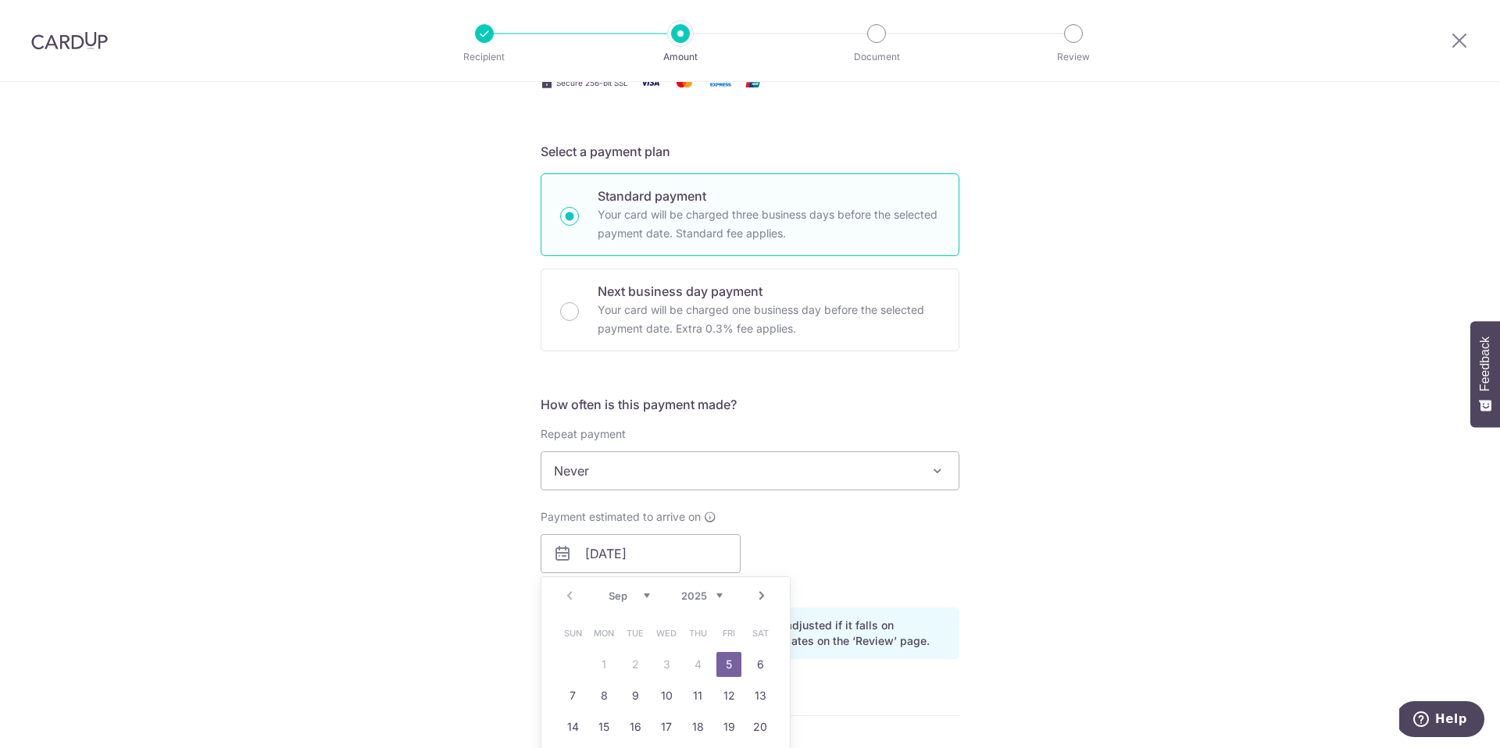
click at [722, 655] on link "5" at bounding box center [728, 664] width 25 height 25
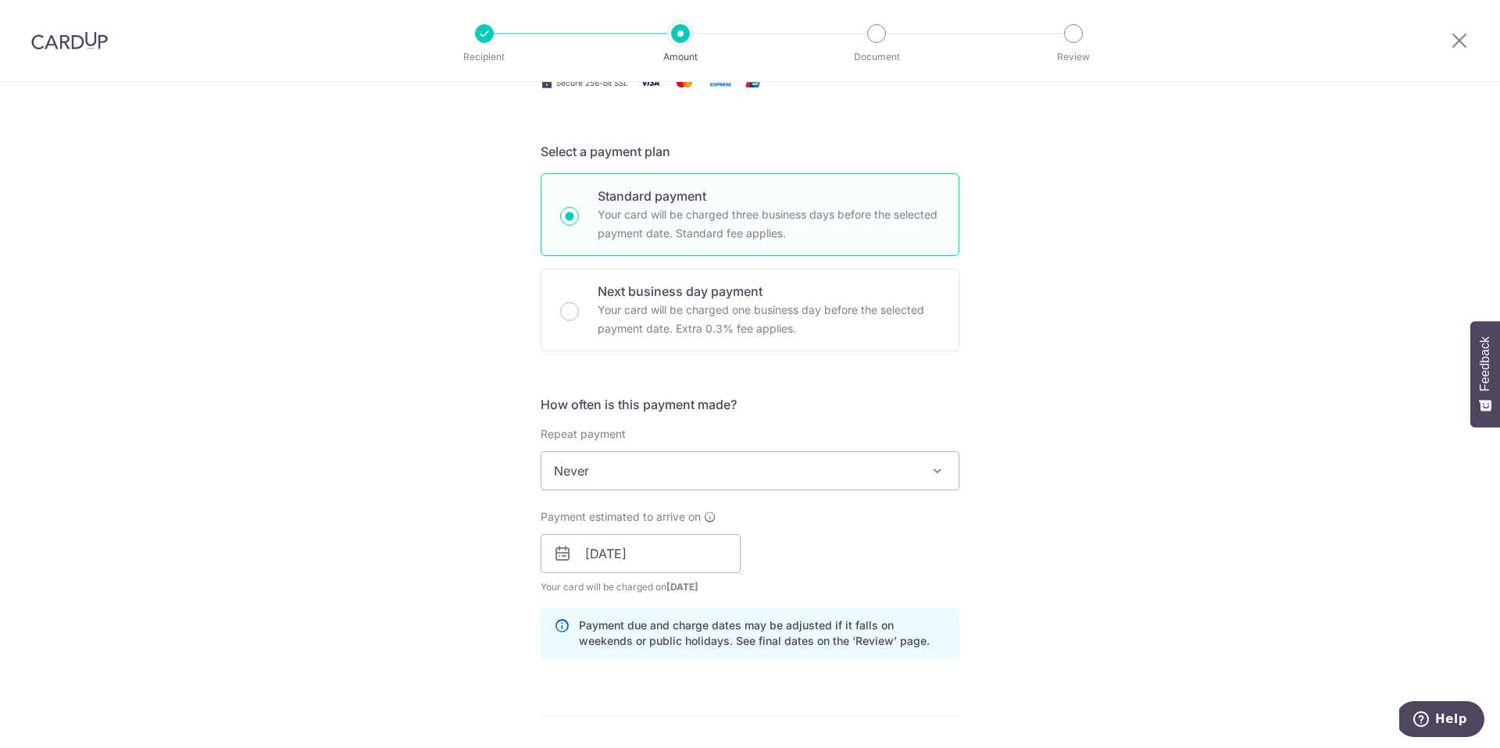
click at [1083, 591] on div "Tell us more about your payment Enter payment amount SGD 821.32 821.32 Select C…" at bounding box center [750, 564] width 1500 height 1547
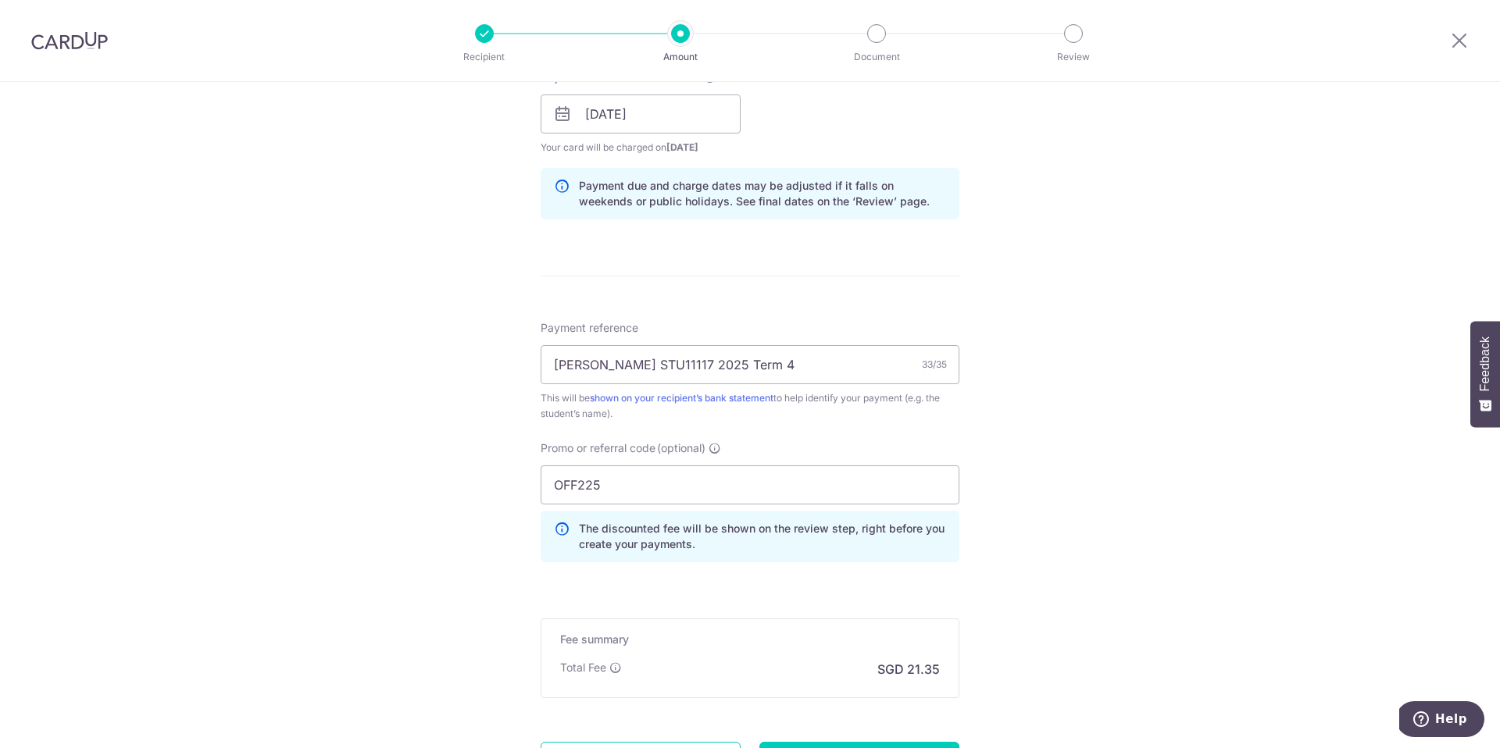
scroll to position [881, 0]
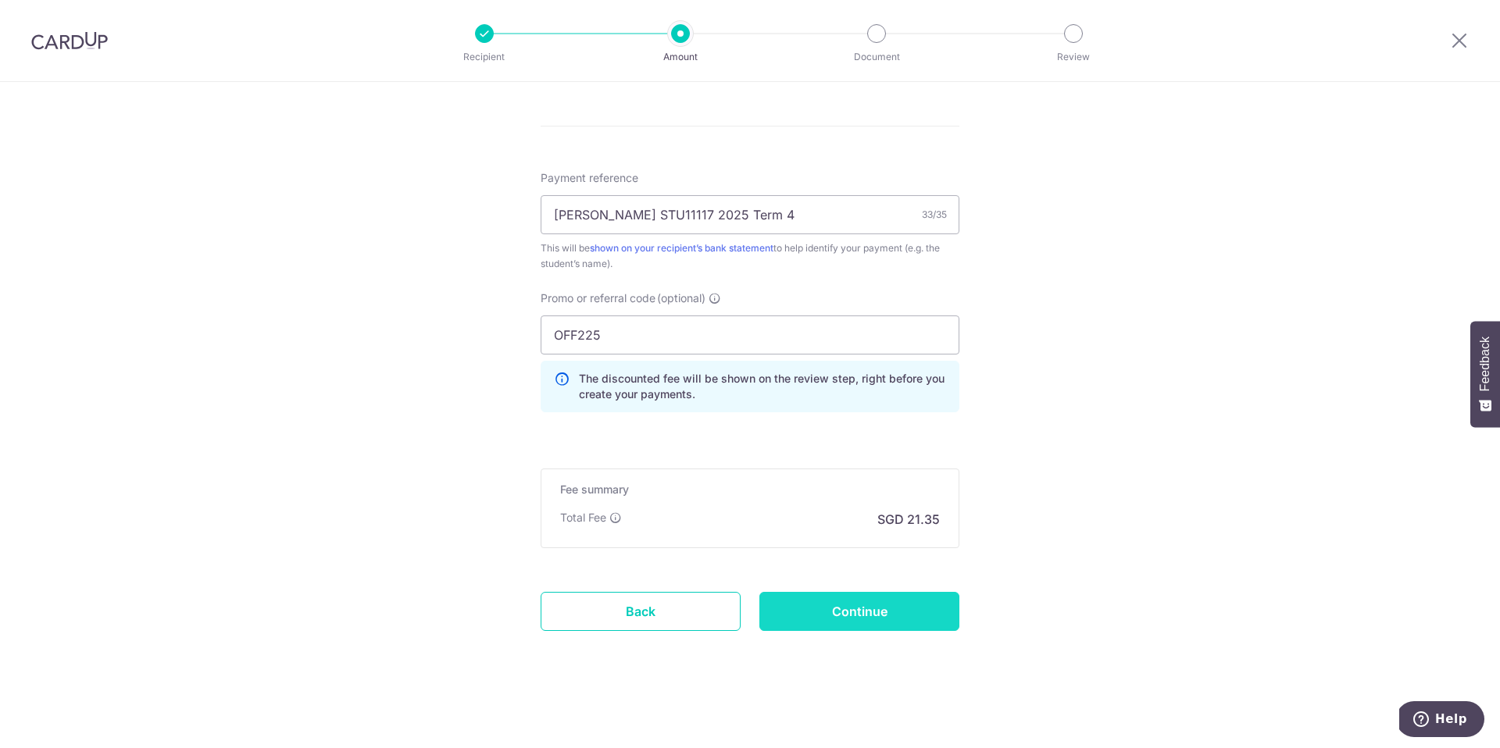
click at [922, 611] on input "Continue" at bounding box center [859, 611] width 200 height 39
type input "Create Schedule"
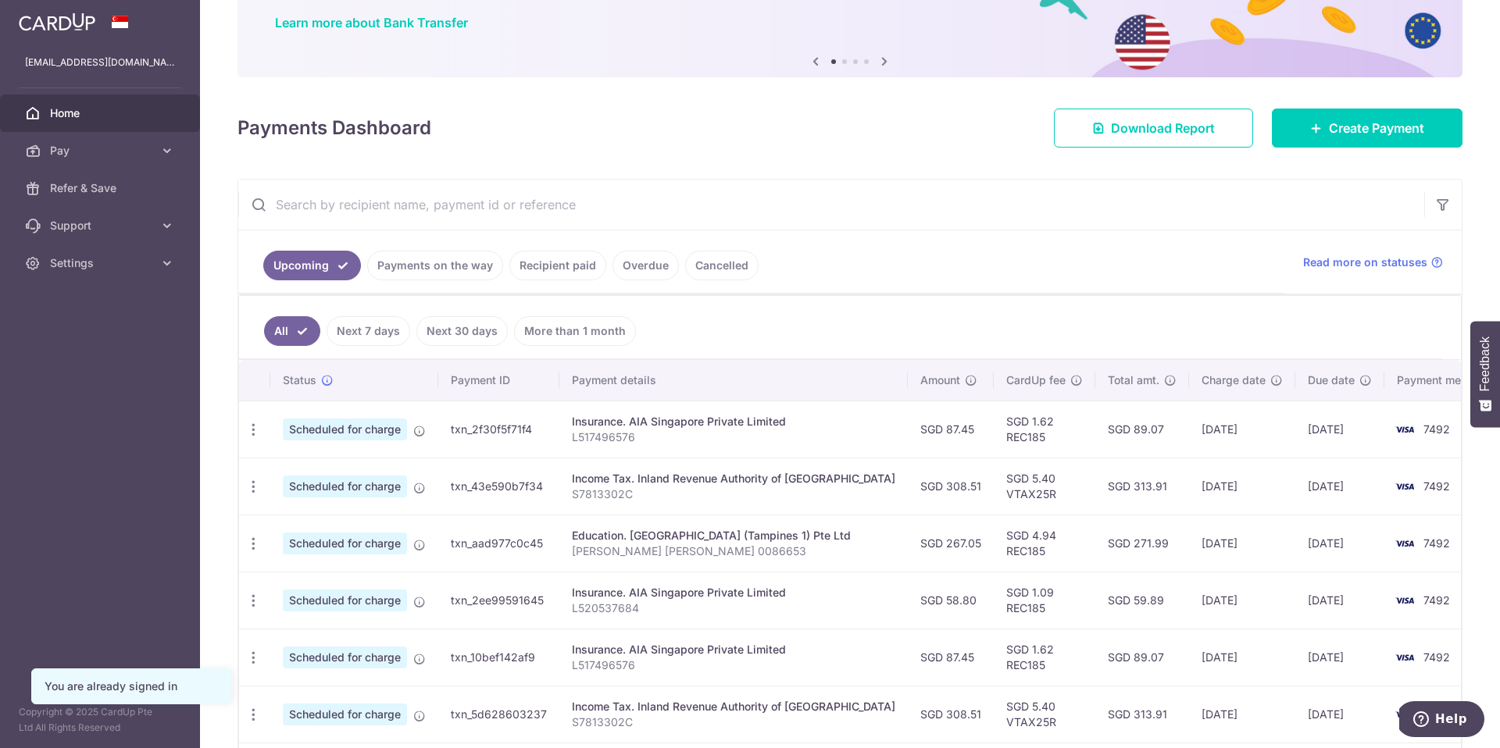
scroll to position [198, 0]
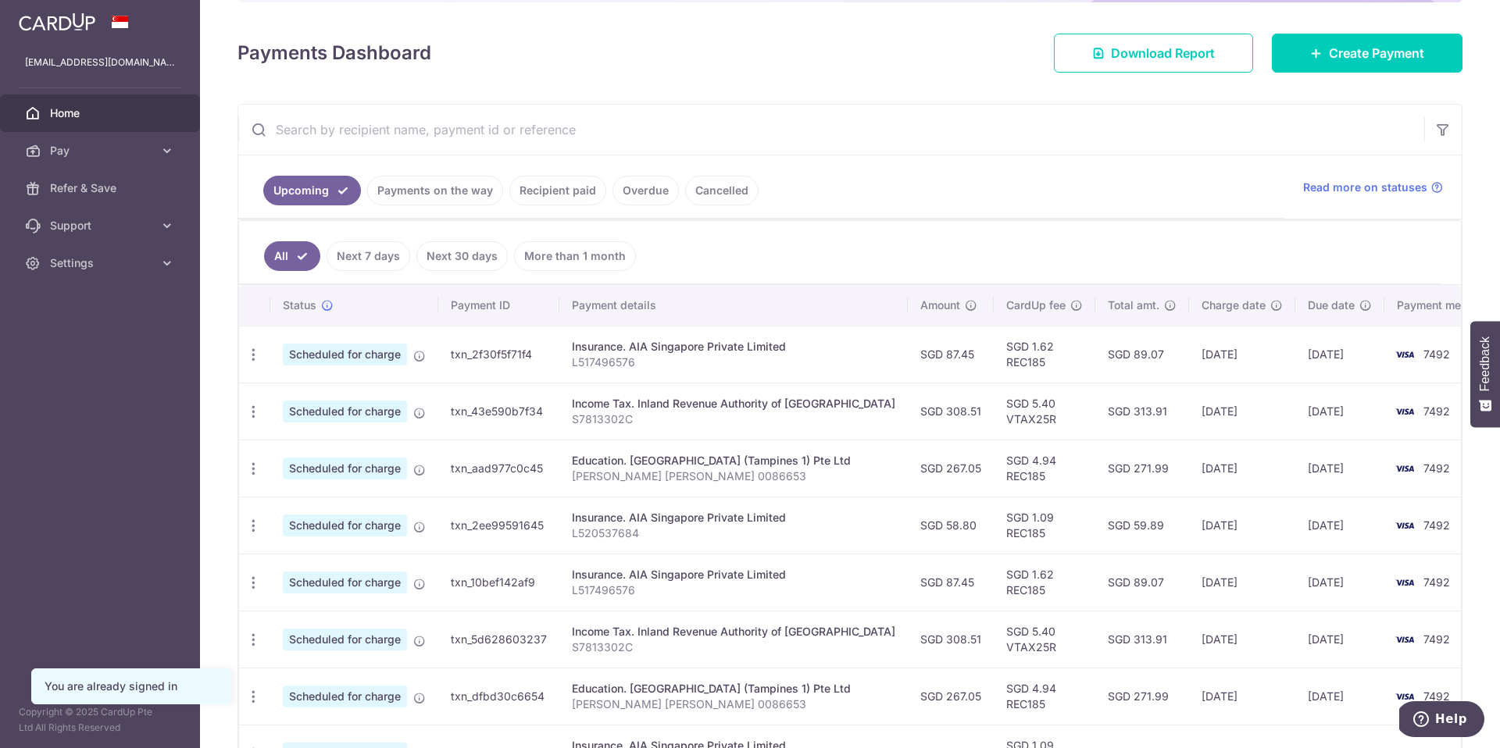
click at [512, 140] on input "text" at bounding box center [831, 130] width 1186 height 50
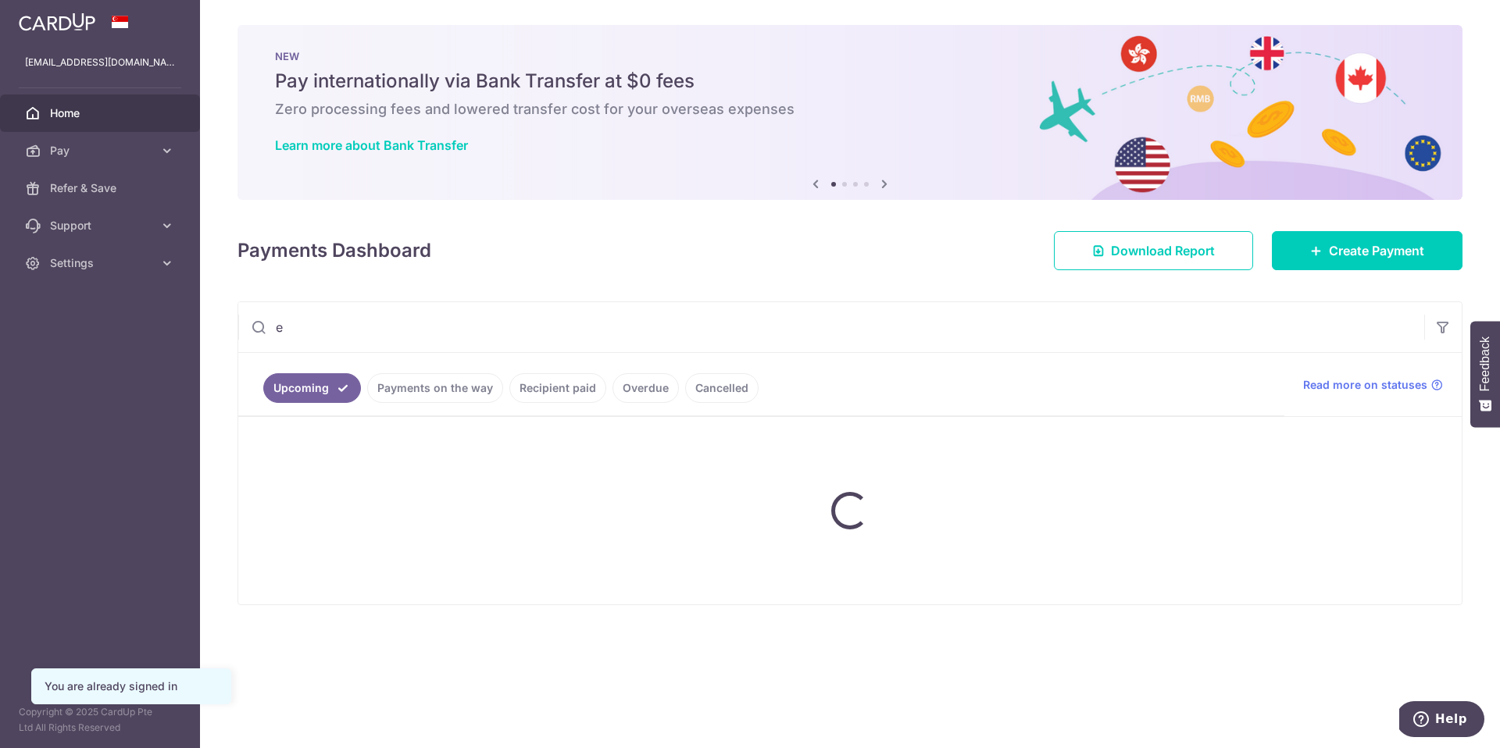
scroll to position [0, 0]
type input "e"
type input "the alternative story"
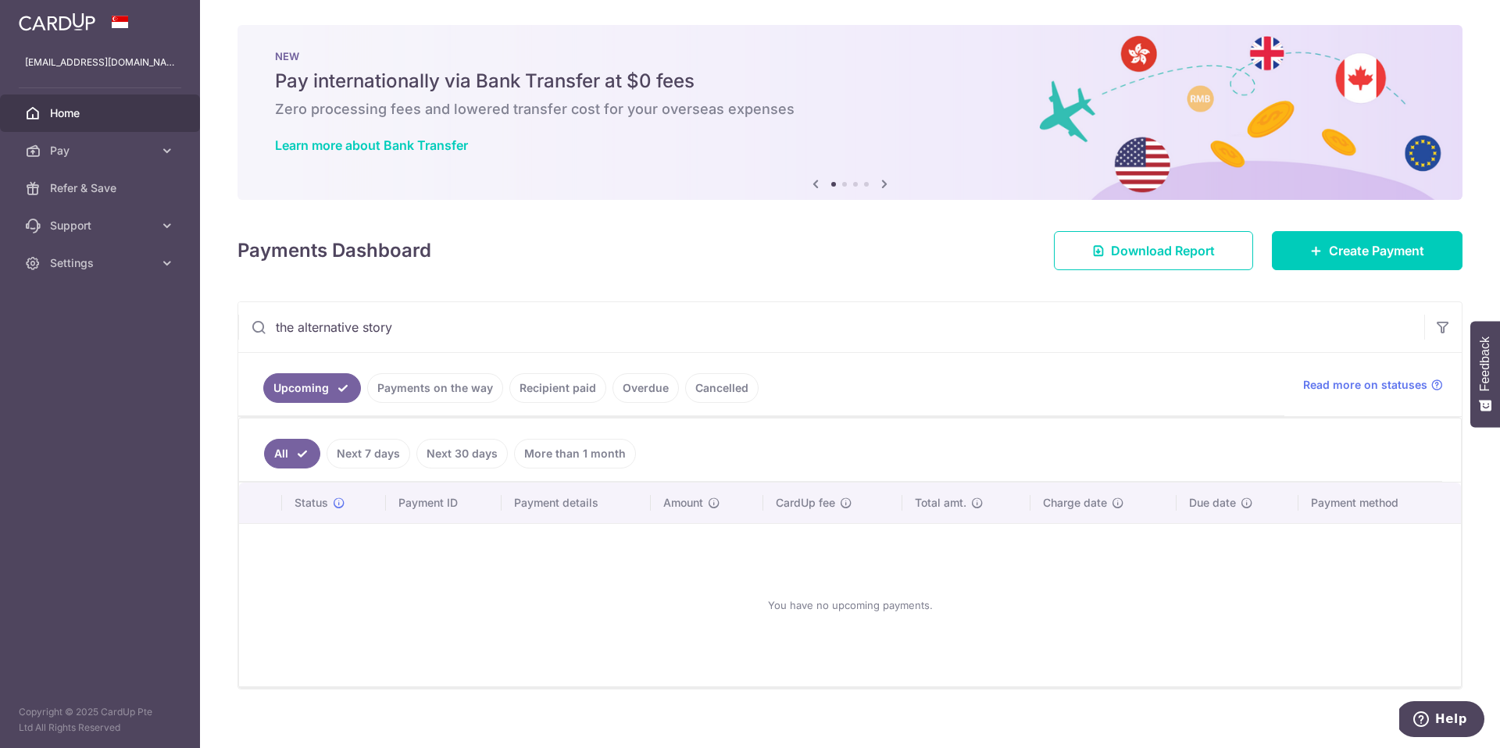
click at [573, 394] on link "Recipient paid" at bounding box center [557, 388] width 97 height 30
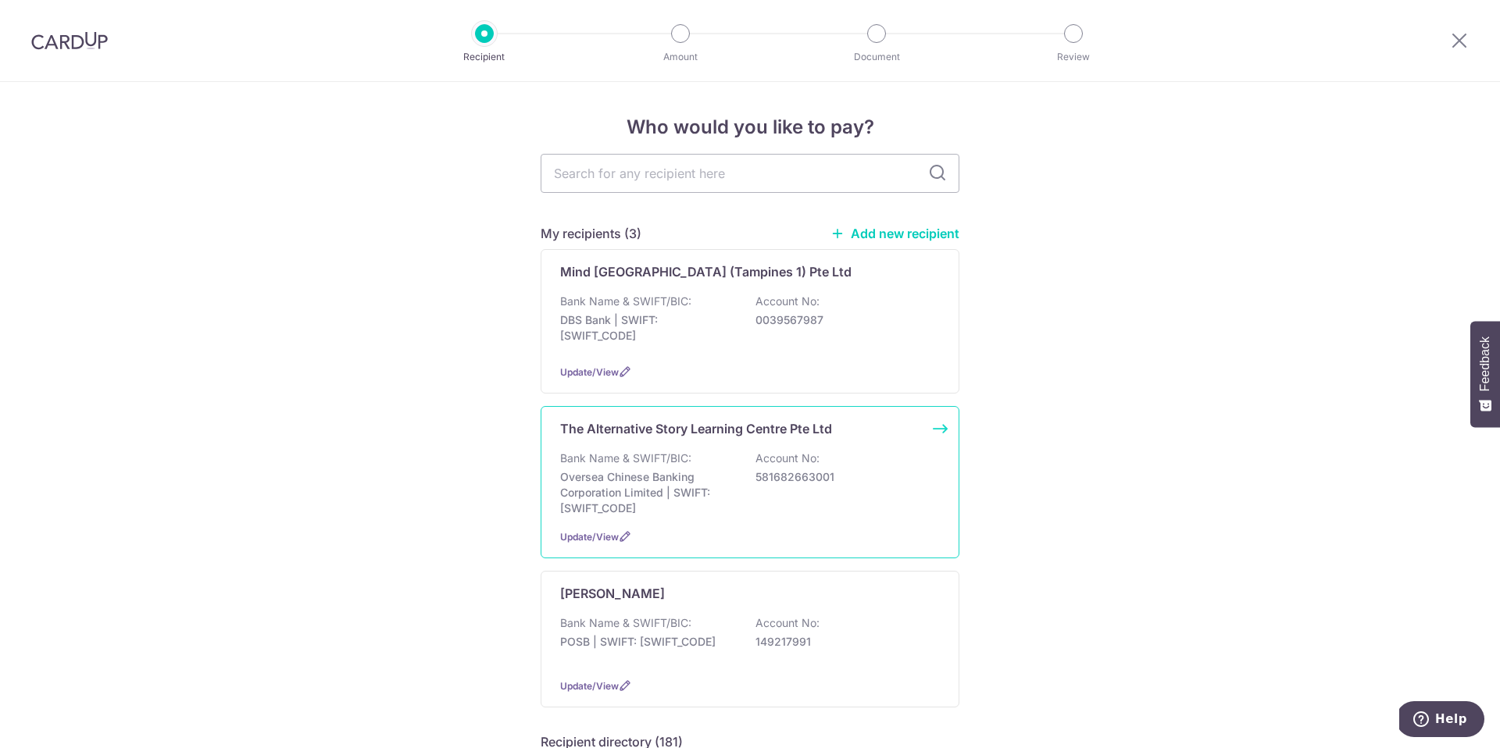
click at [664, 465] on p "Bank Name & SWIFT/BIC:" at bounding box center [625, 459] width 131 height 16
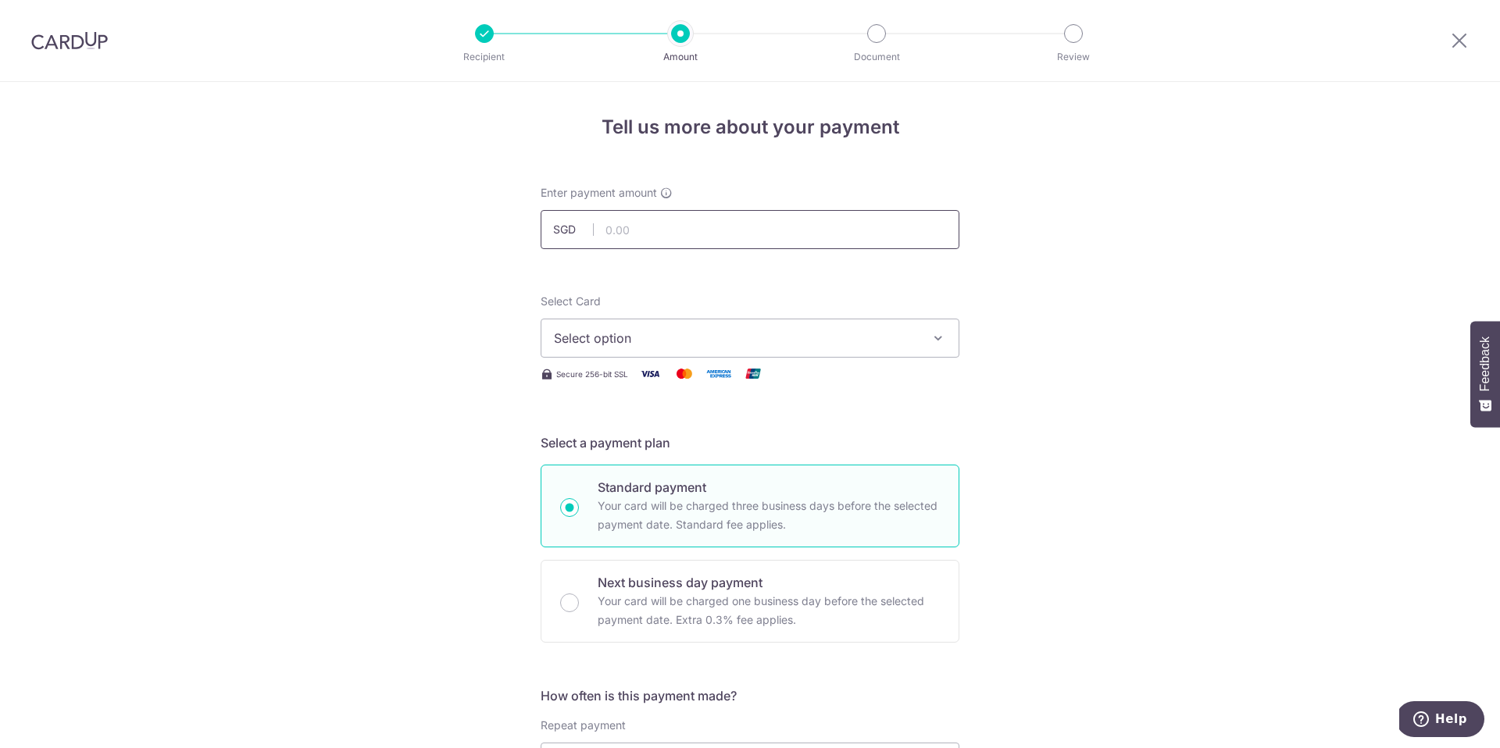
click at [636, 227] on input "text" at bounding box center [750, 229] width 419 height 39
paste input "STU11117"
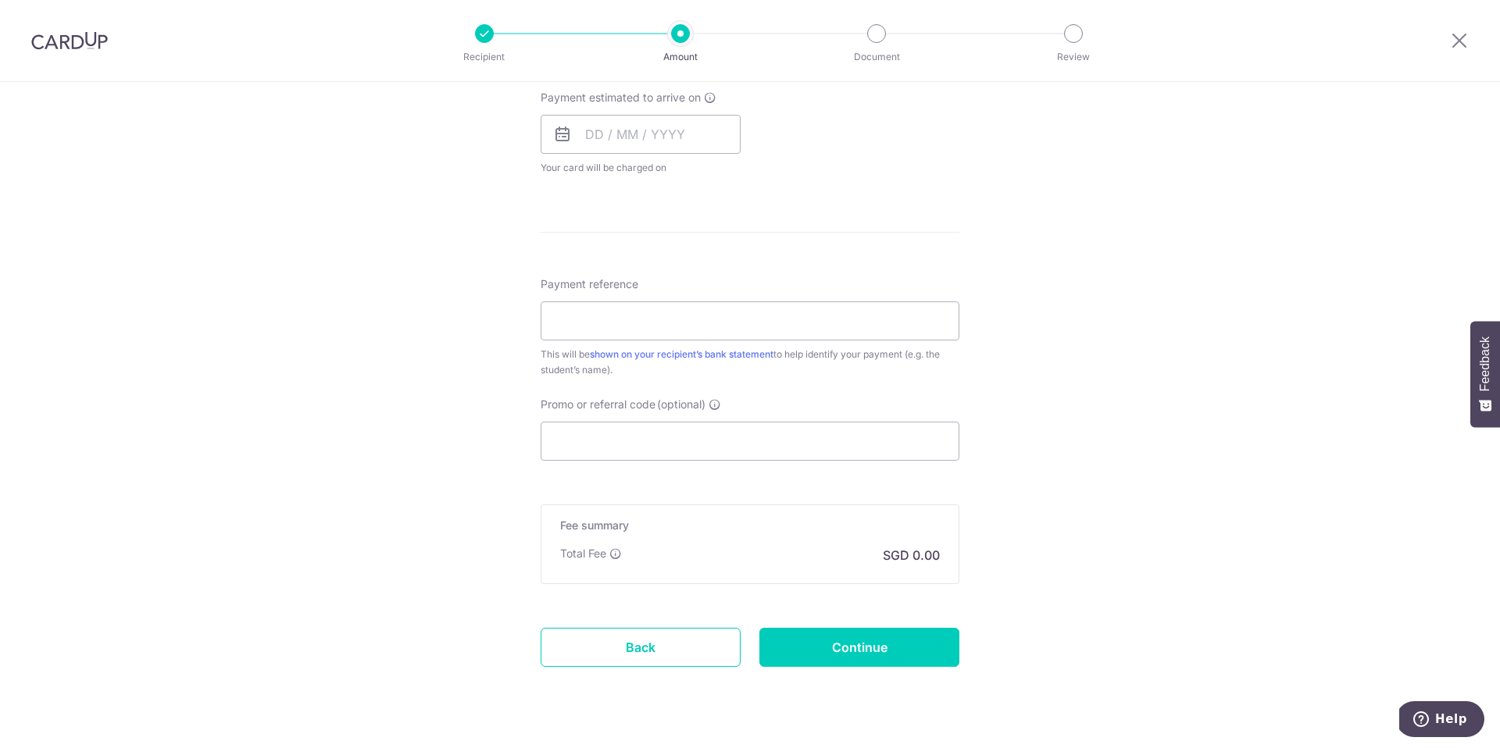
scroll to position [747, 0]
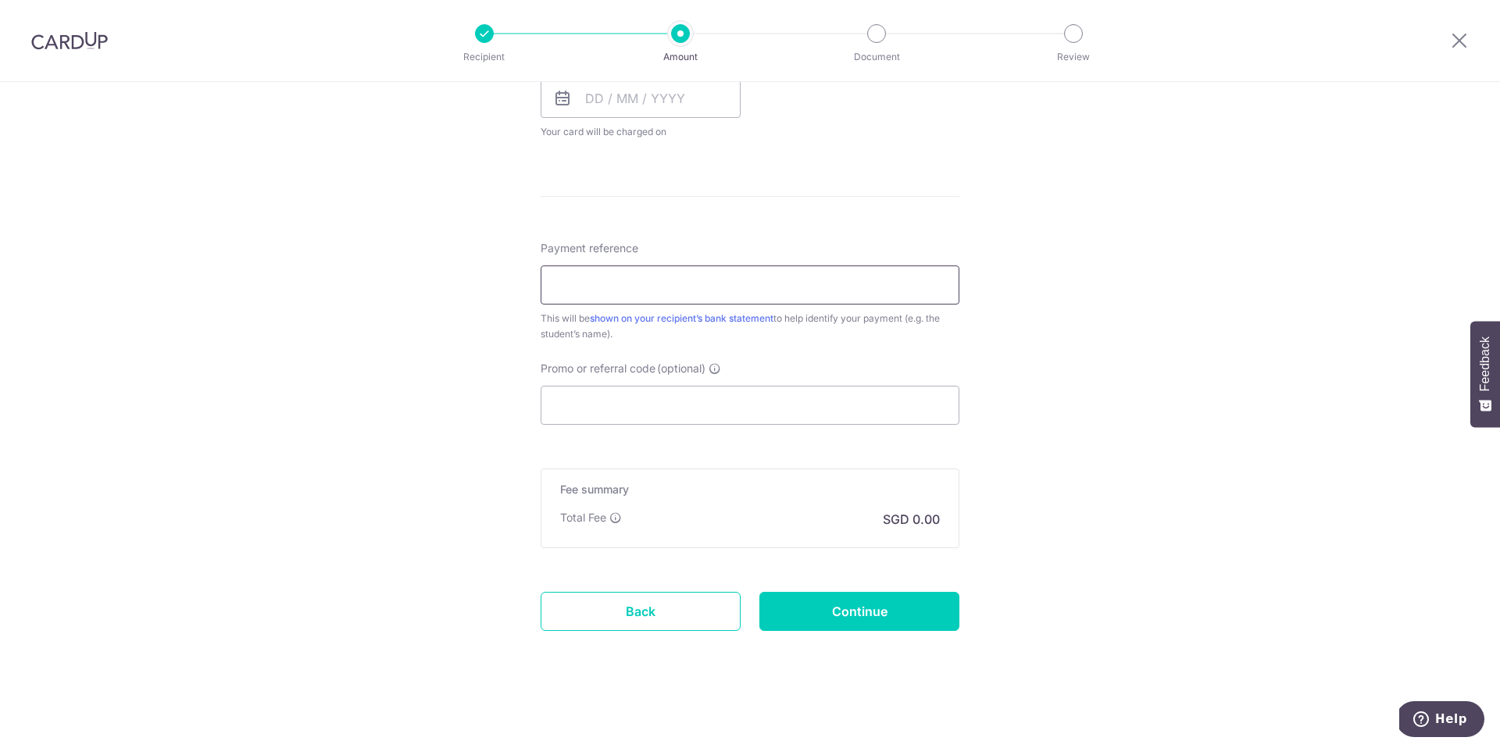
type input "11,117.00"
click at [608, 285] on input "Payment reference" at bounding box center [750, 285] width 419 height 39
paste input "STU11117"
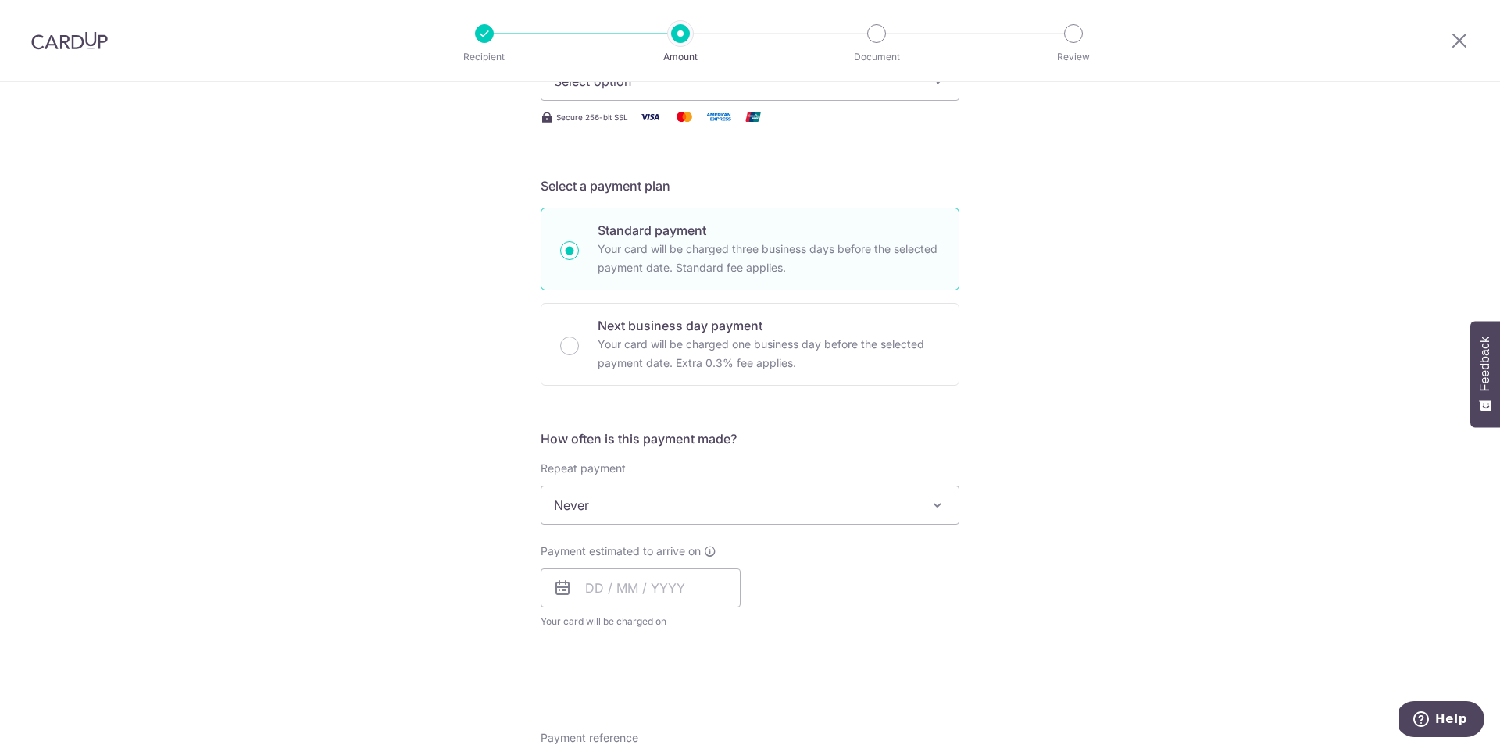
type input "STU11117"
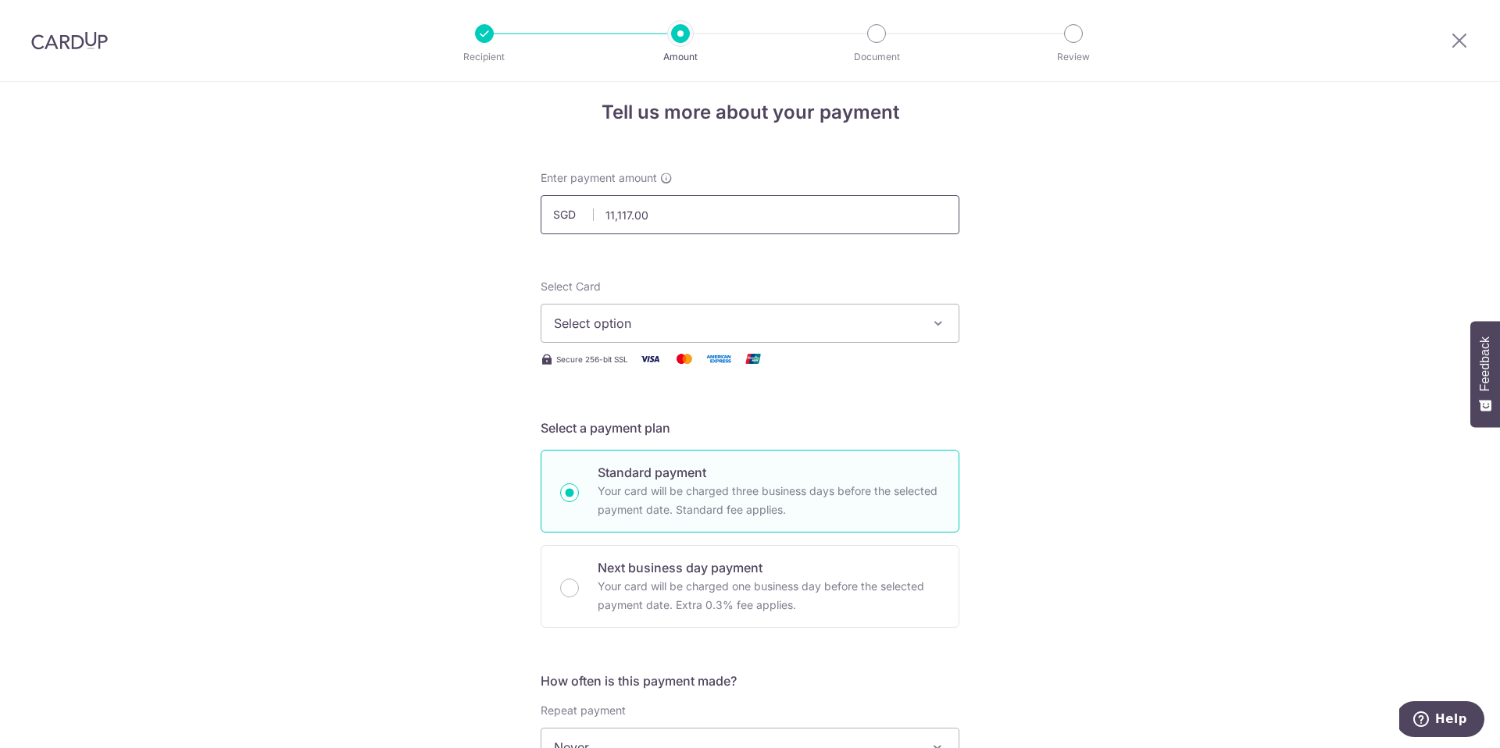
scroll to position [0, 0]
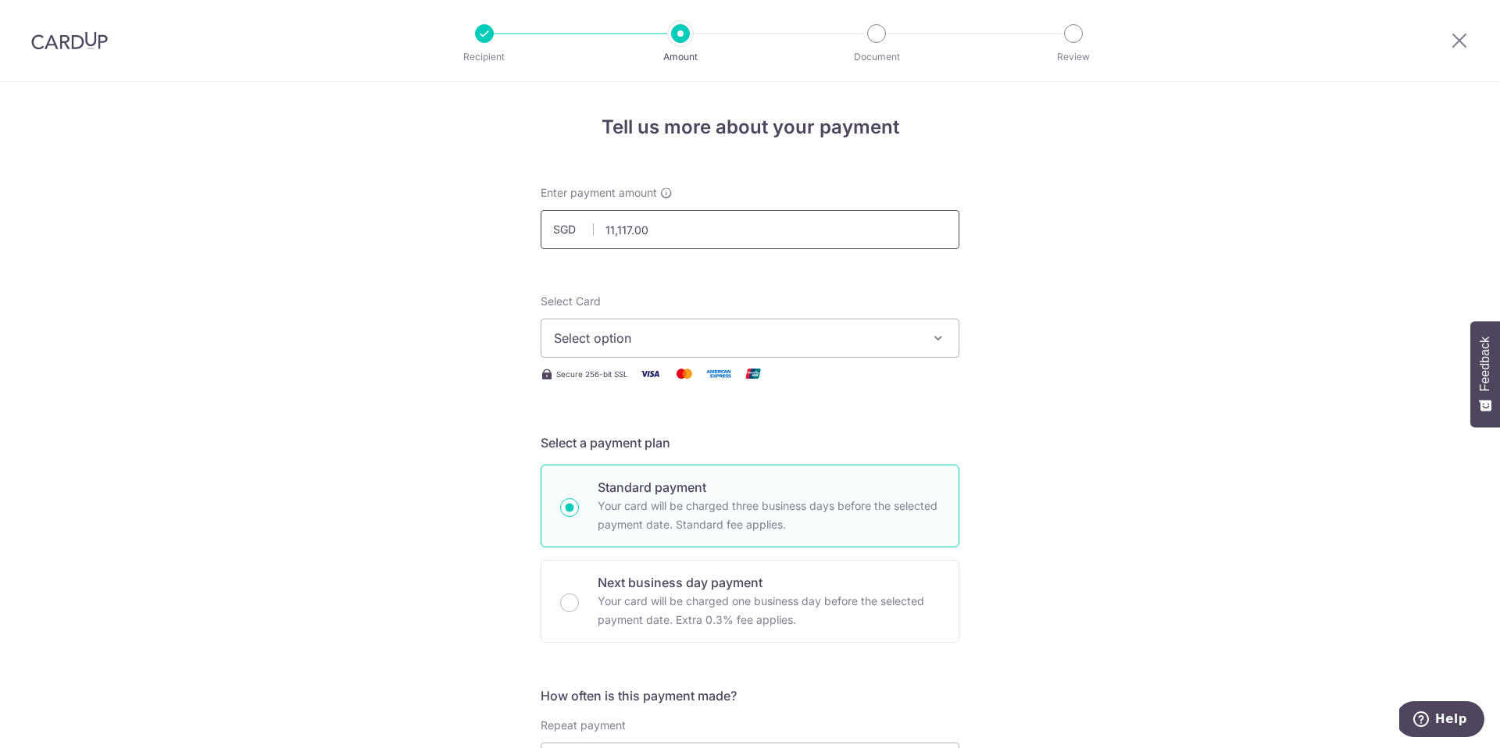
click at [630, 244] on input "11,117.00" at bounding box center [750, 229] width 419 height 39
click at [629, 244] on input "11,117.00" at bounding box center [750, 229] width 419 height 39
paste input "8"
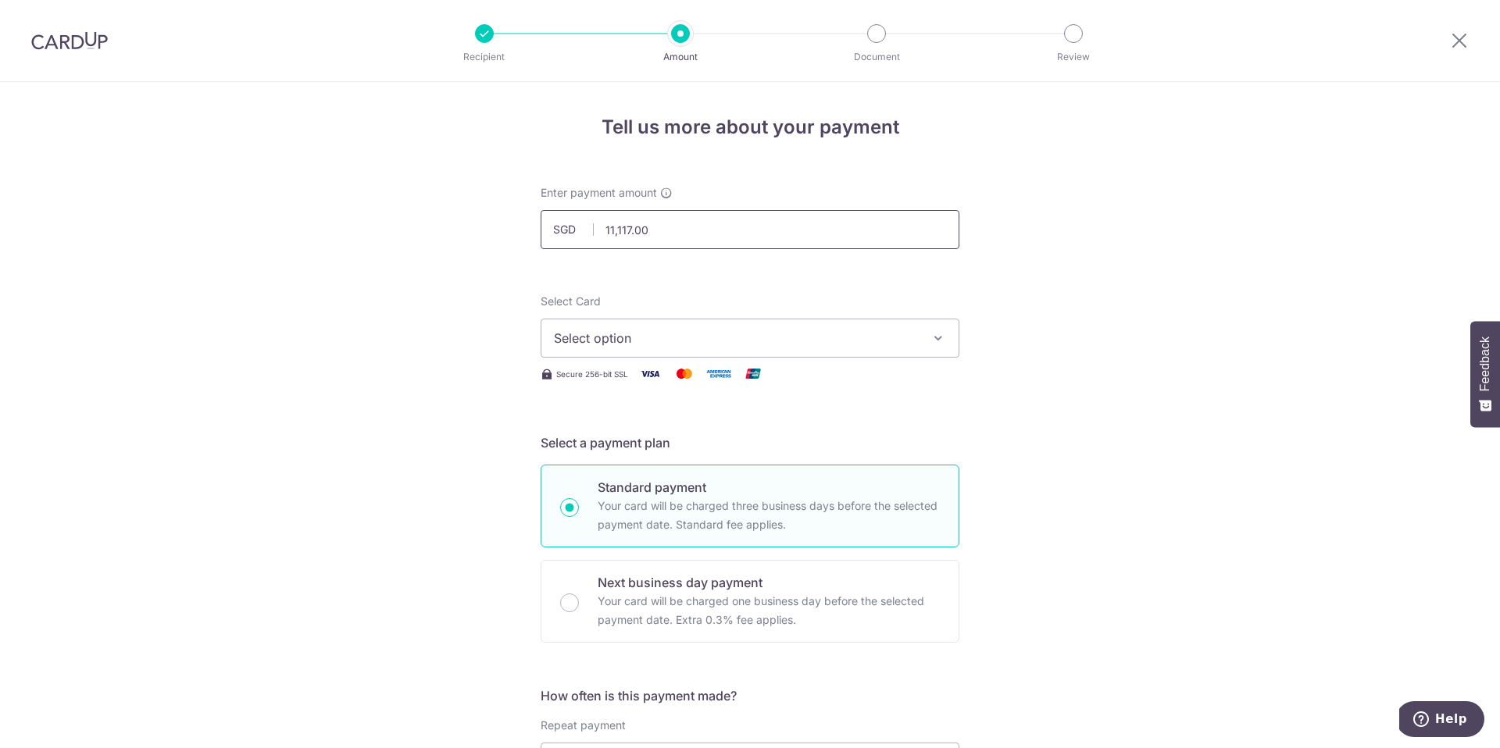
drag, startPoint x: 624, startPoint y: 227, endPoint x: 589, endPoint y: 226, distance: 35.2
click at [589, 226] on input "11,117.00" at bounding box center [750, 229] width 419 height 39
type input "1"
paste input "821.32"
type input "821.32"
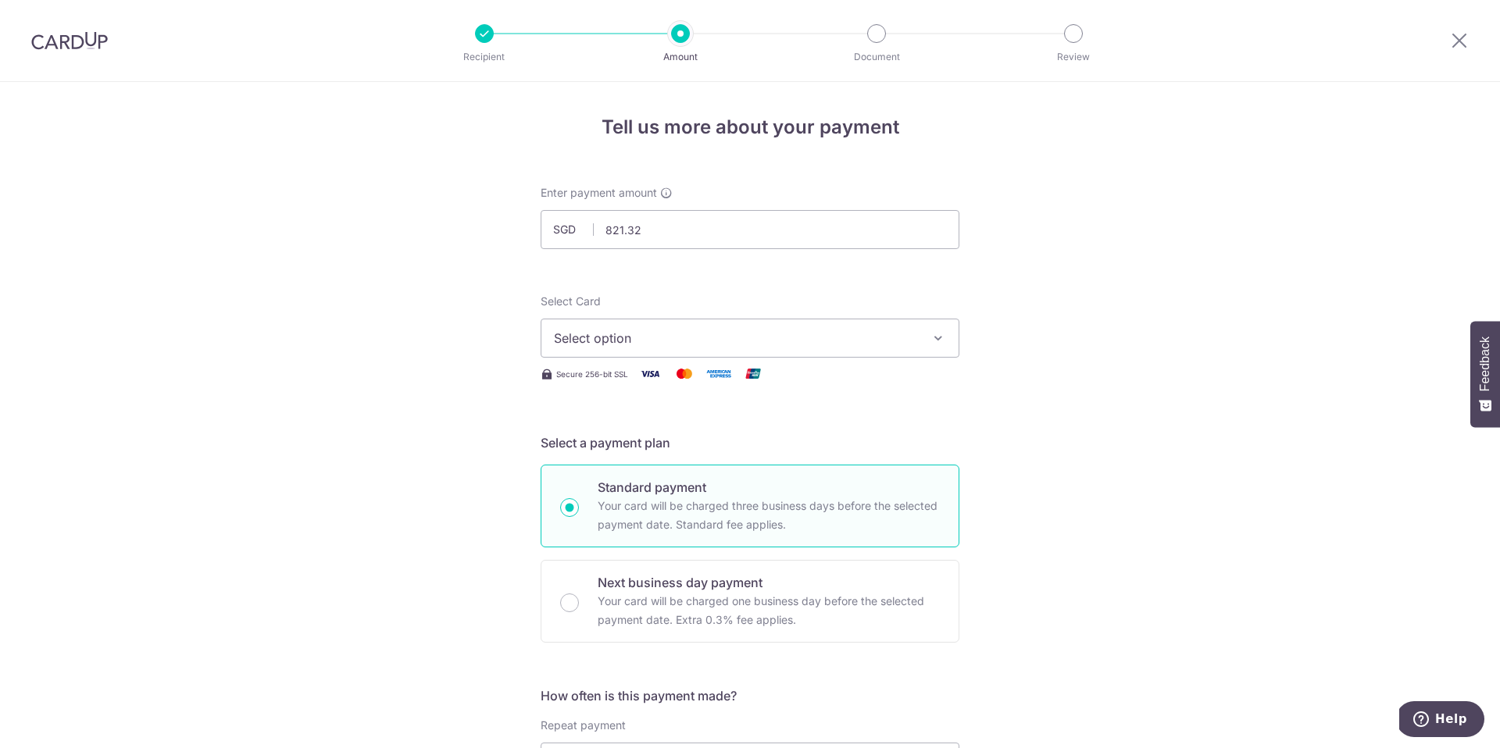
click at [662, 330] on span "Select option" at bounding box center [736, 338] width 364 height 19
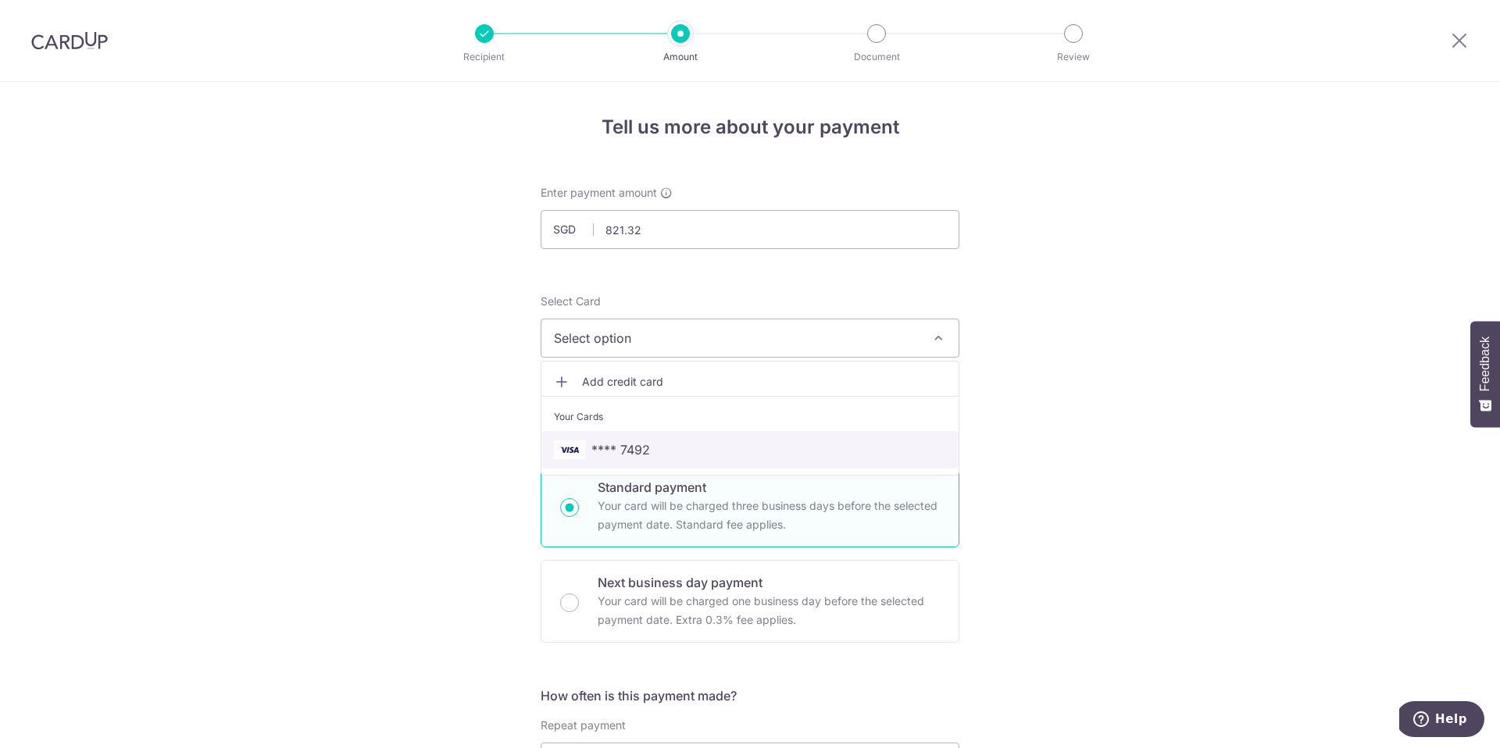
click at [621, 443] on span "**** 7492" at bounding box center [620, 450] width 59 height 19
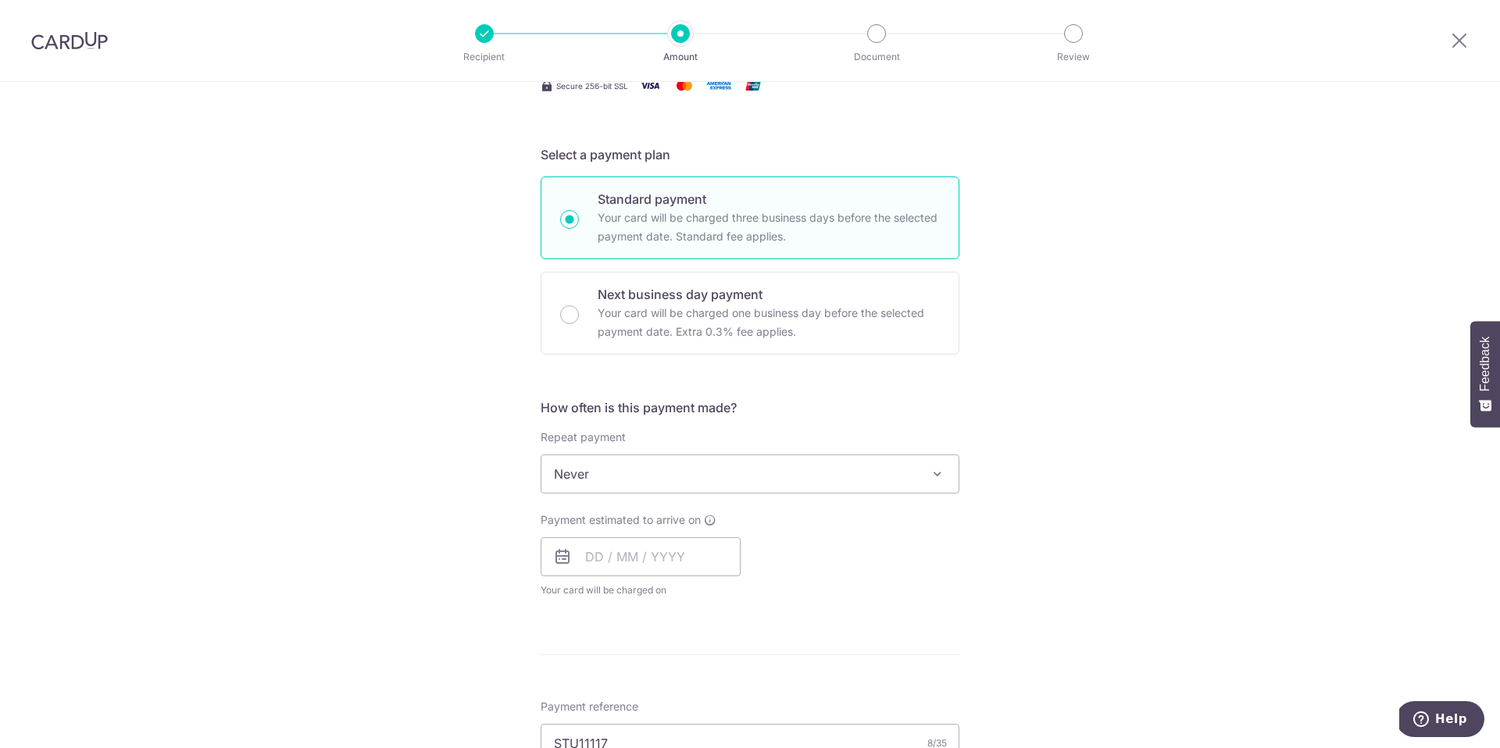
scroll to position [361, 0]
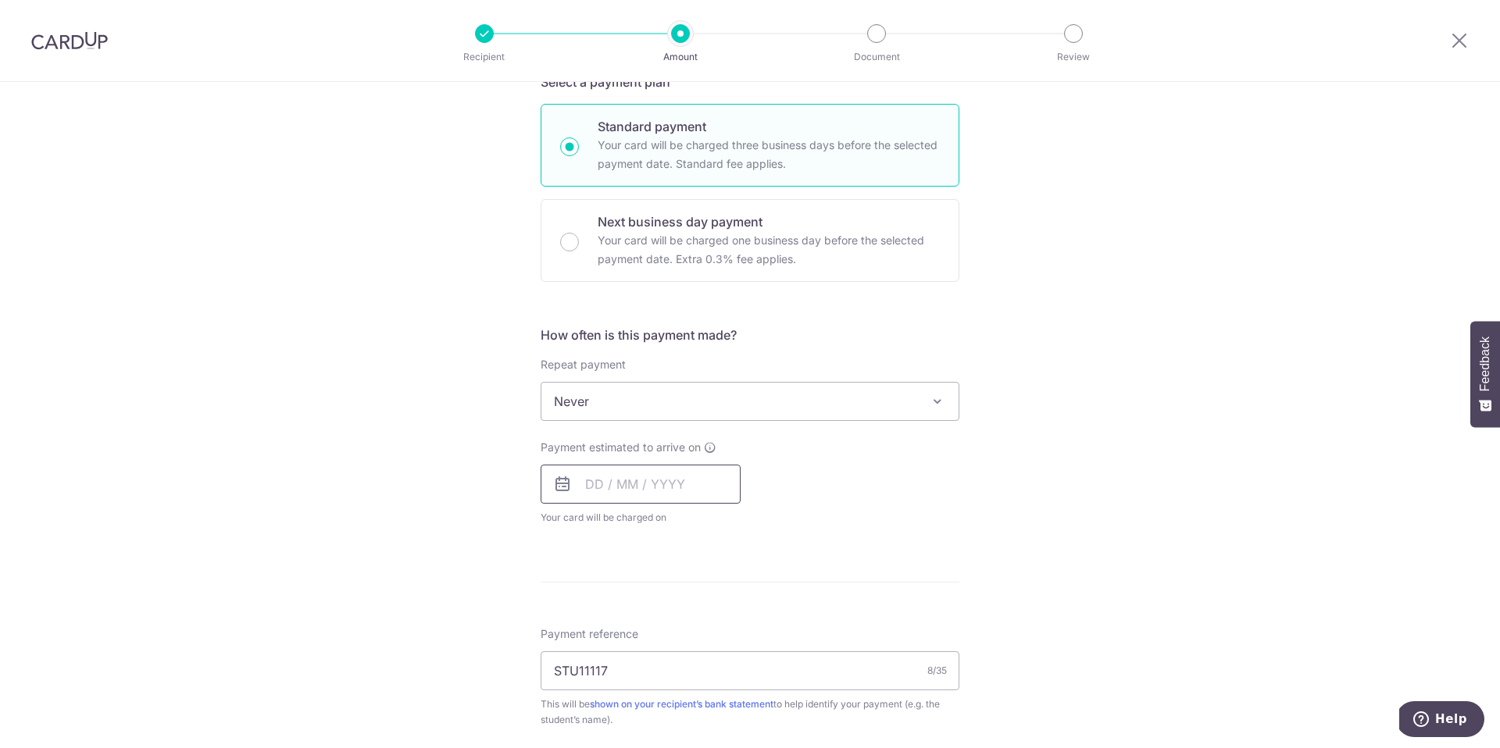
click at [631, 487] on input "text" at bounding box center [641, 484] width 200 height 39
click at [728, 591] on link "5" at bounding box center [728, 595] width 25 height 25
type input "05/09/2025"
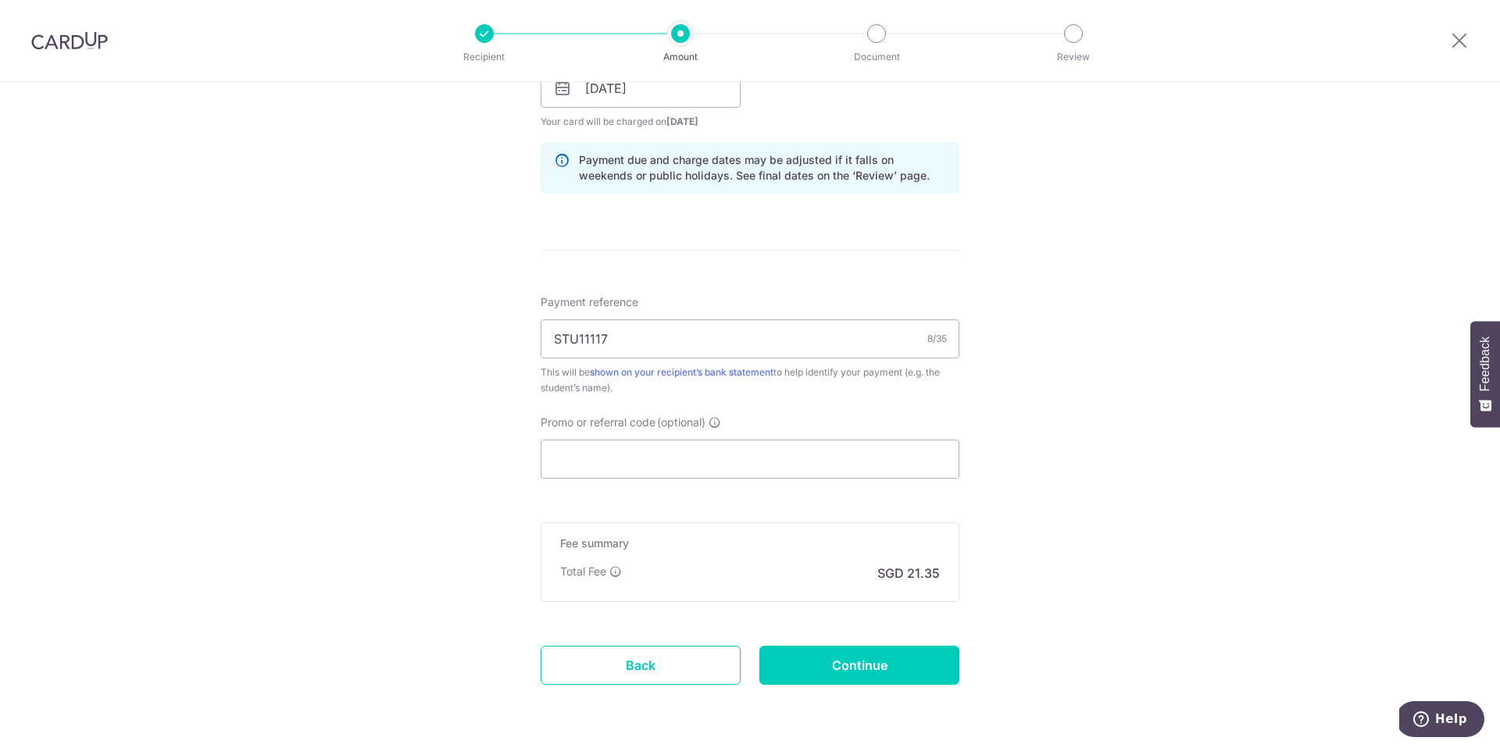
scroll to position [769, 0]
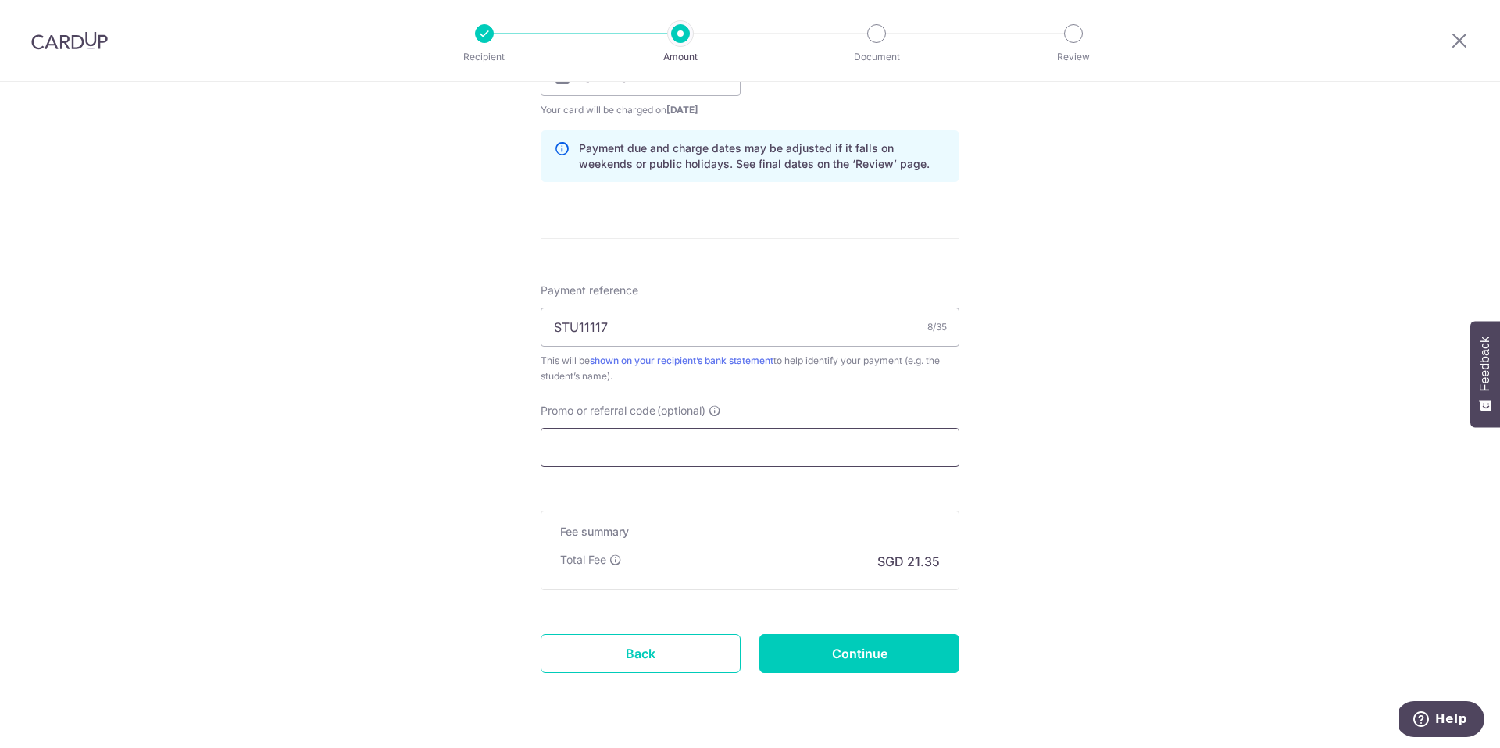
click at [617, 450] on input "Promo or referral code (optional)" at bounding box center [750, 447] width 419 height 39
click at [621, 328] on input "STU11117" at bounding box center [750, 327] width 419 height 39
click at [555, 327] on input "STU11117" at bounding box center [750, 327] width 419 height 39
type input "Danielle Tay STU11117 2025 Term 4"
click at [580, 441] on input "Promo or referral code (optional)" at bounding box center [750, 447] width 419 height 39
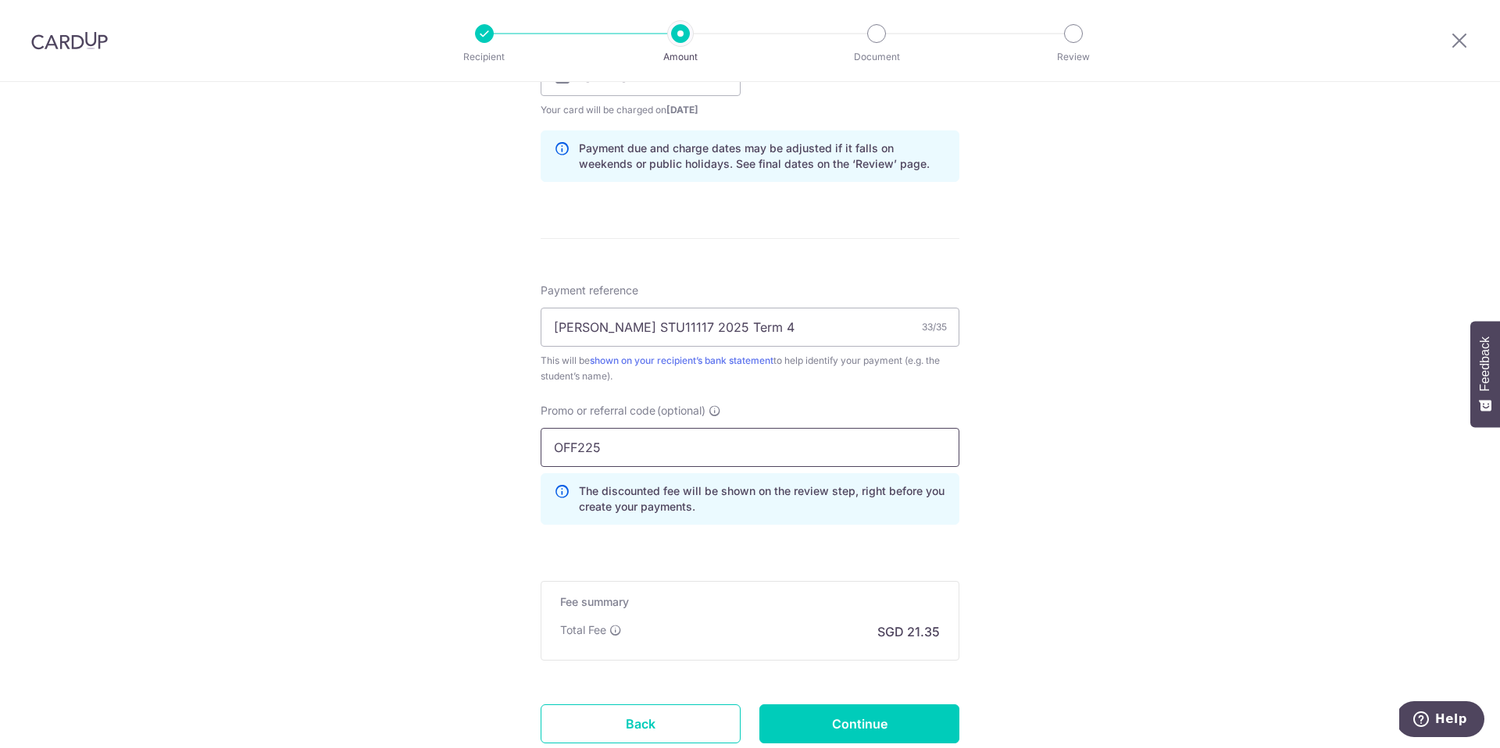
type input "OFF225"
click at [255, 458] on div "Tell us more about your payment Enter payment amount SGD 821.32 821.32 Select C…" at bounding box center [750, 86] width 1500 height 1547
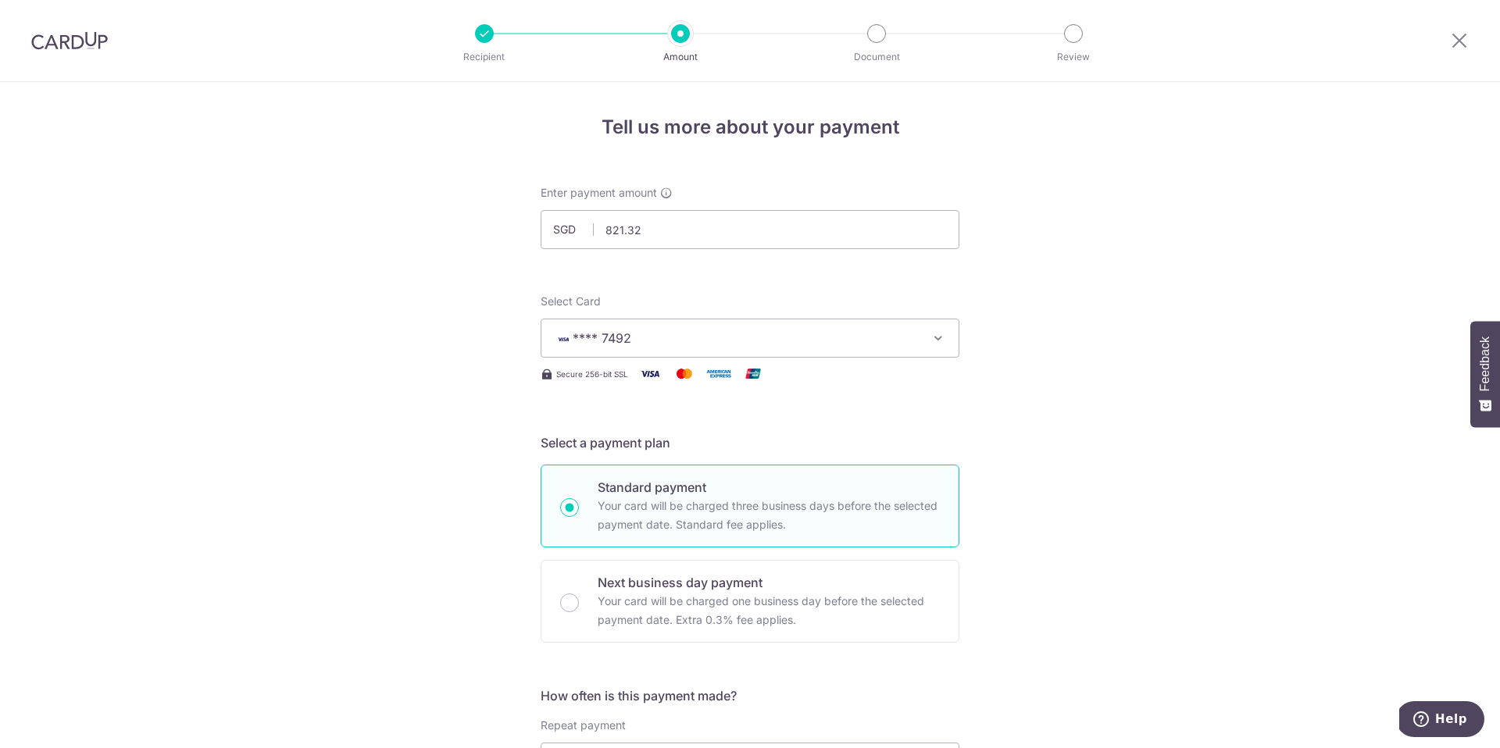
scroll to position [881, 0]
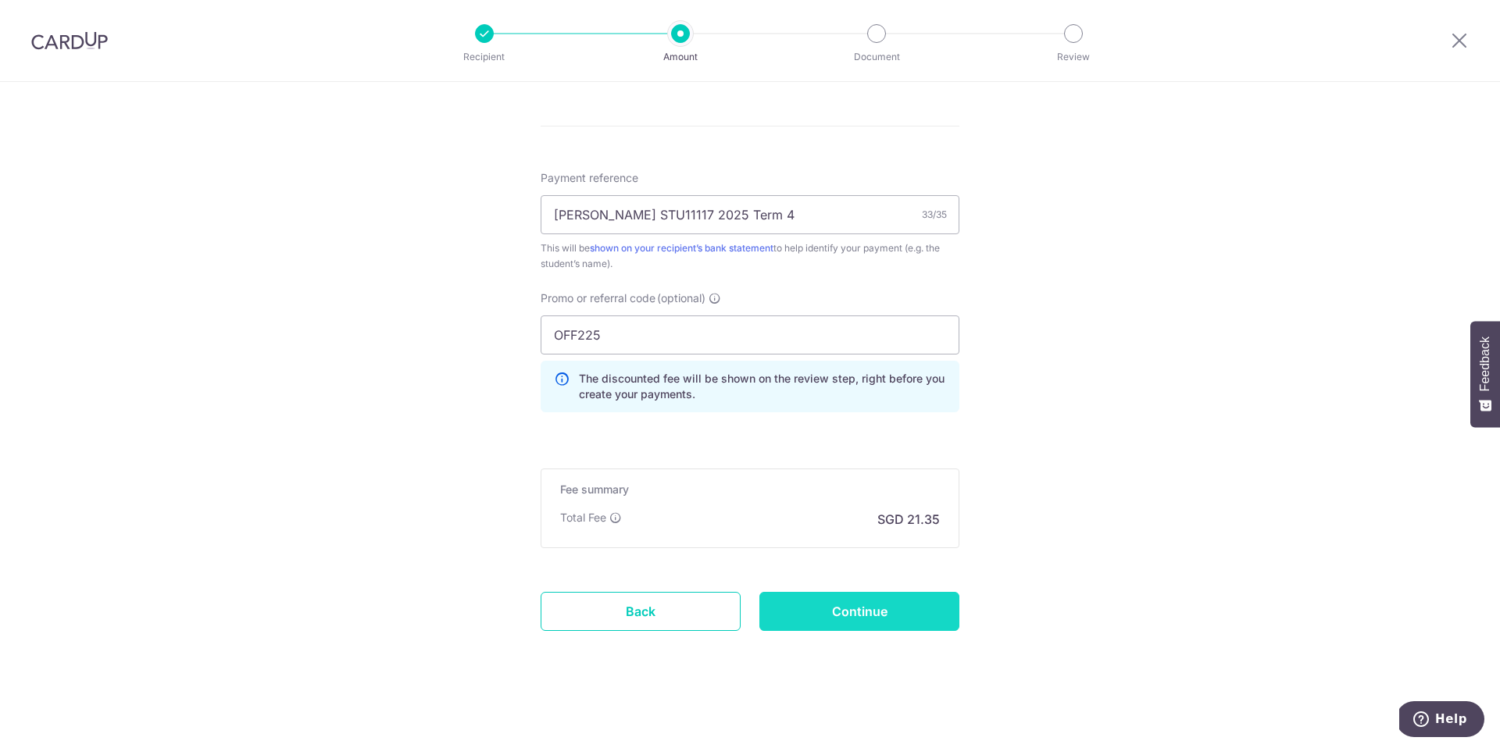
click at [915, 623] on input "Continue" at bounding box center [859, 611] width 200 height 39
type input "Create Schedule"
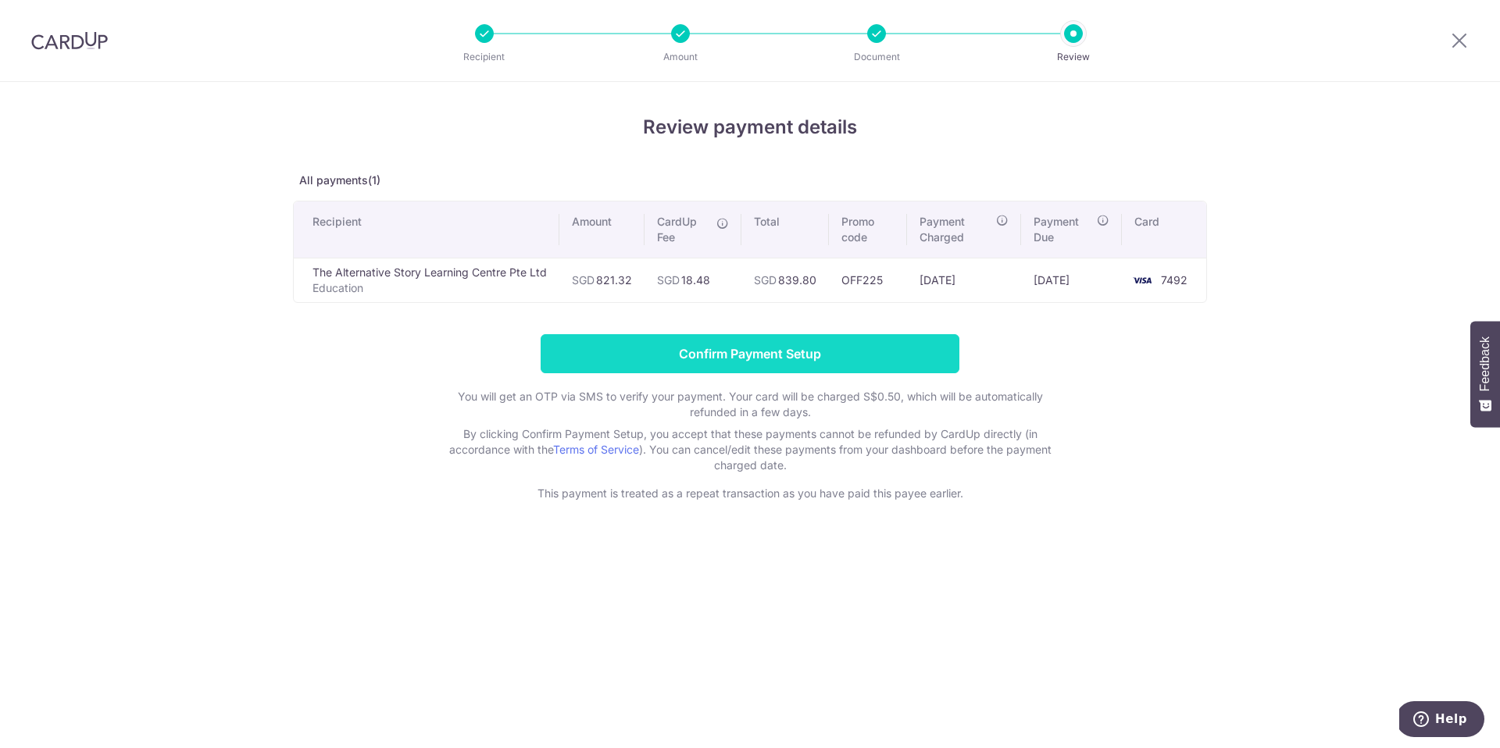
click at [770, 351] on input "Confirm Payment Setup" at bounding box center [750, 353] width 419 height 39
